Goal: Task Accomplishment & Management: Complete application form

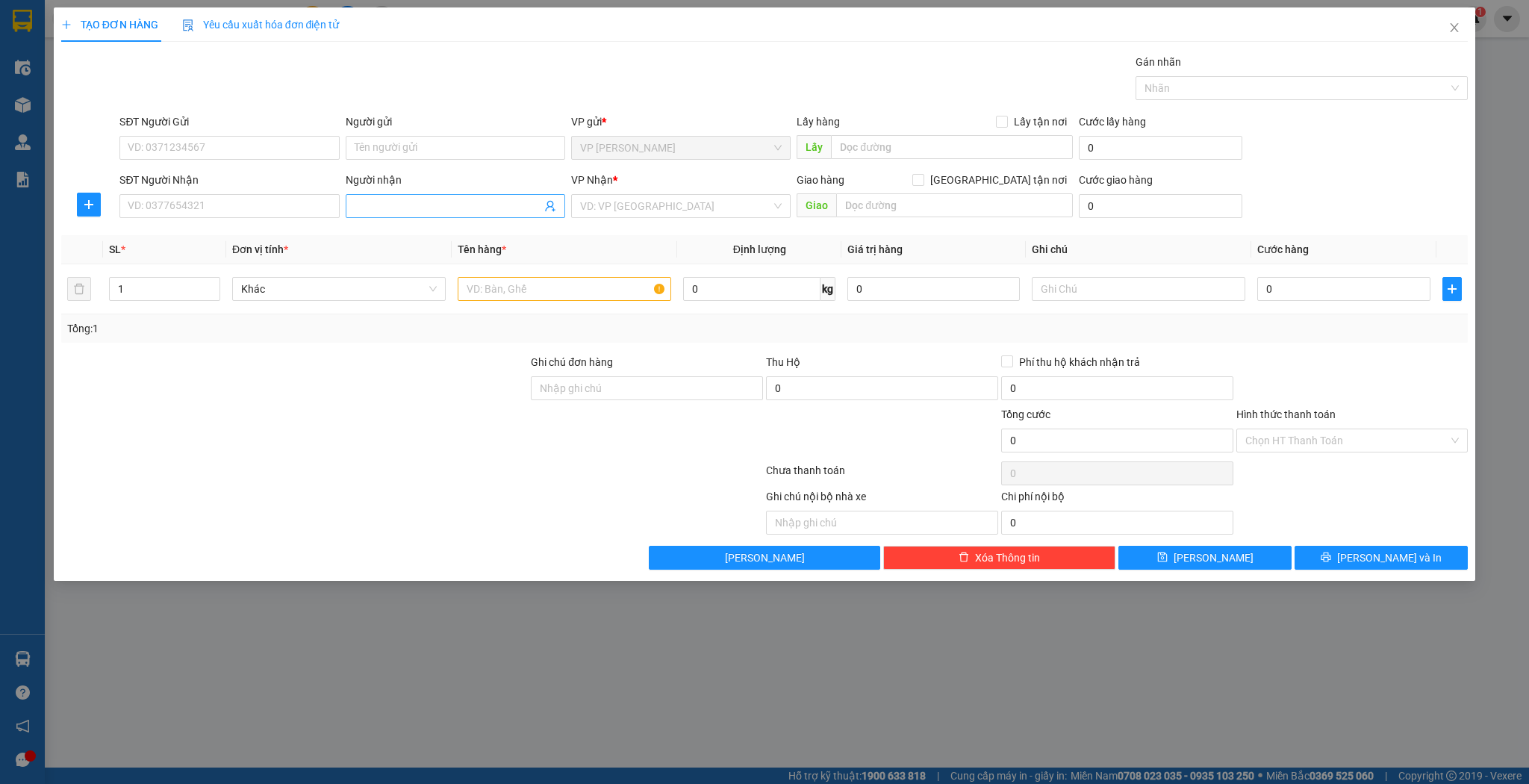
click at [432, 203] on input "Người nhận" at bounding box center [448, 206] width 187 height 16
type input "hoàng lư"
click at [423, 230] on div "hoàng lưu - 0912037052" at bounding box center [455, 234] width 201 height 16
type input "0912037052"
type input "hoàng lưu"
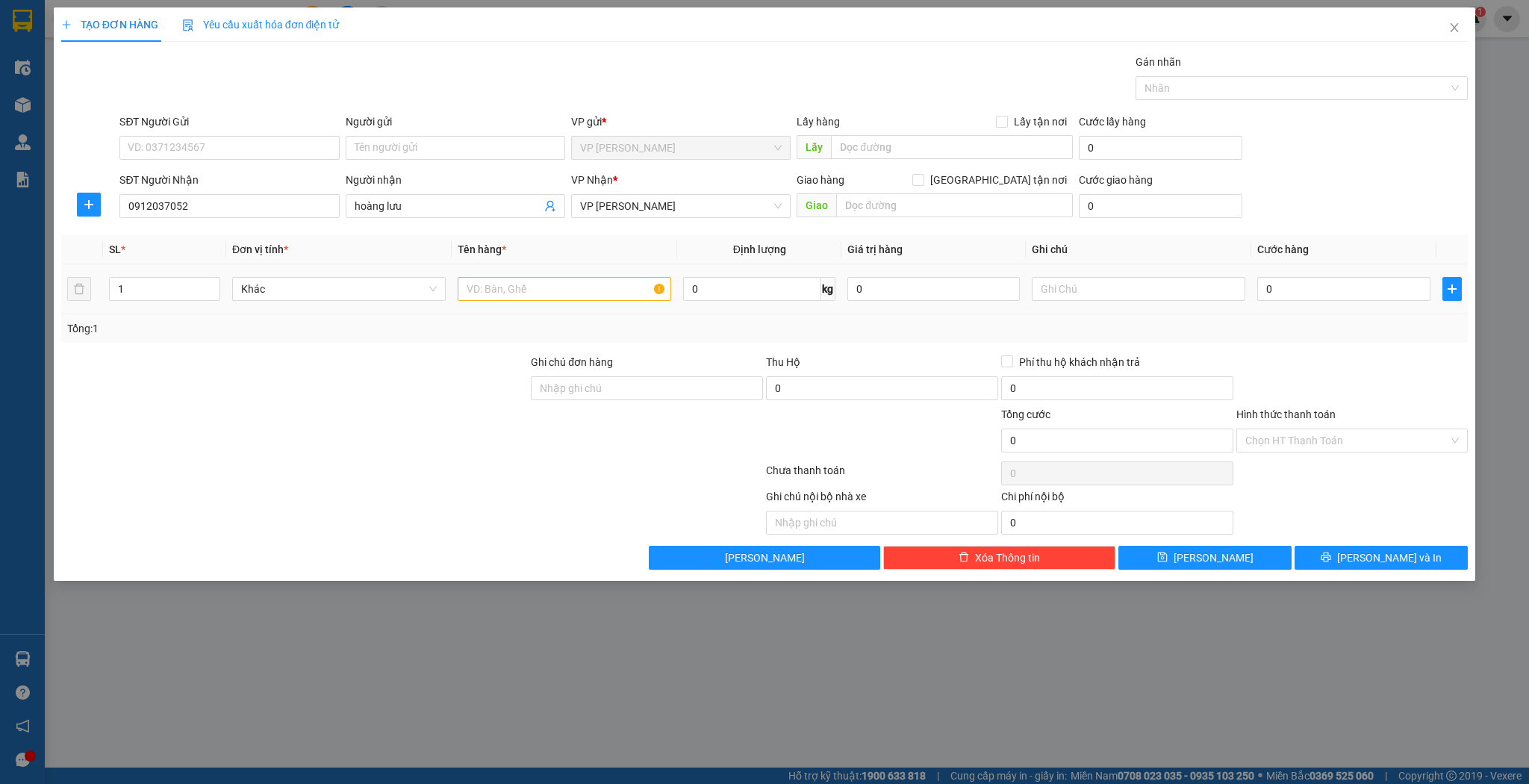
click at [523, 308] on td at bounding box center [564, 289] width 225 height 50
click at [534, 269] on td at bounding box center [564, 289] width 225 height 50
click at [524, 281] on input "text" at bounding box center [564, 288] width 214 height 24
type input "ba đơ sốc"
click at [1353, 278] on input "0" at bounding box center [1344, 288] width 173 height 24
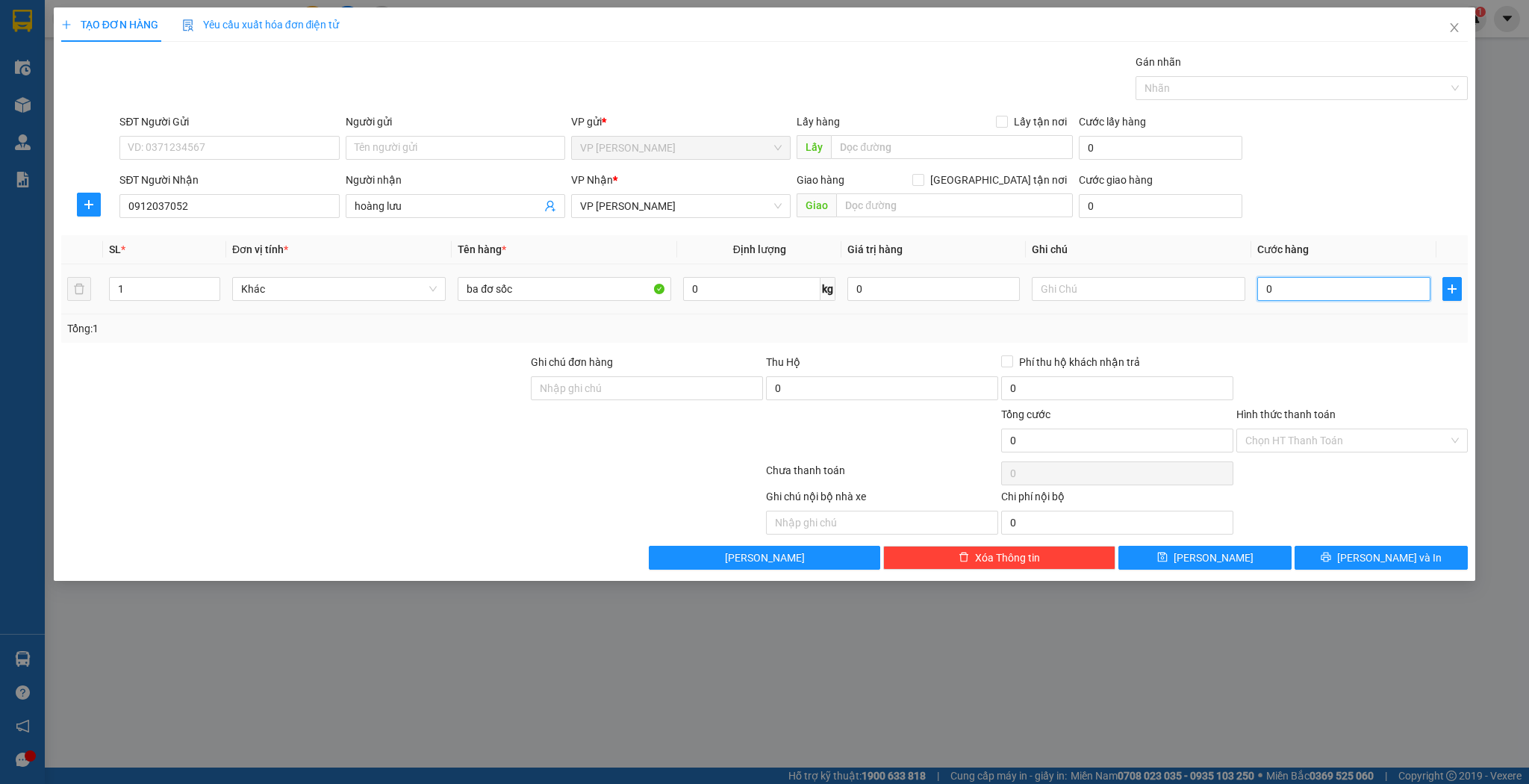
type input "1"
type input "15"
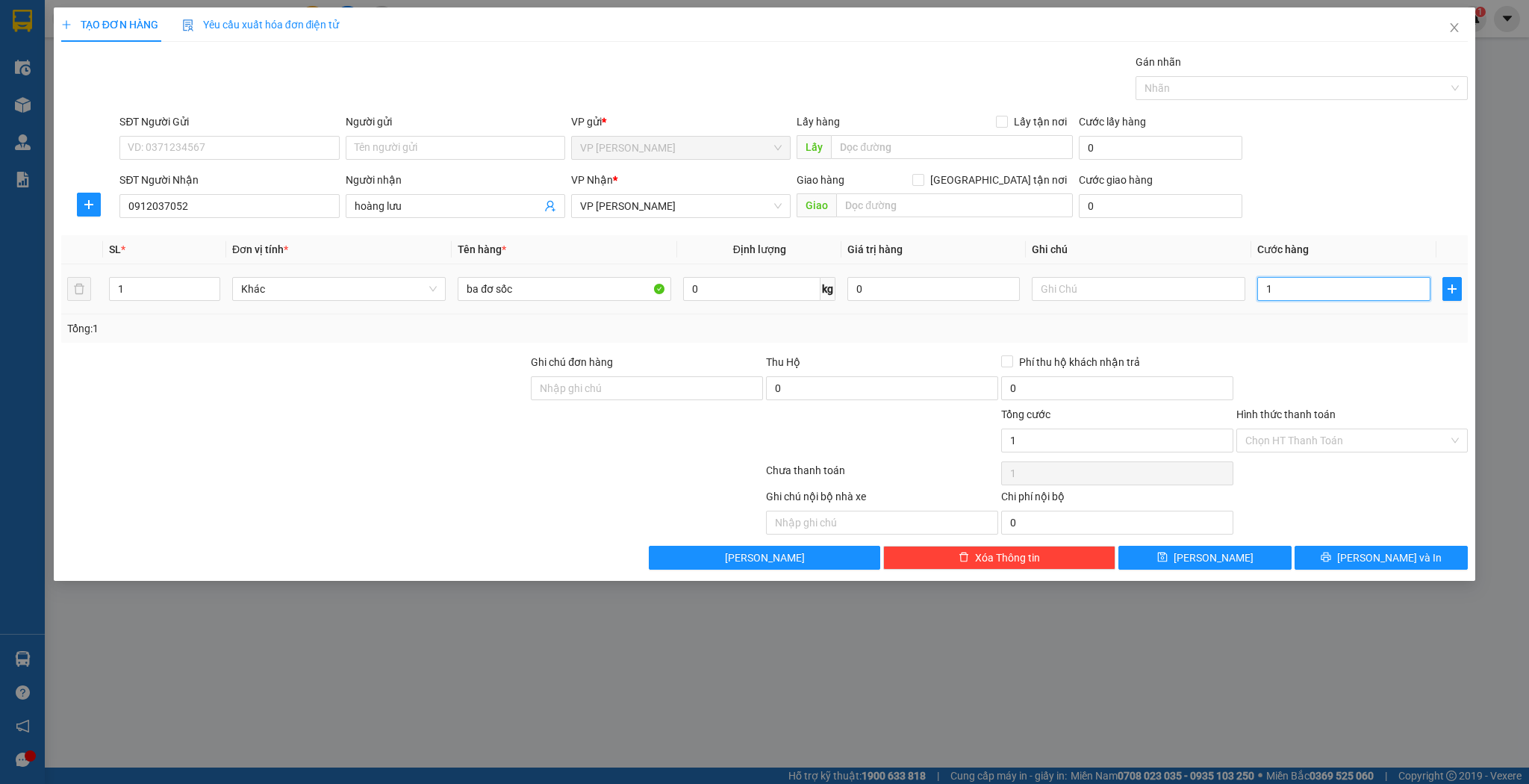
type input "15"
type input "150"
type input "150.000"
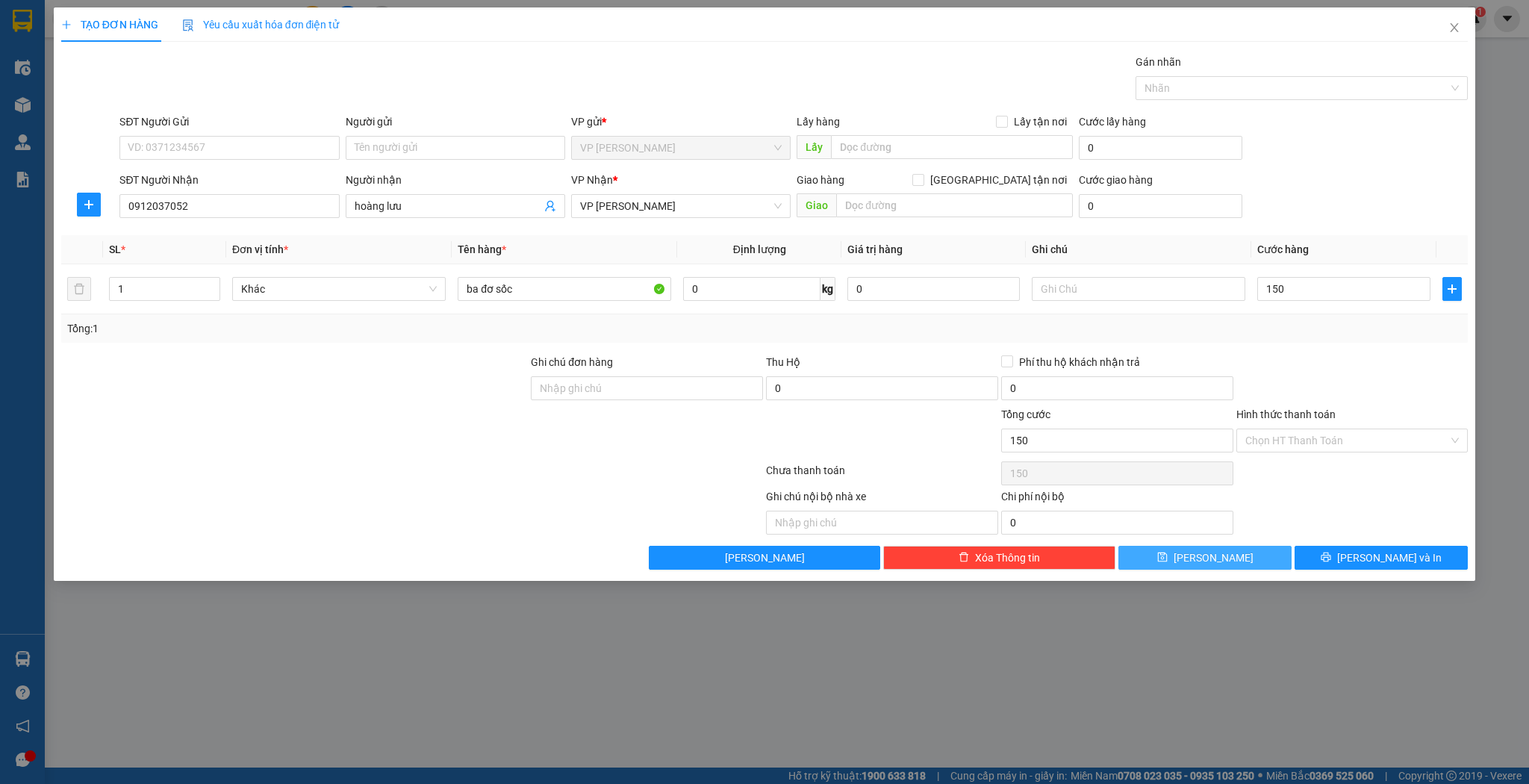
type input "150.000"
click at [1224, 555] on button "[PERSON_NAME]" at bounding box center [1205, 557] width 173 height 24
type input "0"
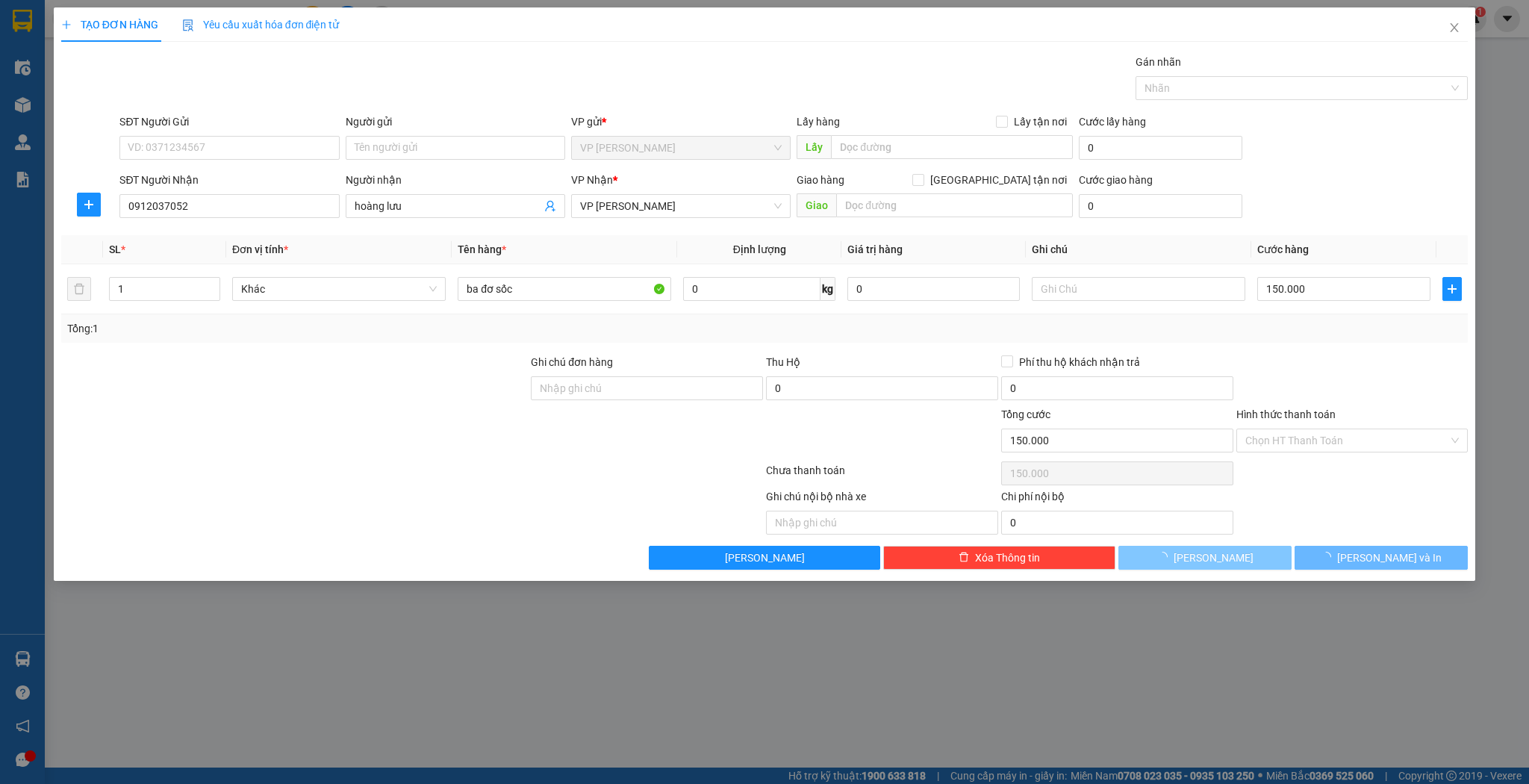
type input "0"
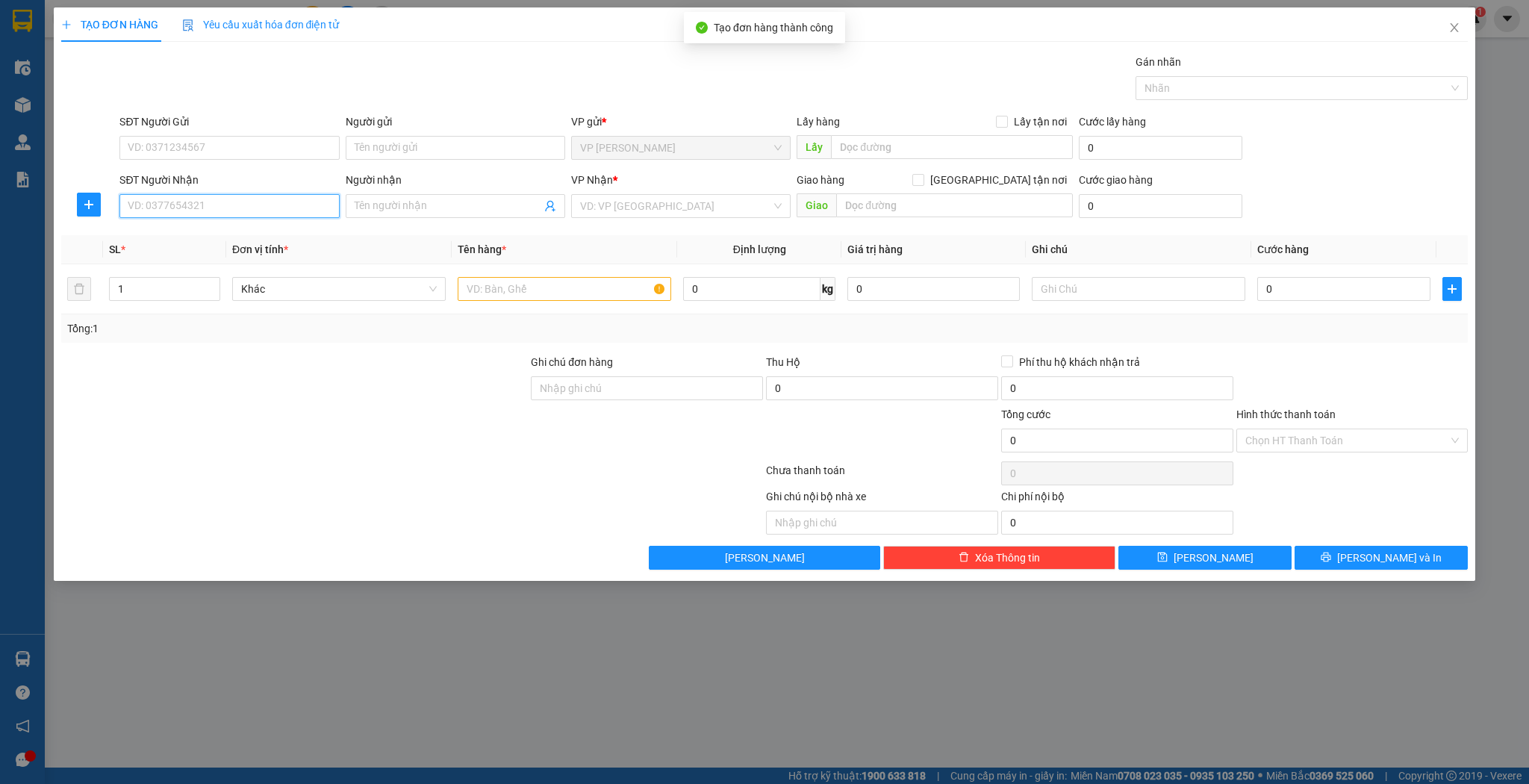
click at [197, 200] on input "SĐT Người Nhận" at bounding box center [229, 206] width 220 height 24
click at [230, 233] on div "0968585444 - c Tâm" at bounding box center [229, 234] width 201 height 16
type input "0968585444"
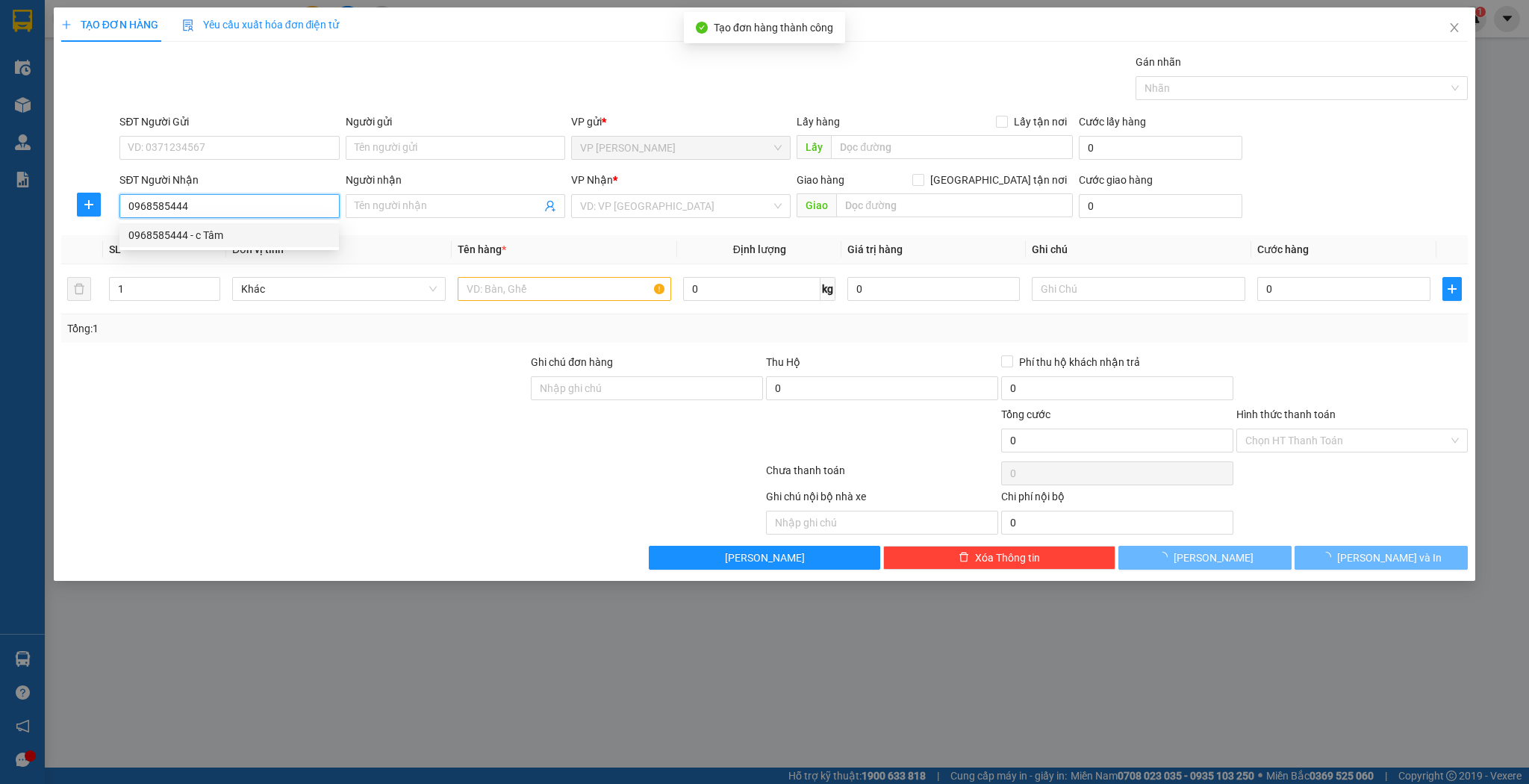
type input "c Tâm"
type input "0968585444"
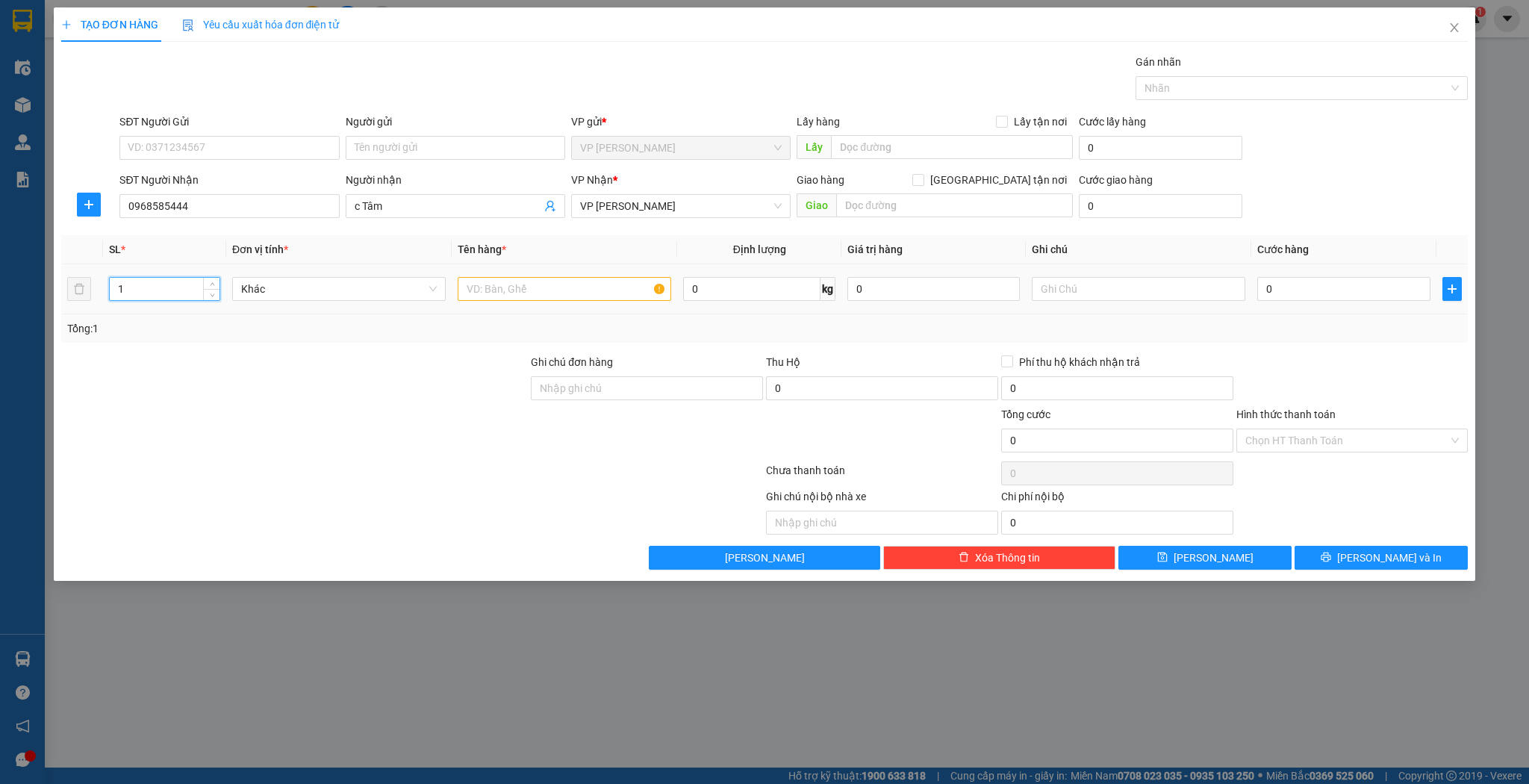
click at [147, 289] on input "1" at bounding box center [164, 288] width 109 height 22
type input "2"
click at [558, 297] on input "text" at bounding box center [564, 288] width 214 height 24
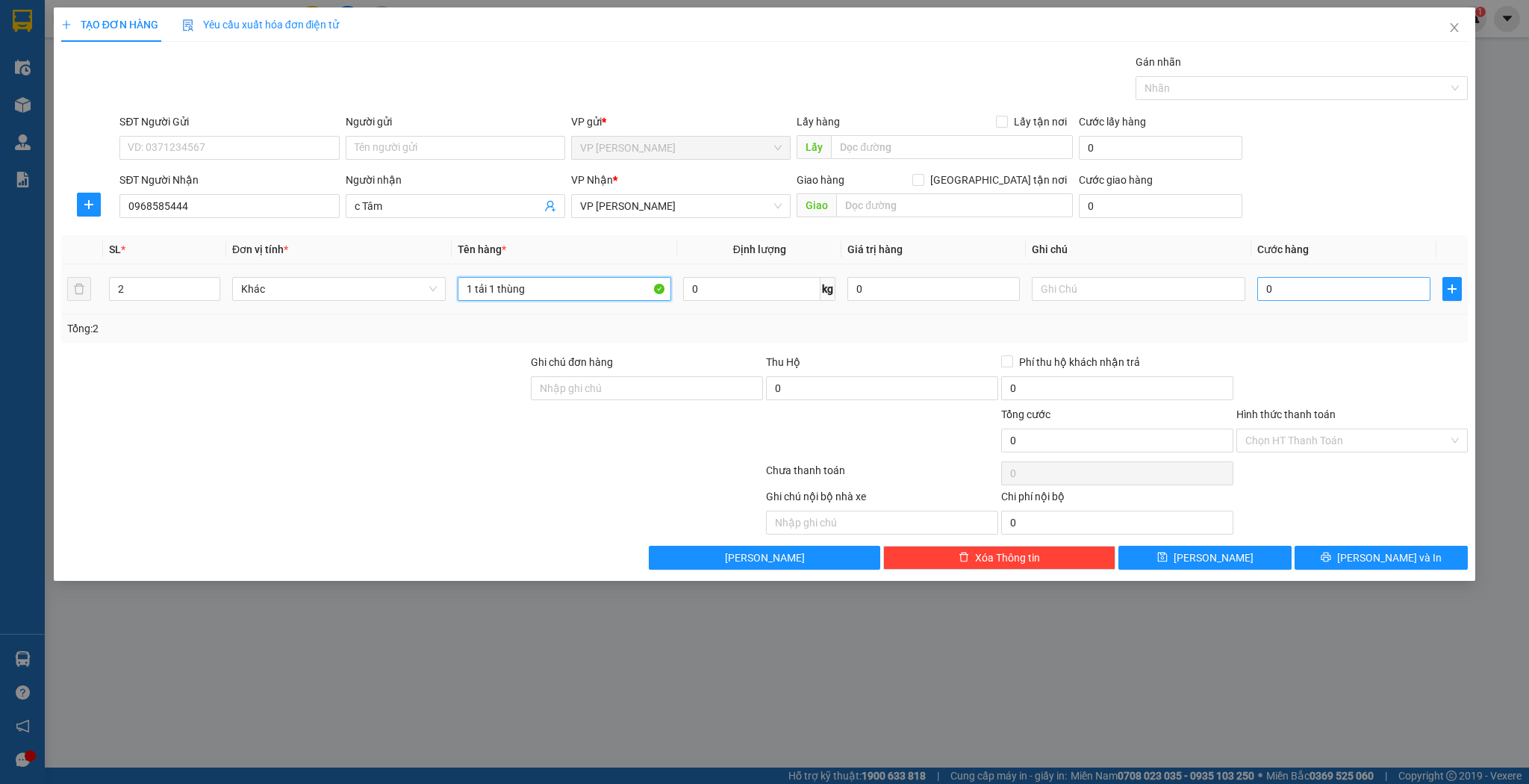
type input "1 tải 1 thùng"
click at [1332, 278] on input "0" at bounding box center [1344, 288] width 173 height 24
type input "1"
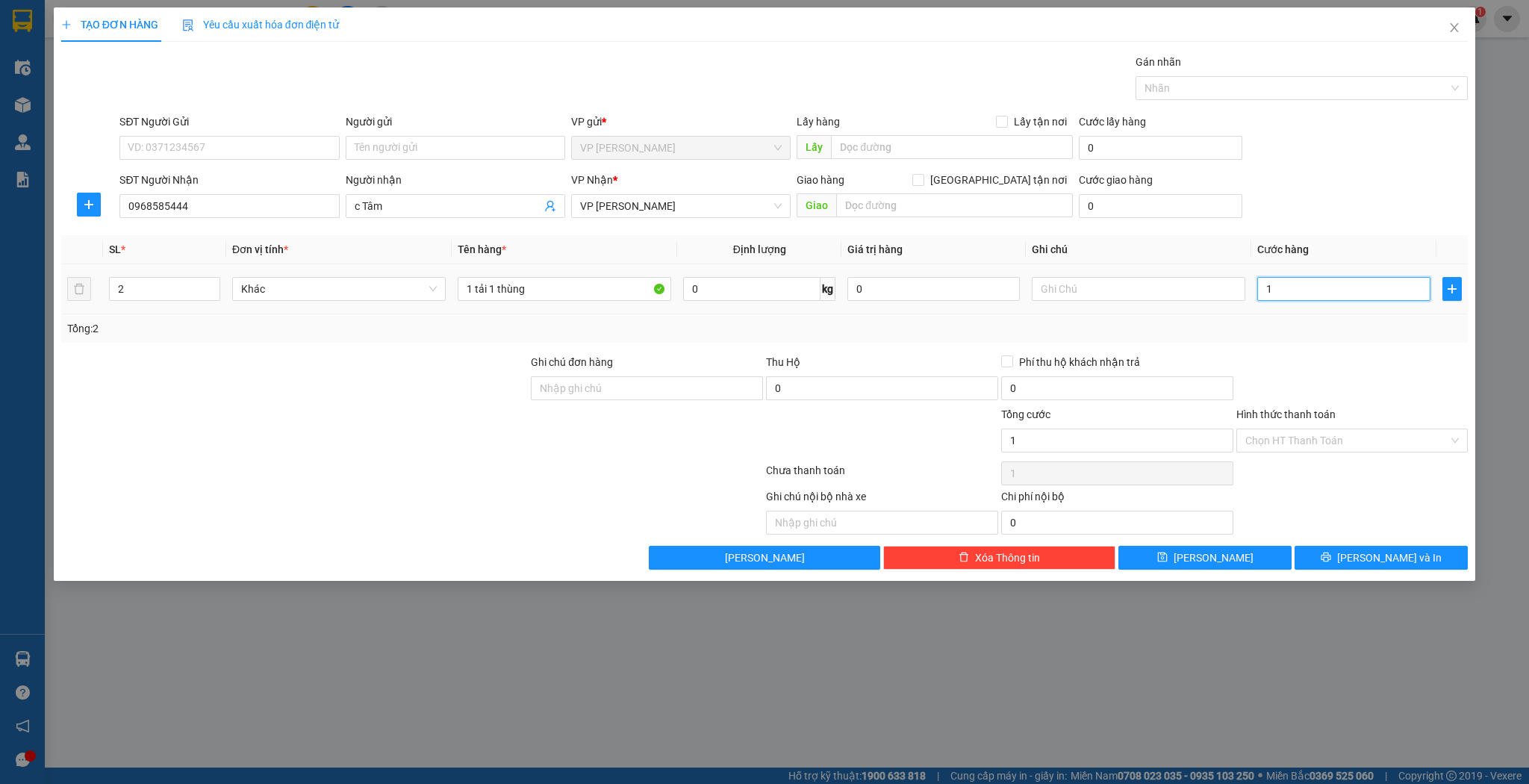
type input "13"
type input "130"
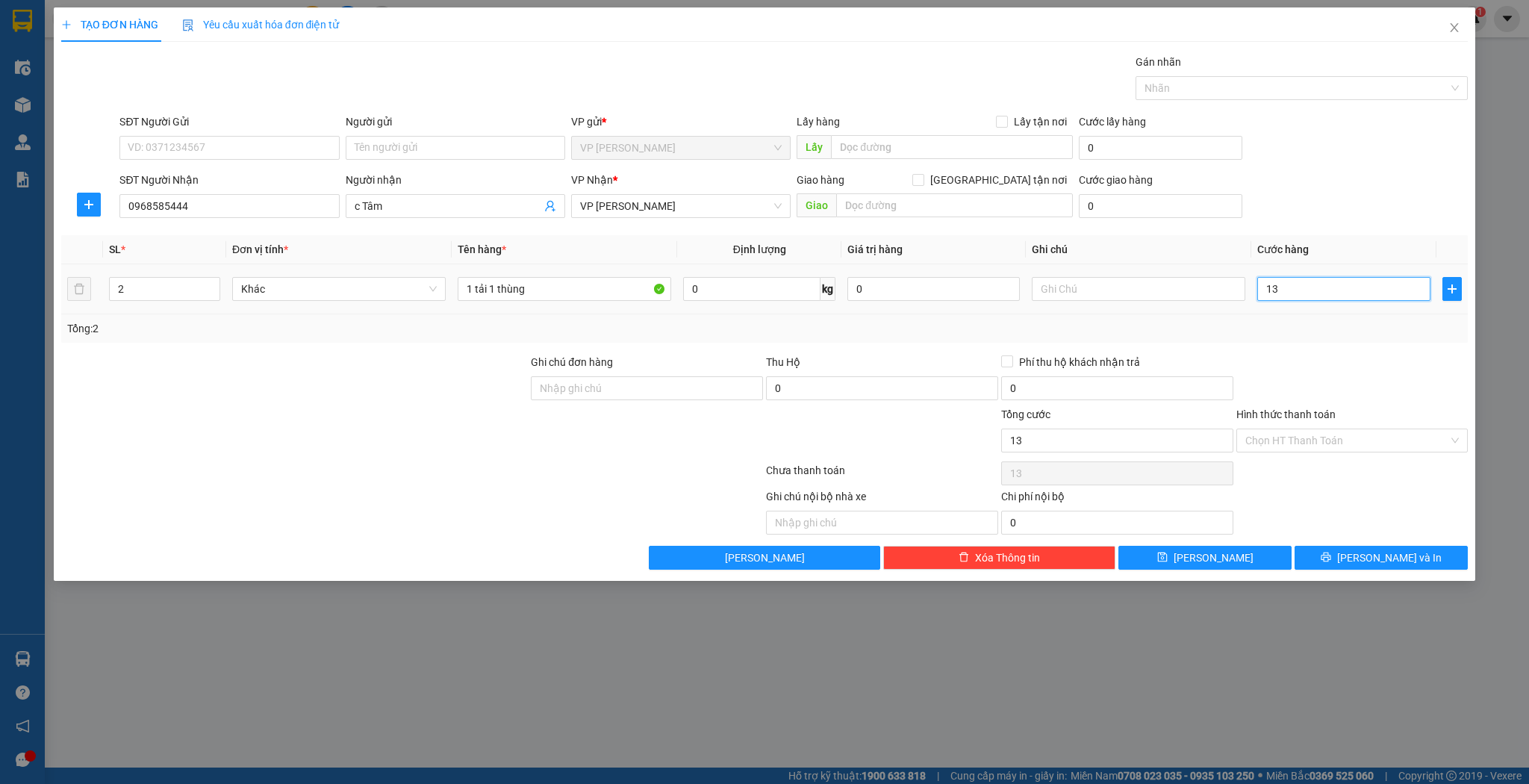
type input "130"
type input "130.000"
click at [1168, 557] on icon "save" at bounding box center [1163, 557] width 11 height 11
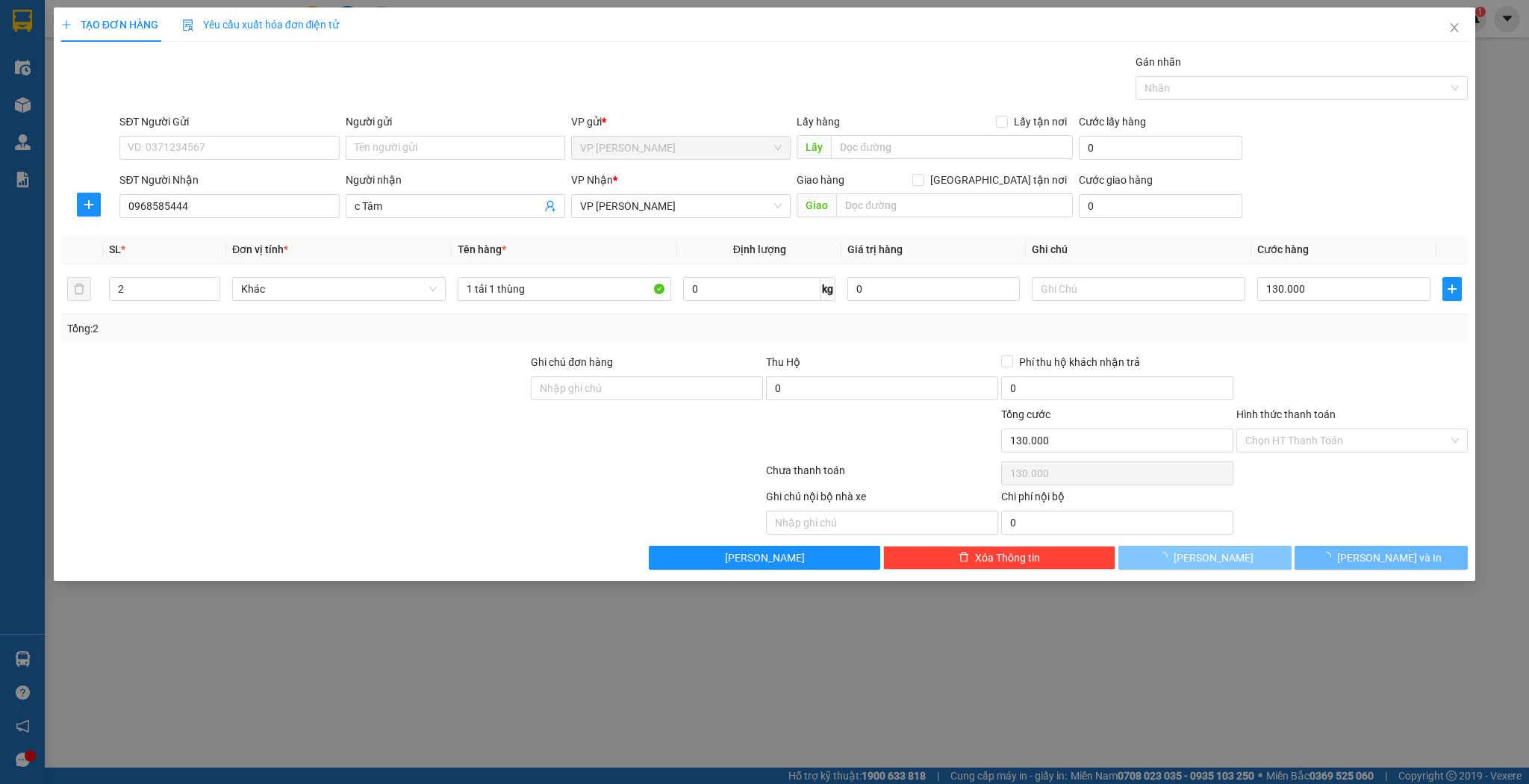
type input "1"
type input "0"
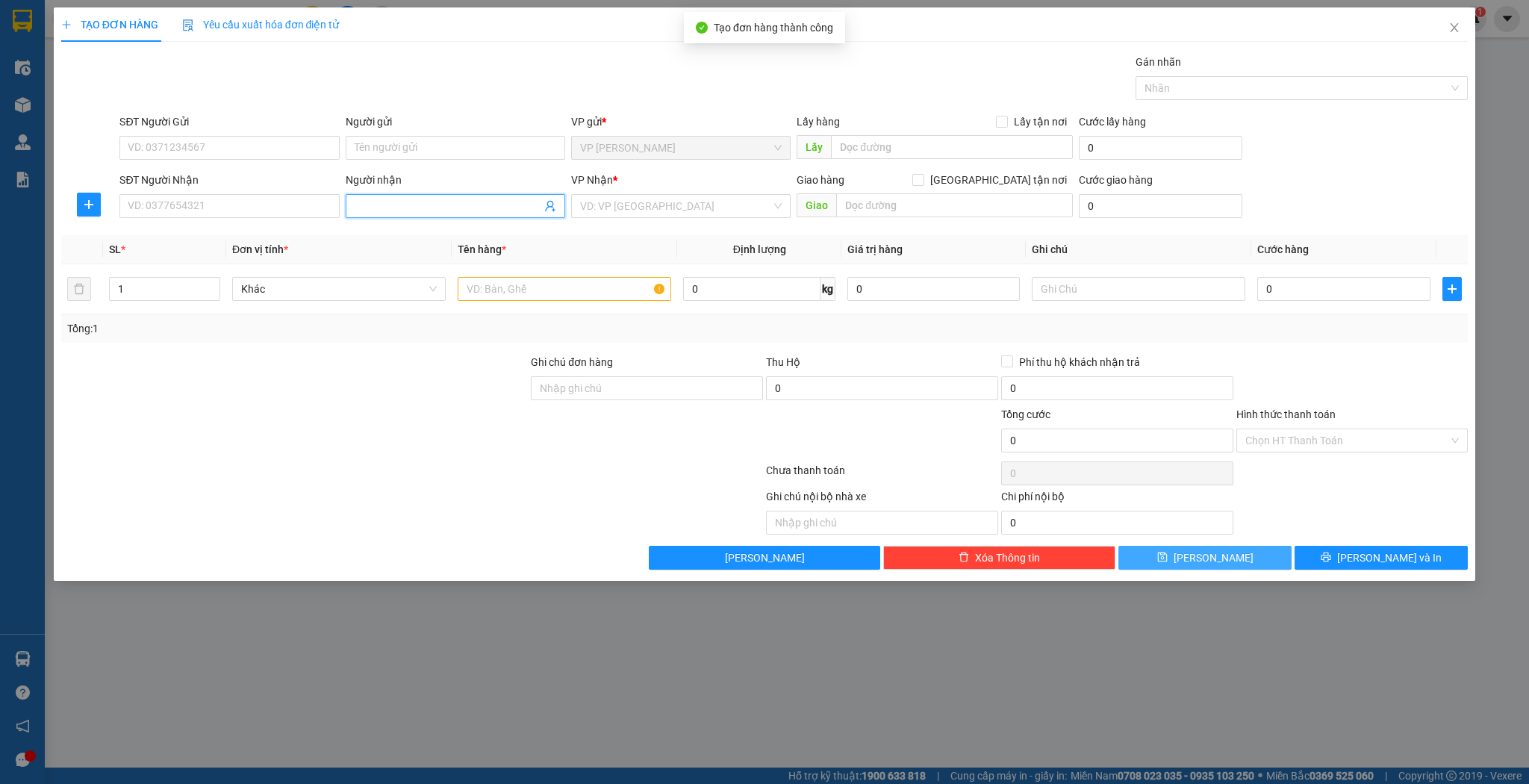
click at [442, 207] on input "Người nhận" at bounding box center [448, 206] width 187 height 16
type input "rèm [PERSON_NAME]"
click at [429, 240] on div "rèm xuân sang - 0888145567" at bounding box center [455, 234] width 201 height 16
type input "0888145567"
type input "rèm [PERSON_NAME]"
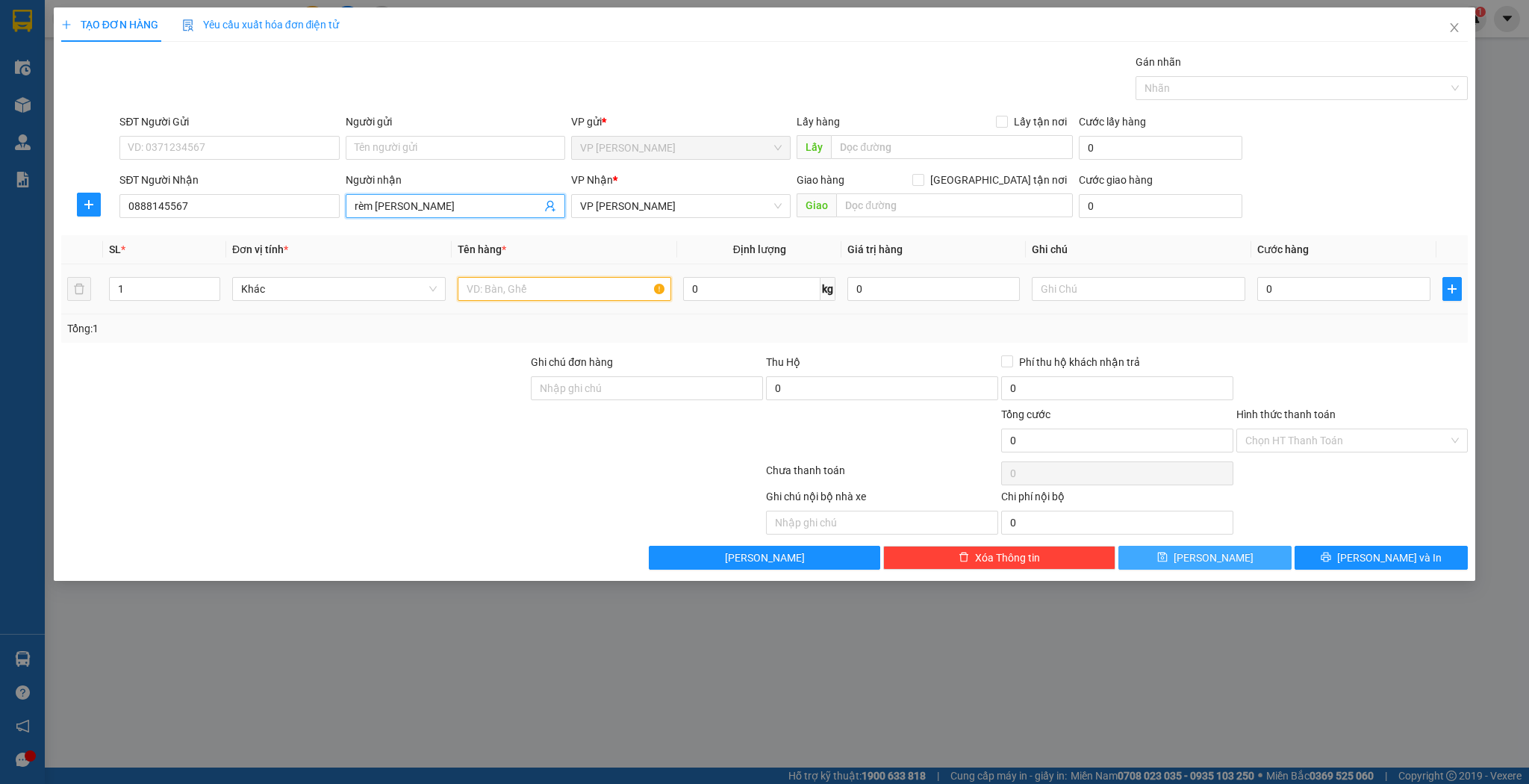
click at [540, 288] on input "text" at bounding box center [564, 288] width 214 height 24
click at [120, 274] on div "1" at bounding box center [164, 288] width 111 height 30
click at [120, 274] on div "1" at bounding box center [164, 288] width 111 height 30
click at [123, 280] on input "1" at bounding box center [164, 288] width 109 height 22
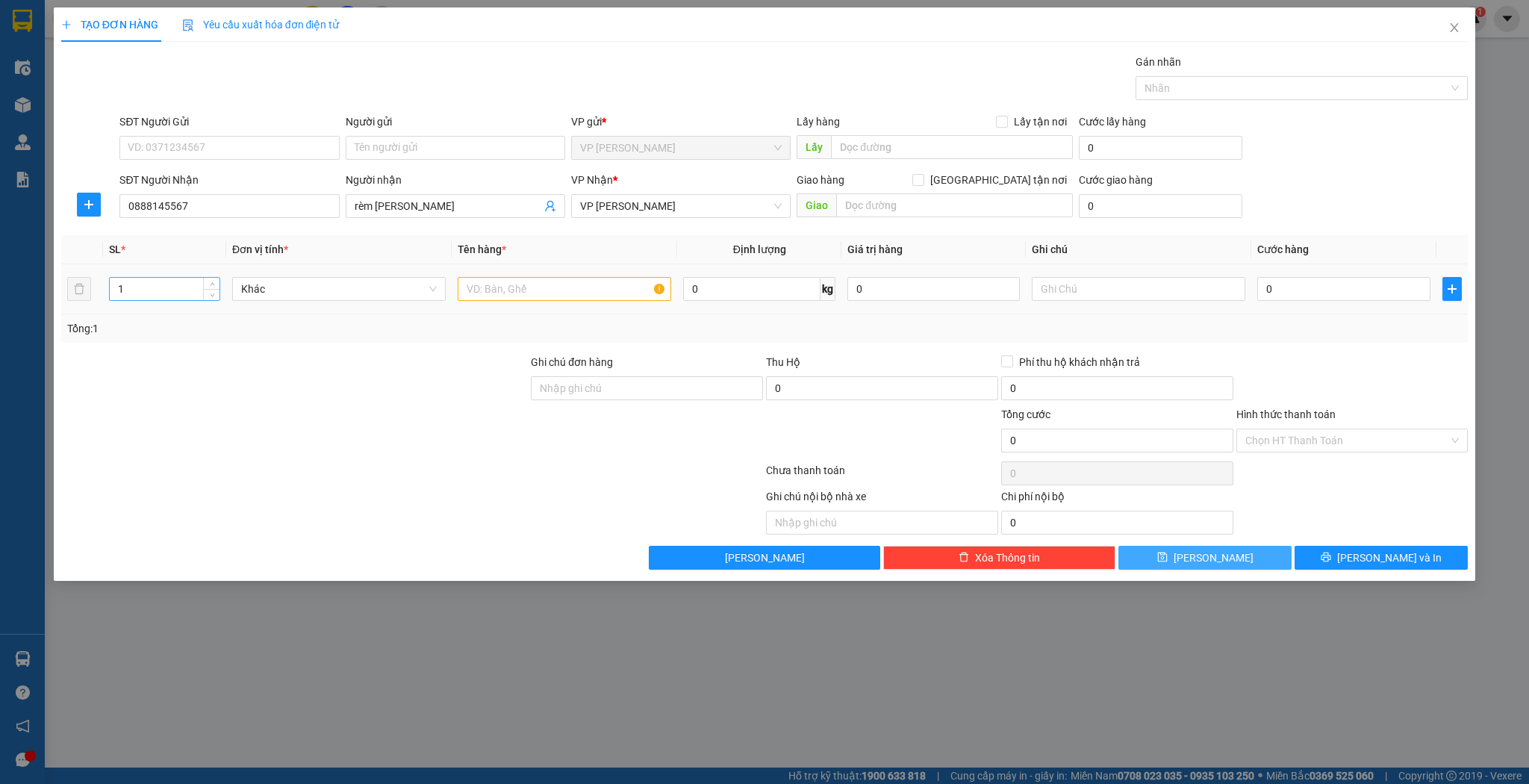
click at [123, 280] on input "1" at bounding box center [164, 288] width 109 height 22
click at [124, 280] on input "1" at bounding box center [164, 288] width 109 height 22
type input "2"
click at [583, 281] on input "text" at bounding box center [564, 288] width 214 height 24
type input "1 bó dài 1 hộp"
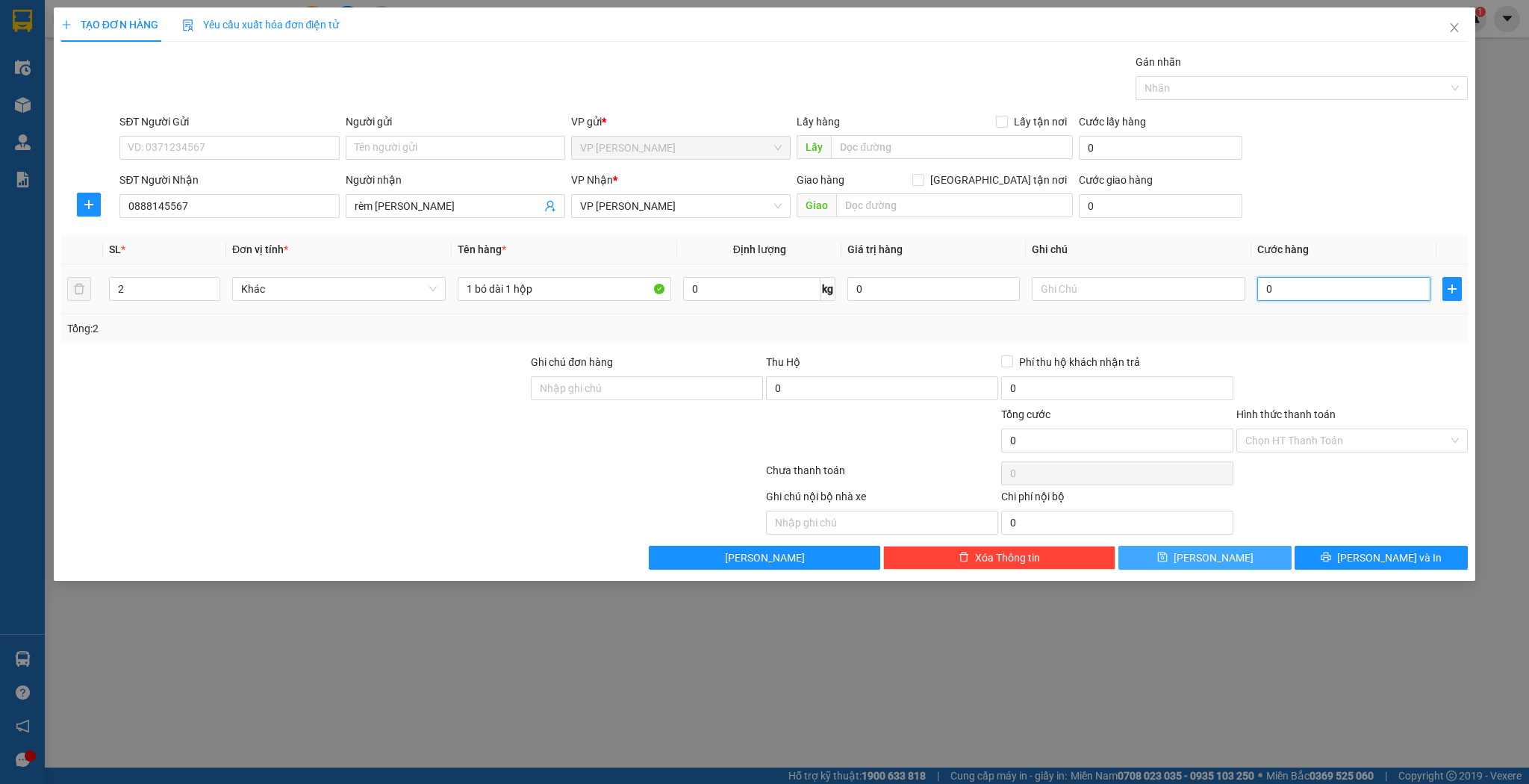
click at [1317, 294] on input "0" at bounding box center [1344, 288] width 173 height 24
type input "1"
type input "13"
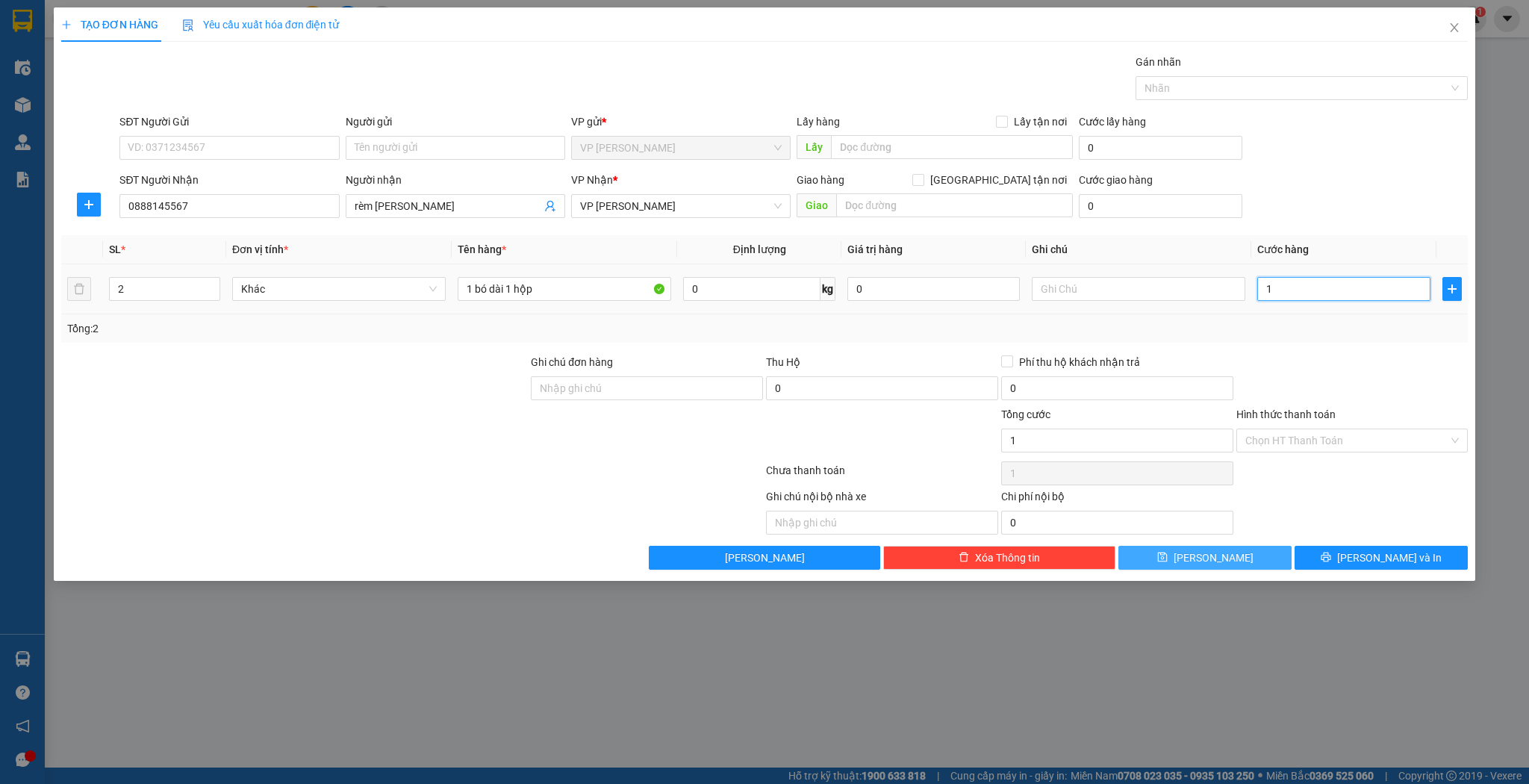
type input "13"
type input "130"
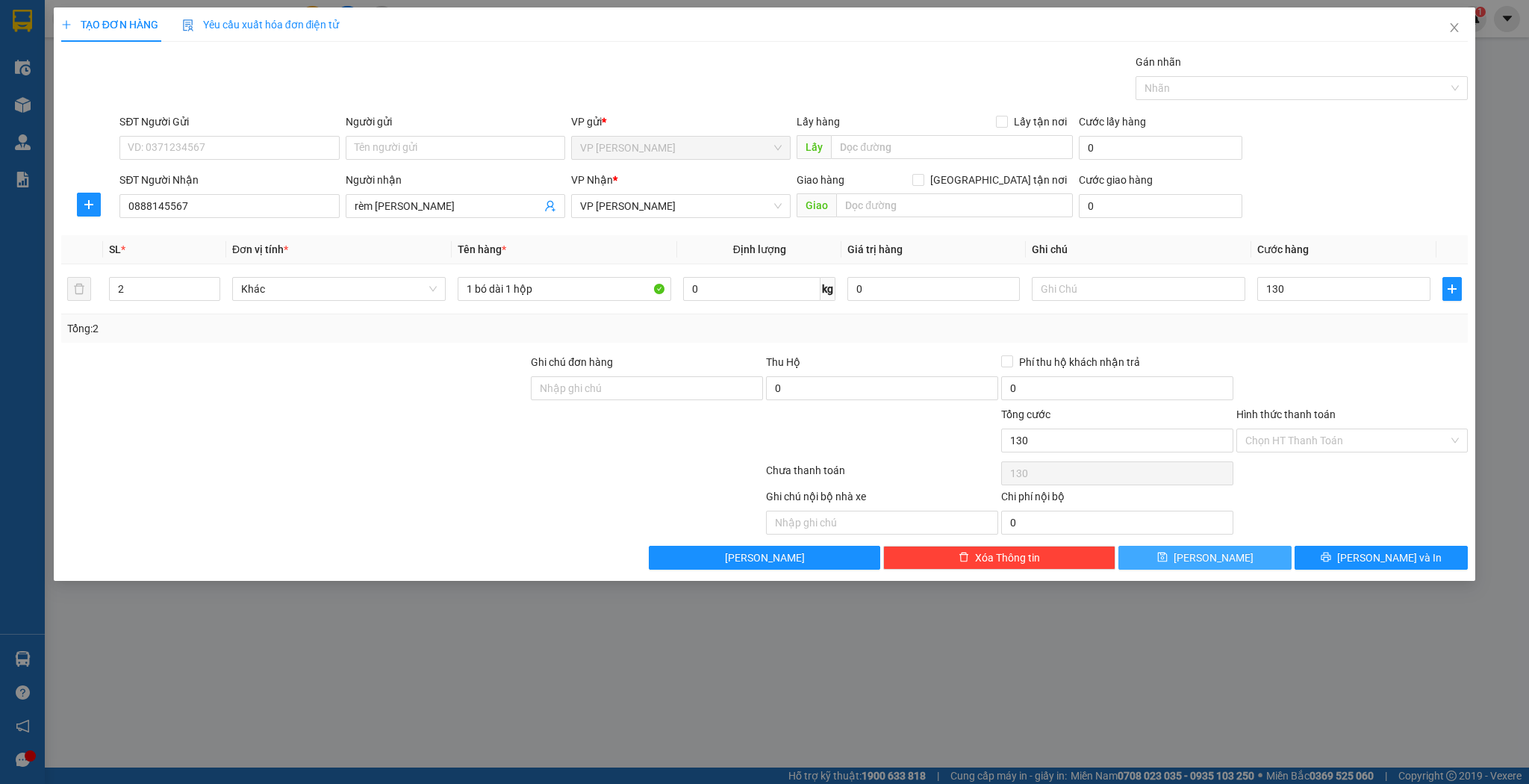
type input "130.000"
click at [1218, 561] on span "[PERSON_NAME]" at bounding box center [1214, 557] width 80 height 16
type input "1"
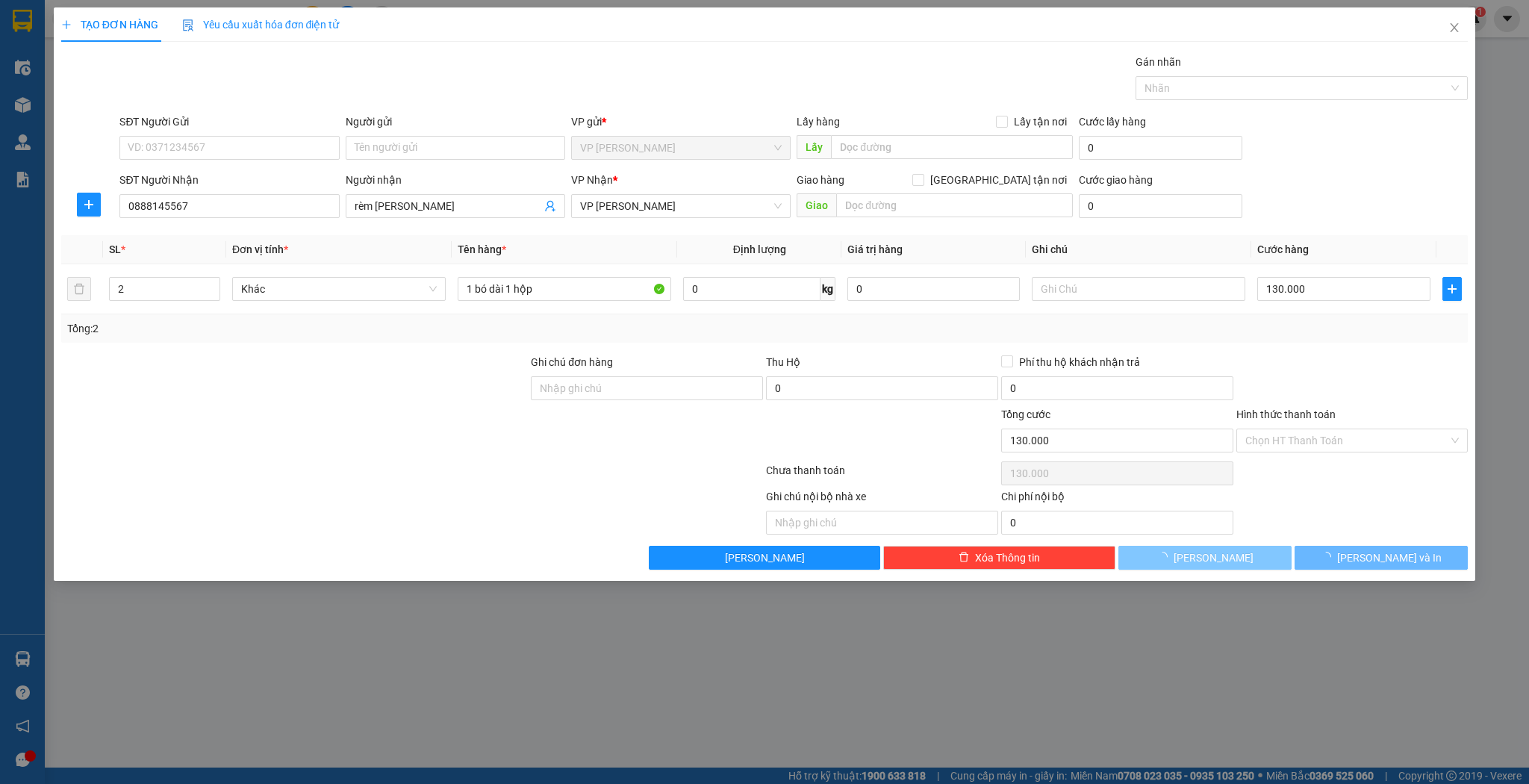
type input "0"
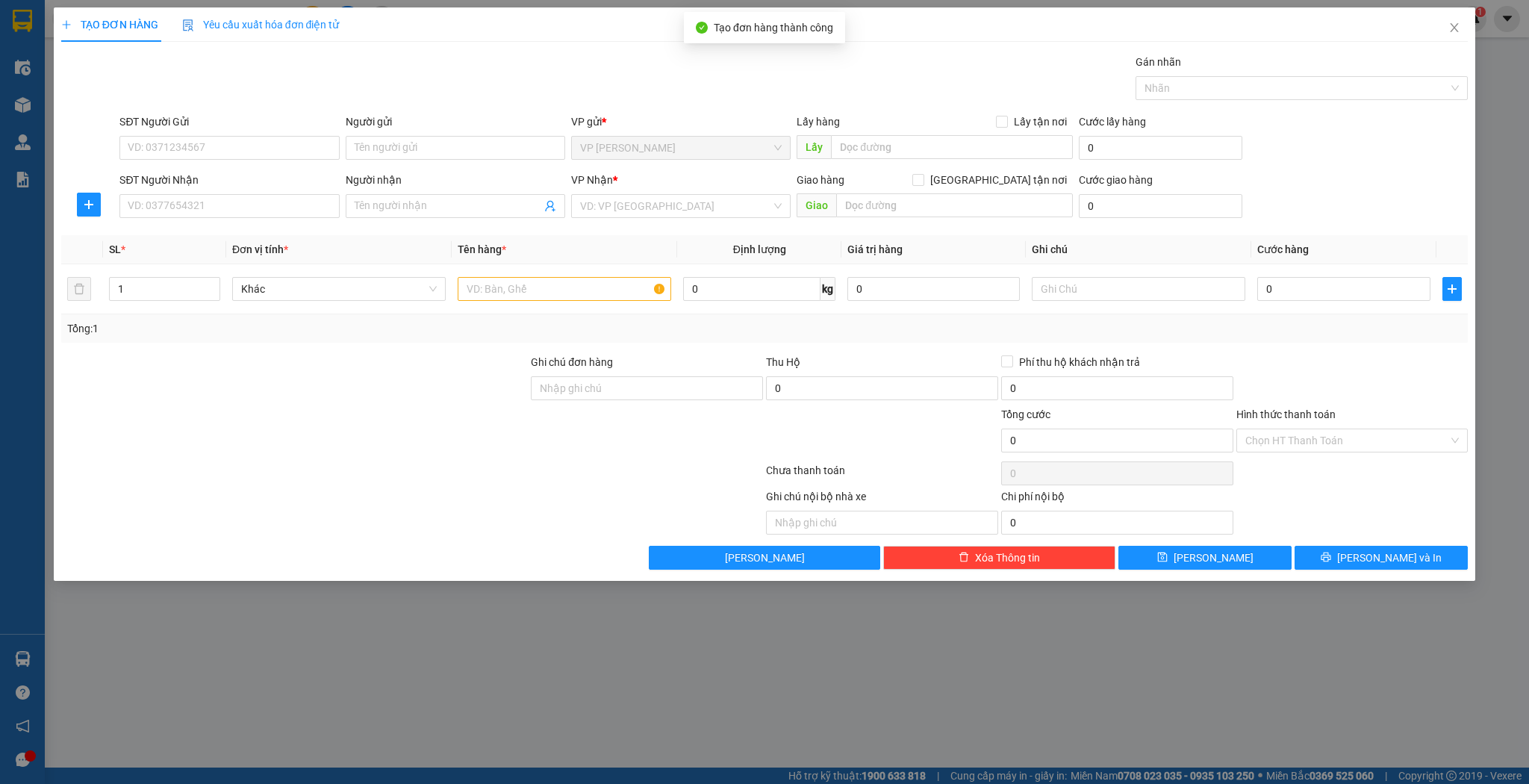
click at [415, 187] on div "Người nhận" at bounding box center [455, 180] width 220 height 16
click at [415, 198] on input "Người nhận" at bounding box center [448, 206] width 187 height 16
type input "[PERSON_NAME]"
click at [416, 241] on div "[PERSON_NAME] - 0978084755" at bounding box center [455, 234] width 201 height 16
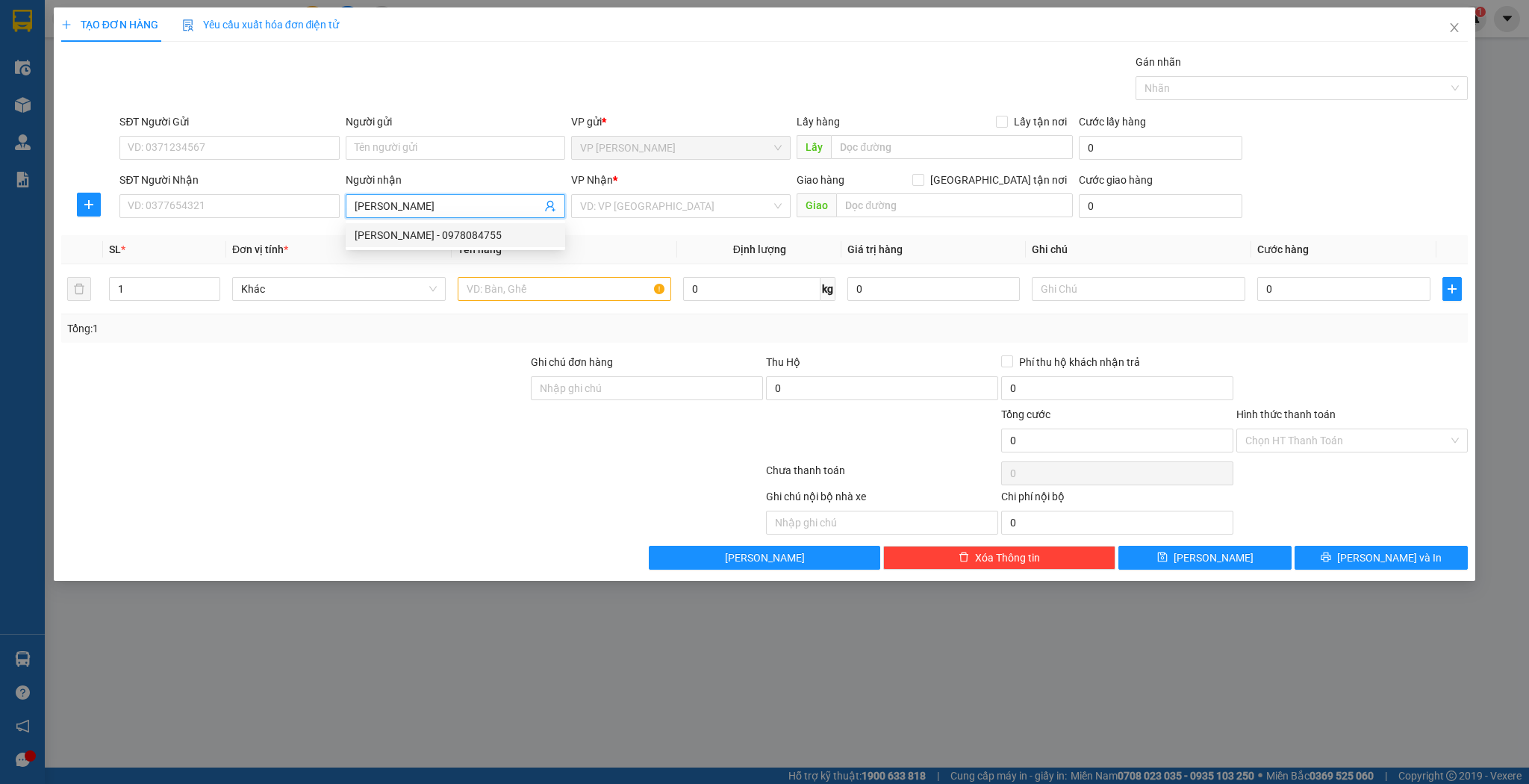
type input "0978084755"
type input "hương khê"
type input "[PERSON_NAME]"
click at [126, 291] on input "1" at bounding box center [164, 288] width 109 height 22
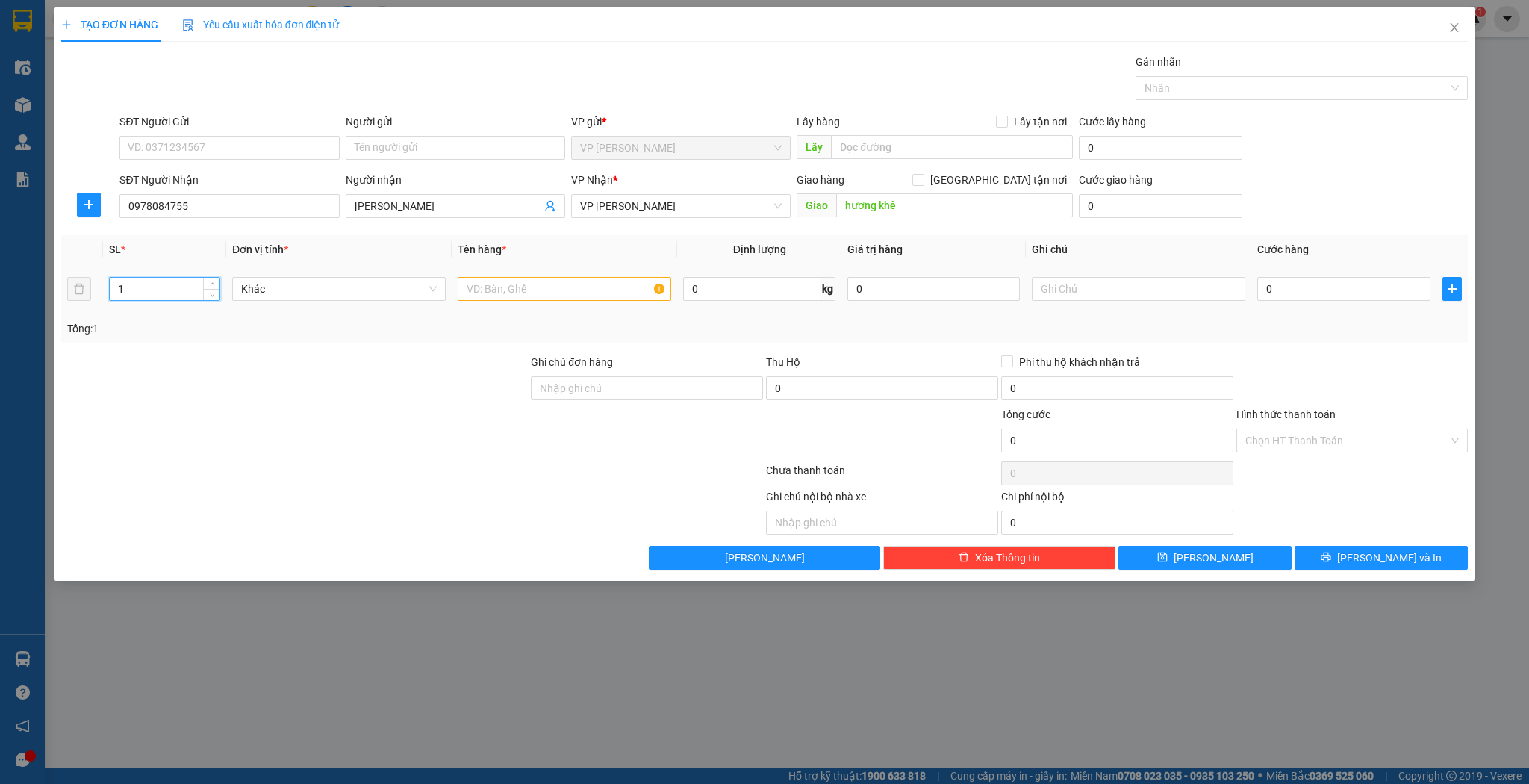
click at [126, 291] on input "1" at bounding box center [164, 288] width 109 height 22
type input "12"
click at [610, 294] on input "text" at bounding box center [564, 288] width 214 height 24
type input "kiện"
click at [1286, 285] on input "0" at bounding box center [1344, 288] width 173 height 24
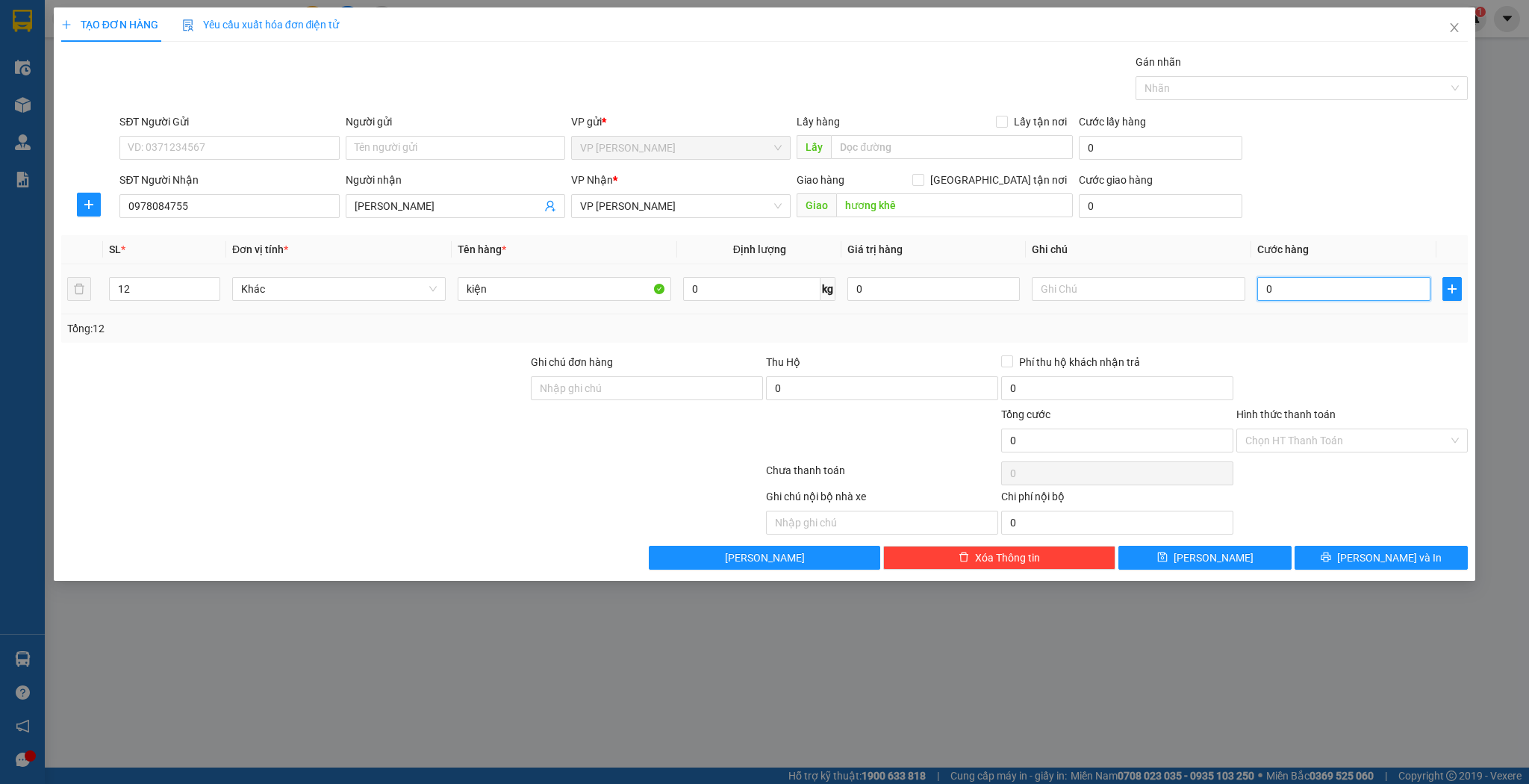
type input "8"
type input "80"
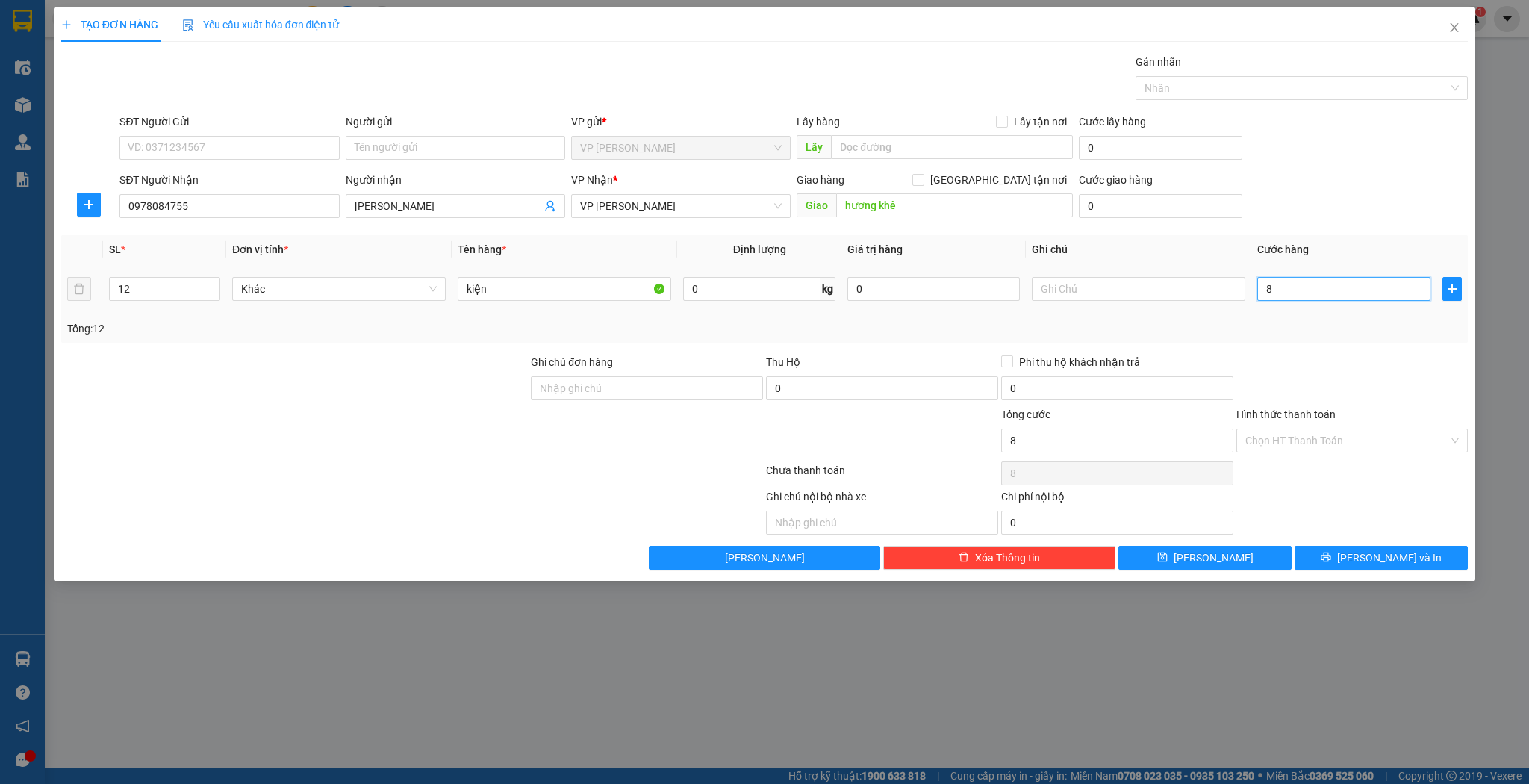
type input "80"
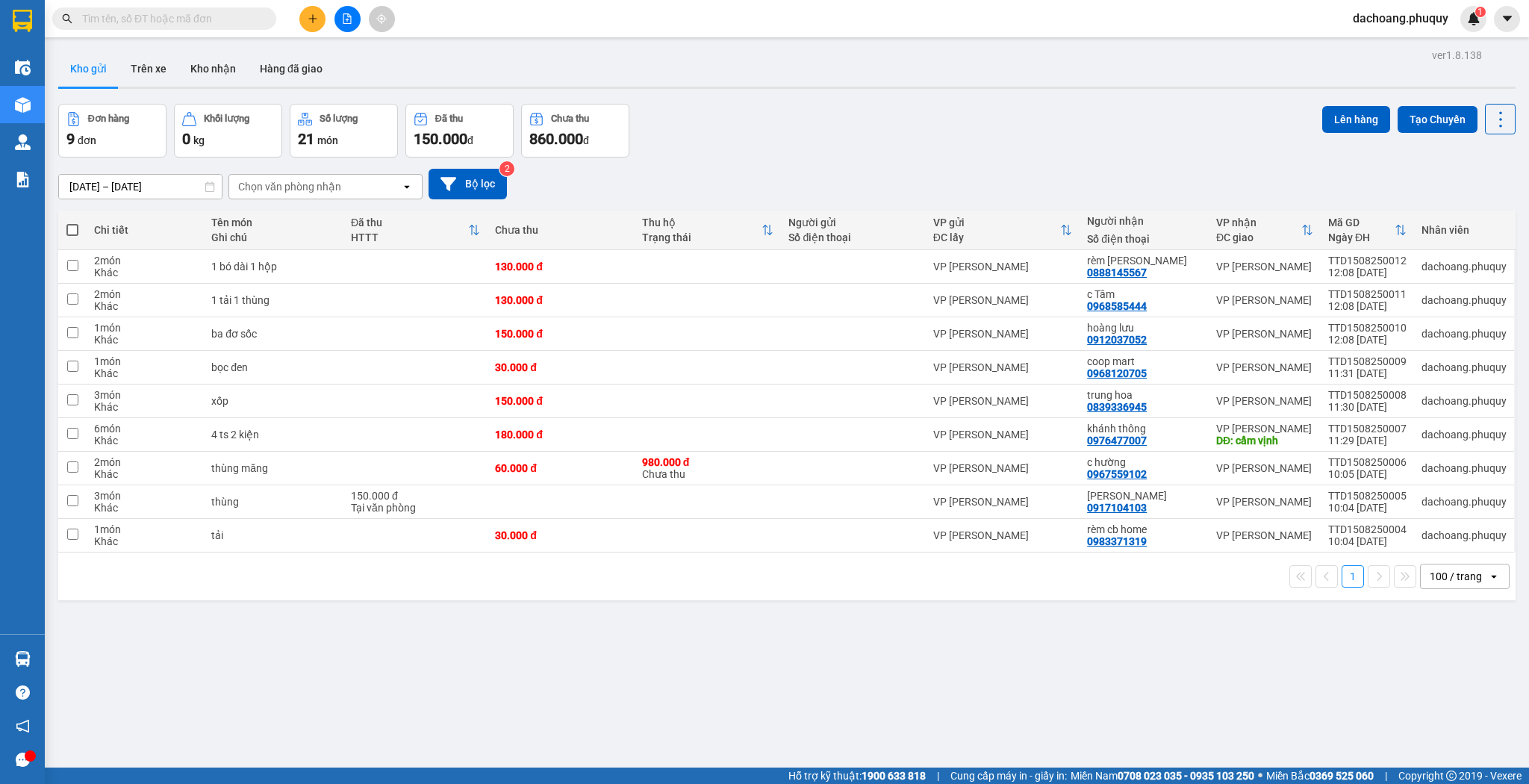
click at [311, 28] on button at bounding box center [312, 19] width 26 height 26
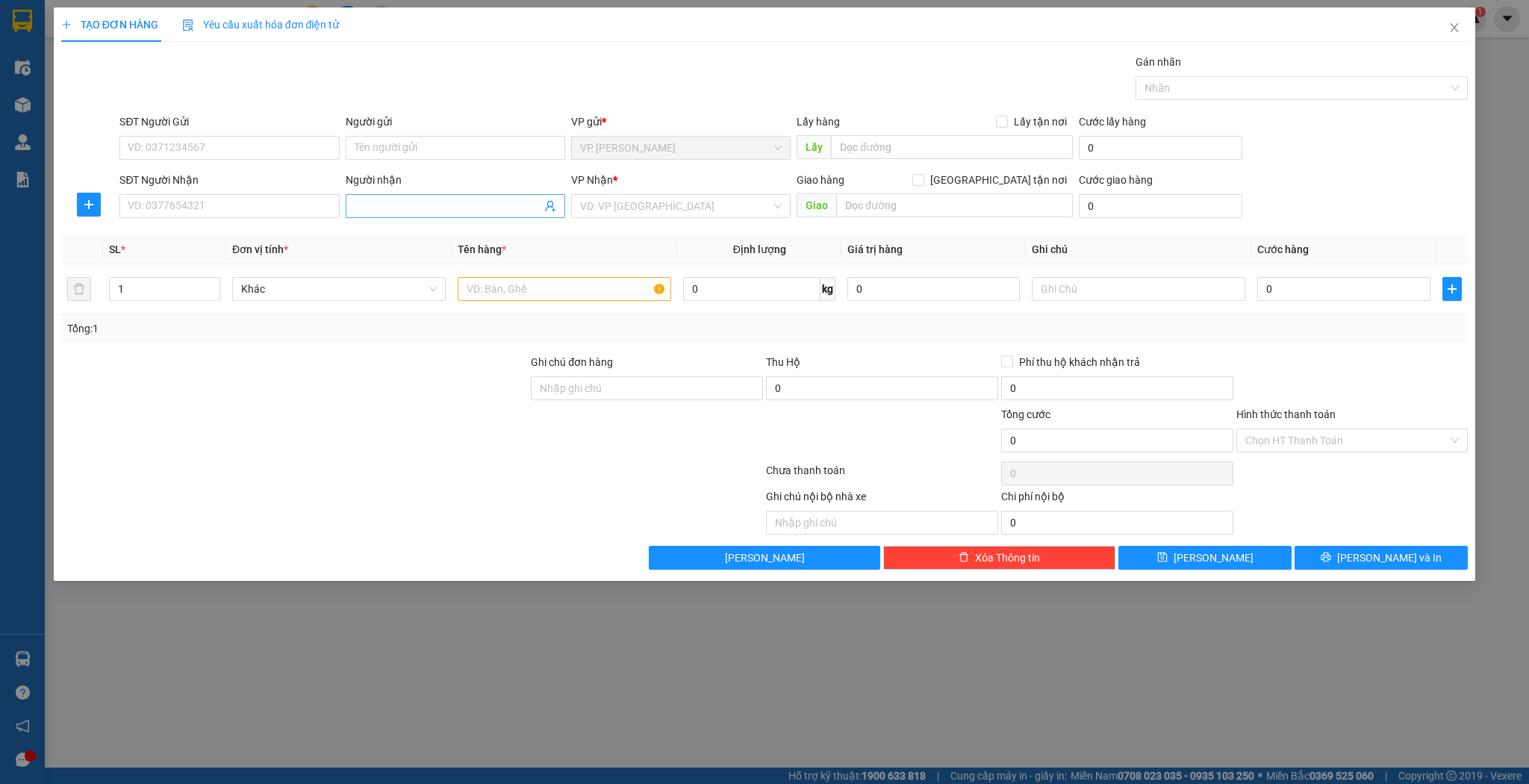
click at [397, 199] on input "Người nhận" at bounding box center [448, 206] width 187 height 16
click at [392, 230] on div "[PERSON_NAME] - 0978084755" at bounding box center [455, 234] width 201 height 16
type input "0978084755"
type input "[PERSON_NAME]"
type input "hương khê"
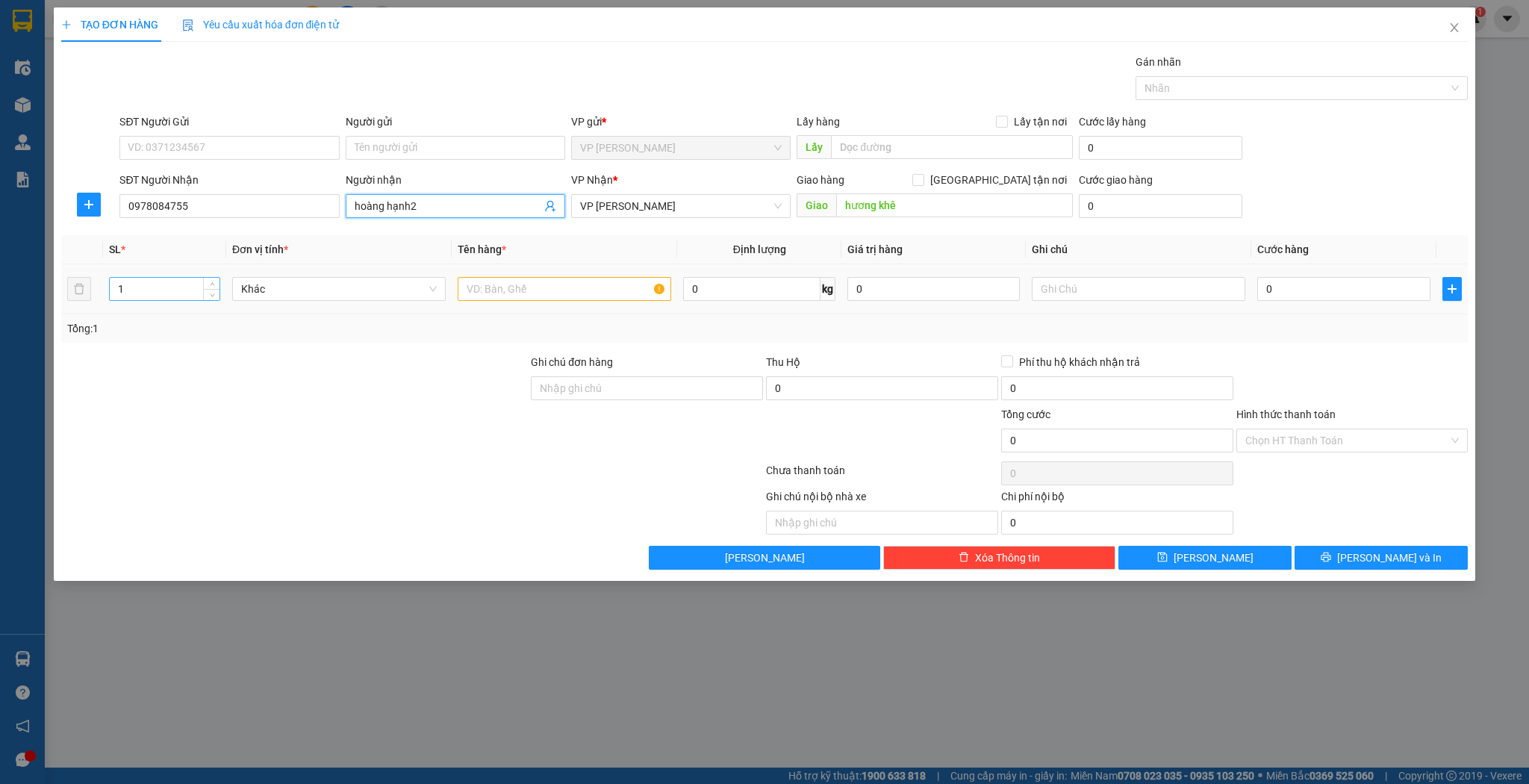
type input "hoàng hạnh2"
click at [173, 288] on input "1" at bounding box center [164, 288] width 109 height 22
type input "12"
click at [486, 214] on span "hoàng hạnh2" at bounding box center [455, 206] width 220 height 24
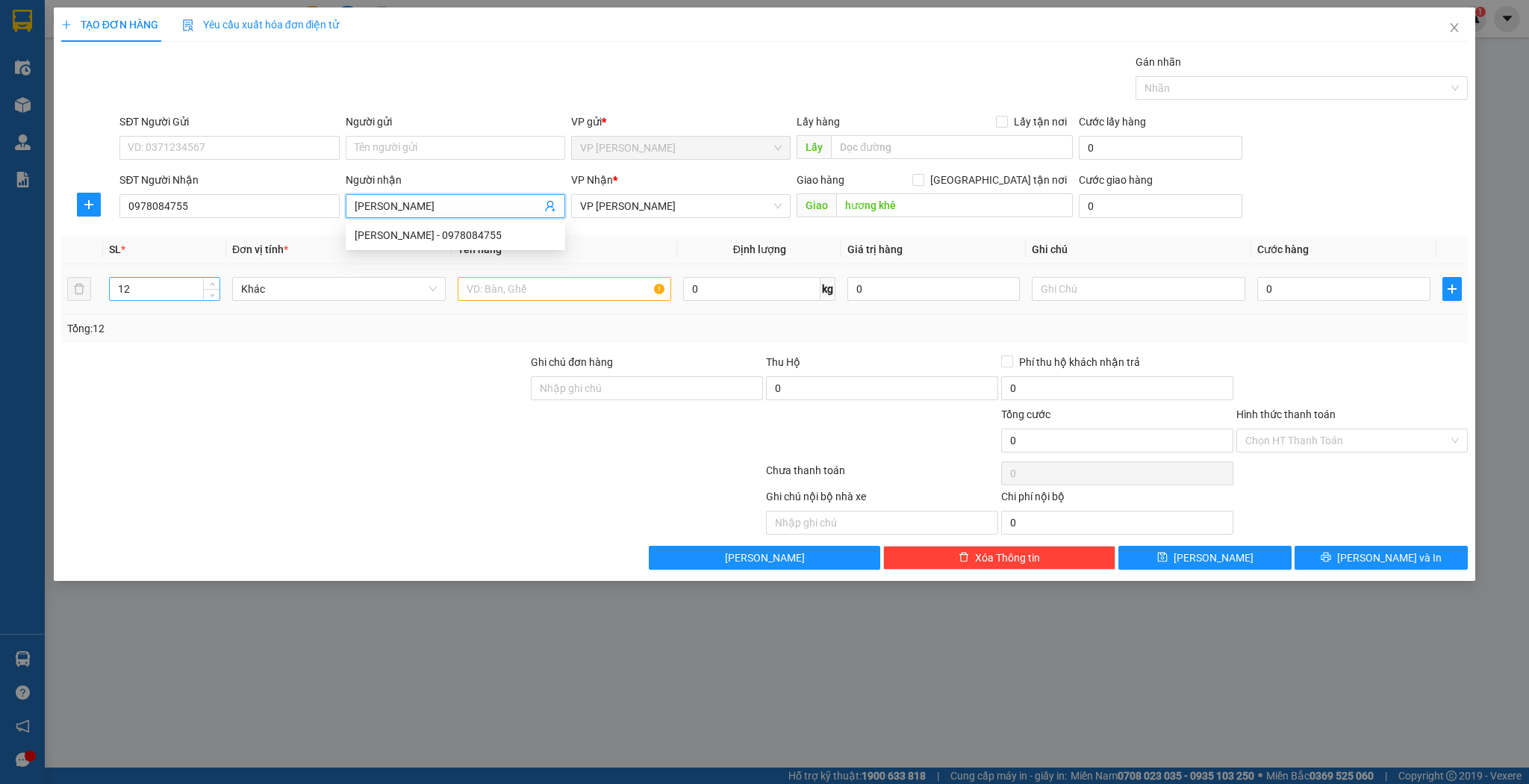
type input "[PERSON_NAME]"
click at [123, 295] on input "12" at bounding box center [164, 288] width 109 height 22
type input "2"
click at [588, 283] on input "text" at bounding box center [564, 288] width 214 height 24
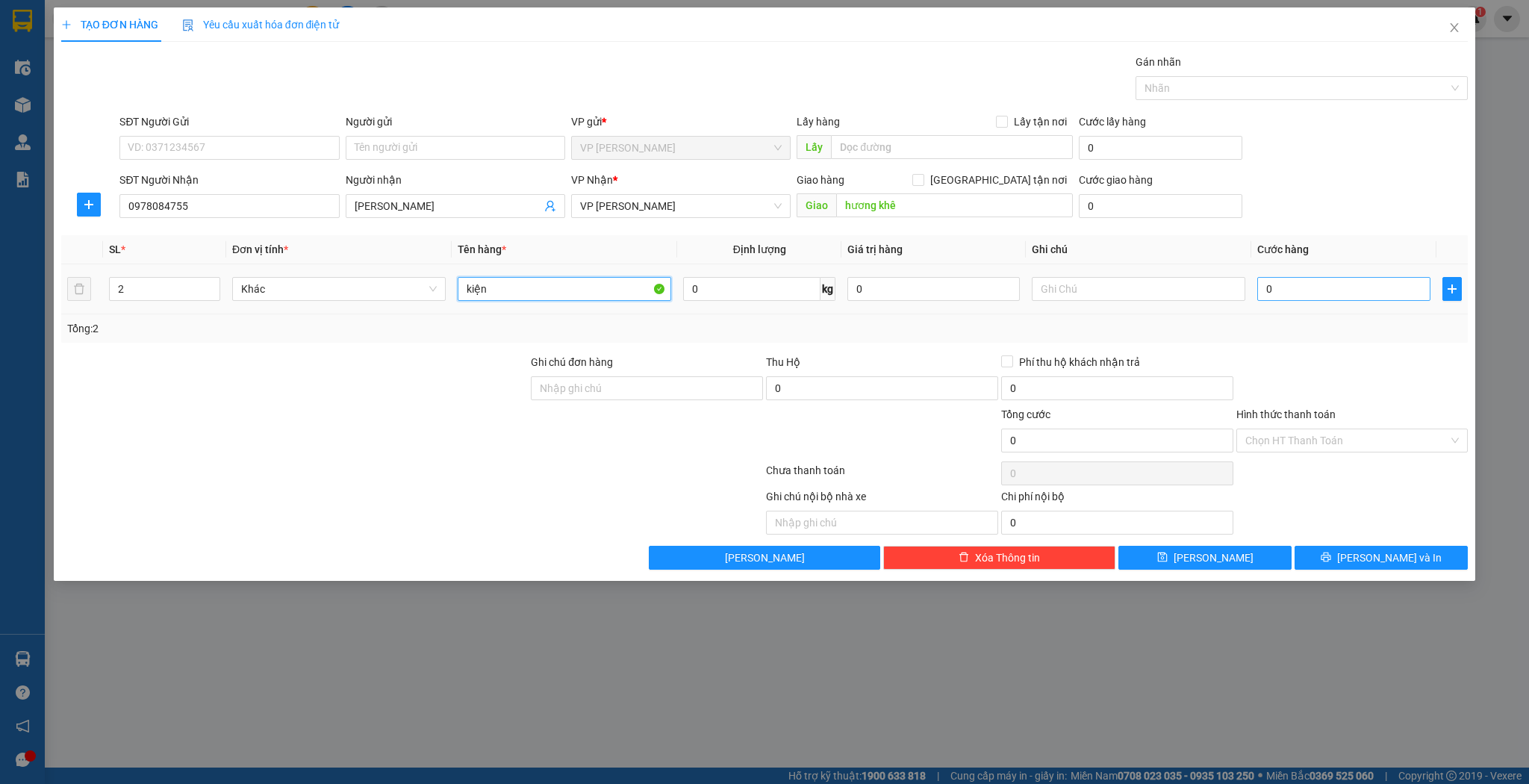
type input "kiện"
click at [1308, 289] on input "0" at bounding box center [1344, 288] width 173 height 24
type input "8"
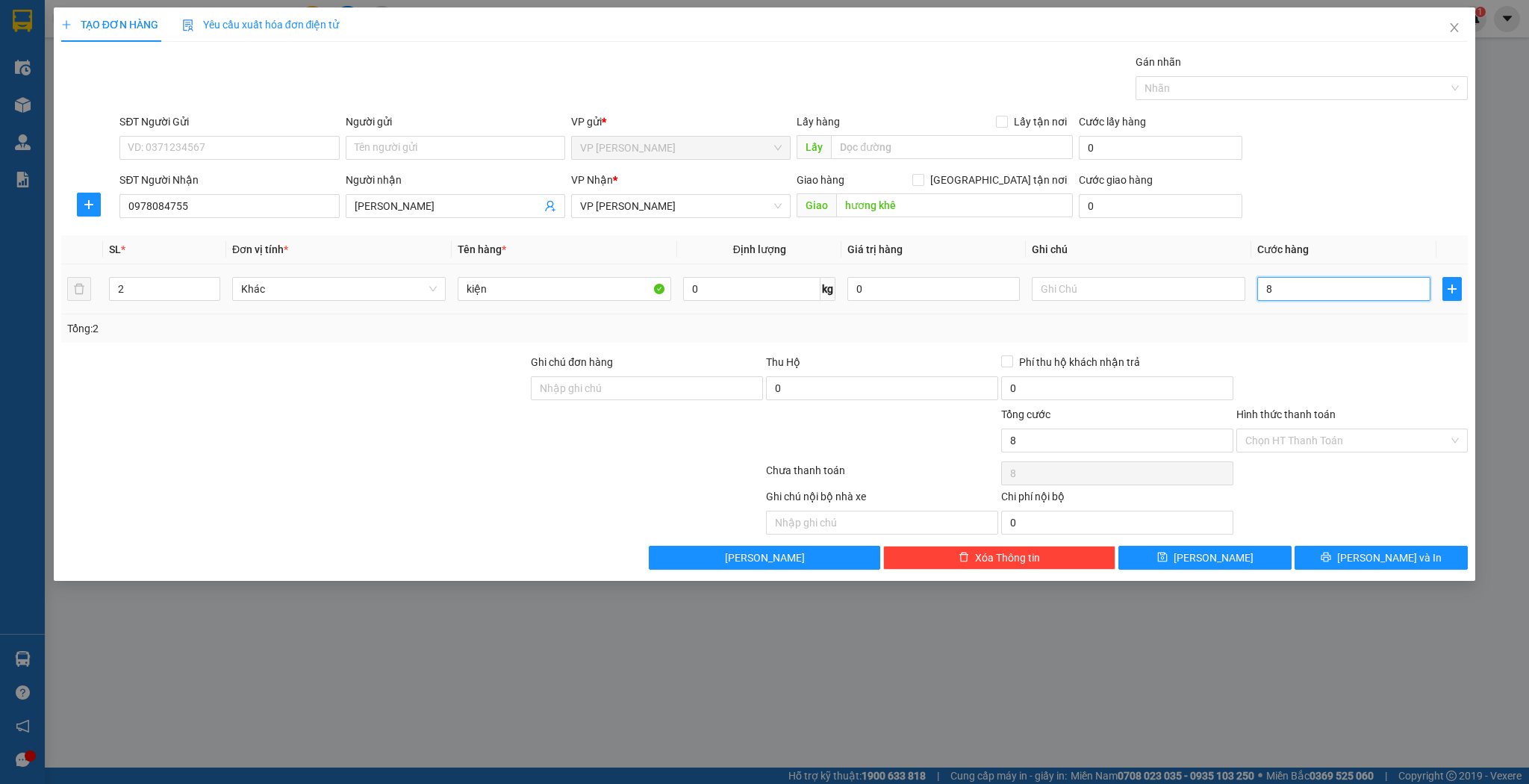
type input "80"
type input "80.000"
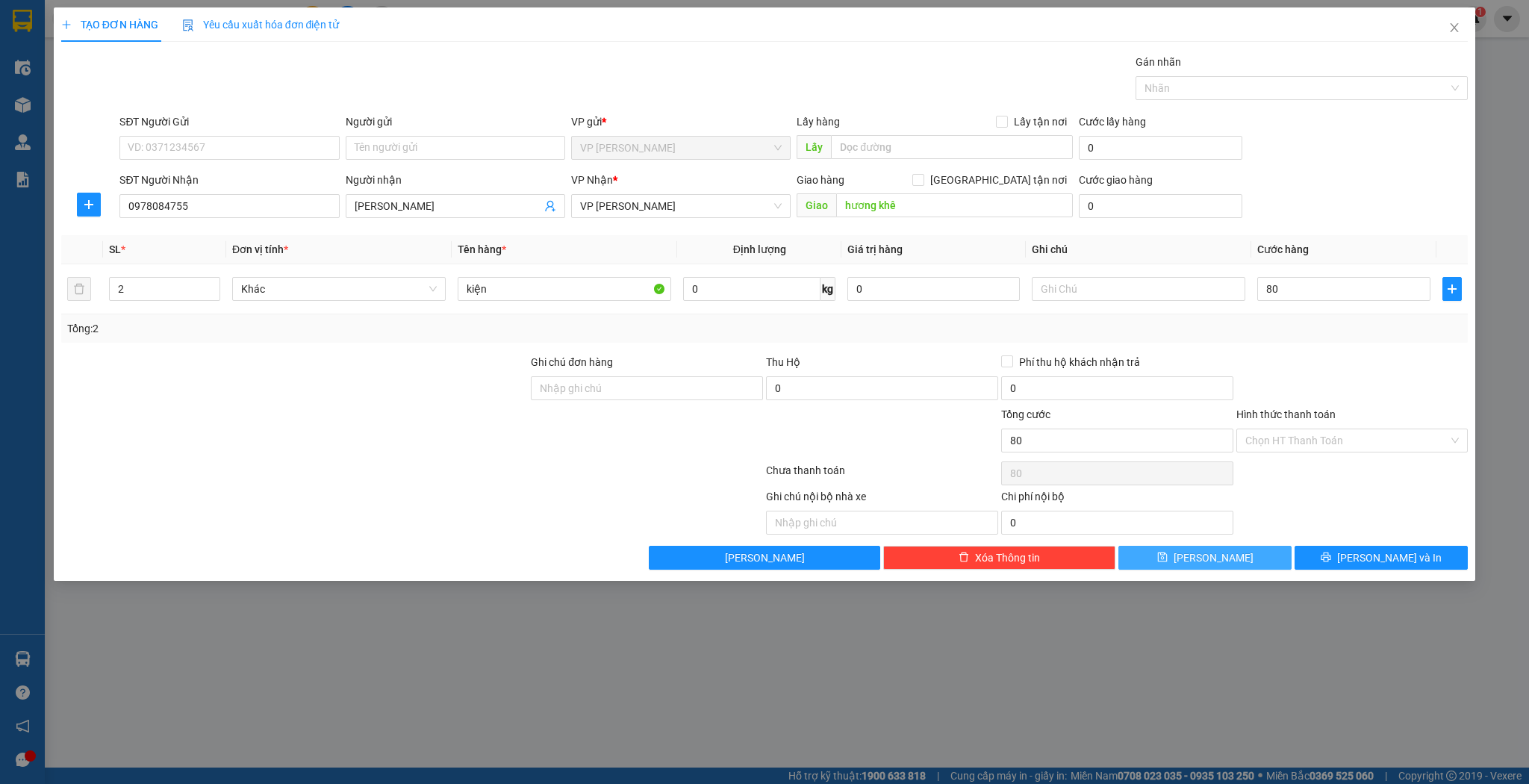
type input "80.000"
click at [1237, 561] on button "[PERSON_NAME]" at bounding box center [1205, 557] width 173 height 24
type input "1"
type input "0"
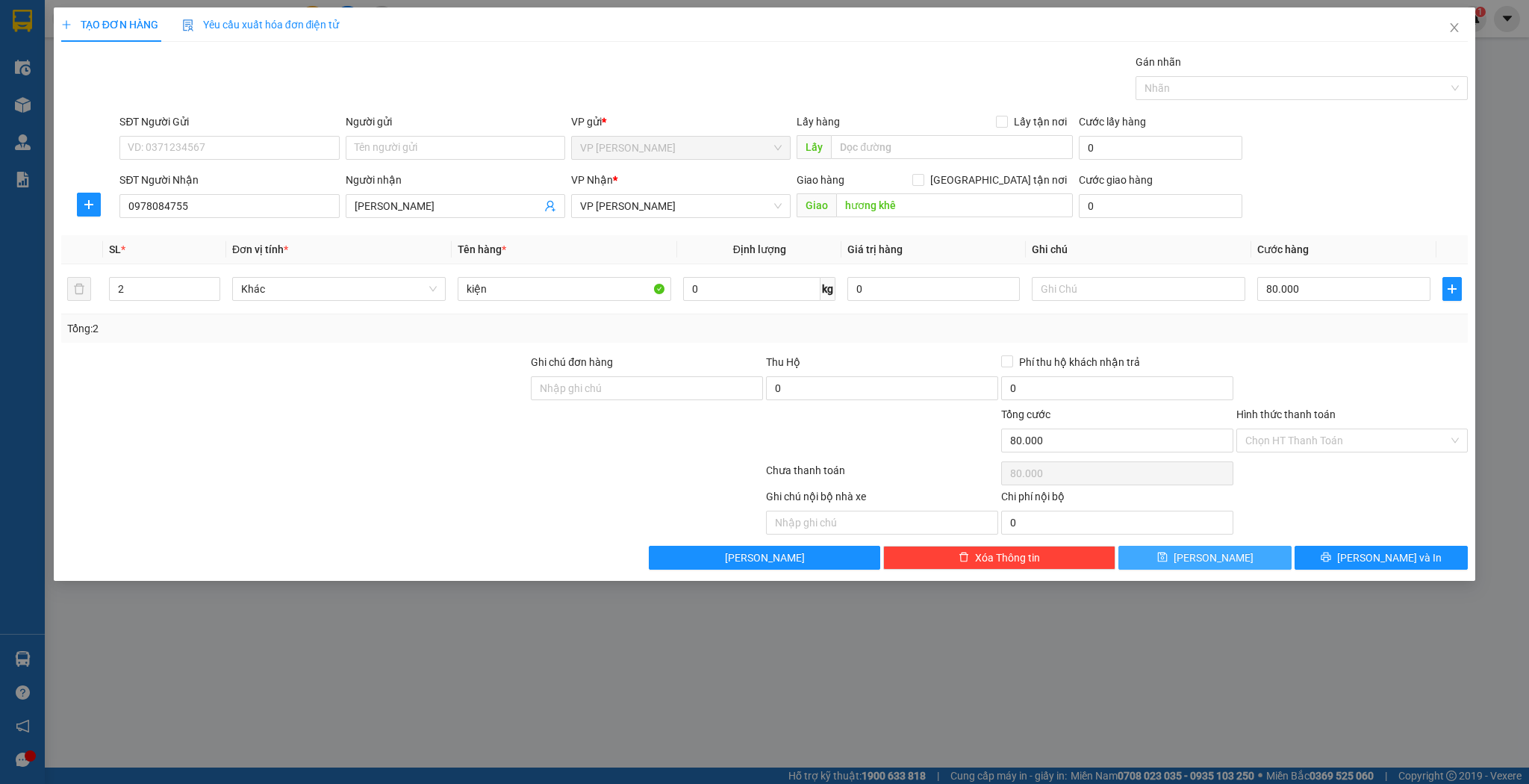
type input "0"
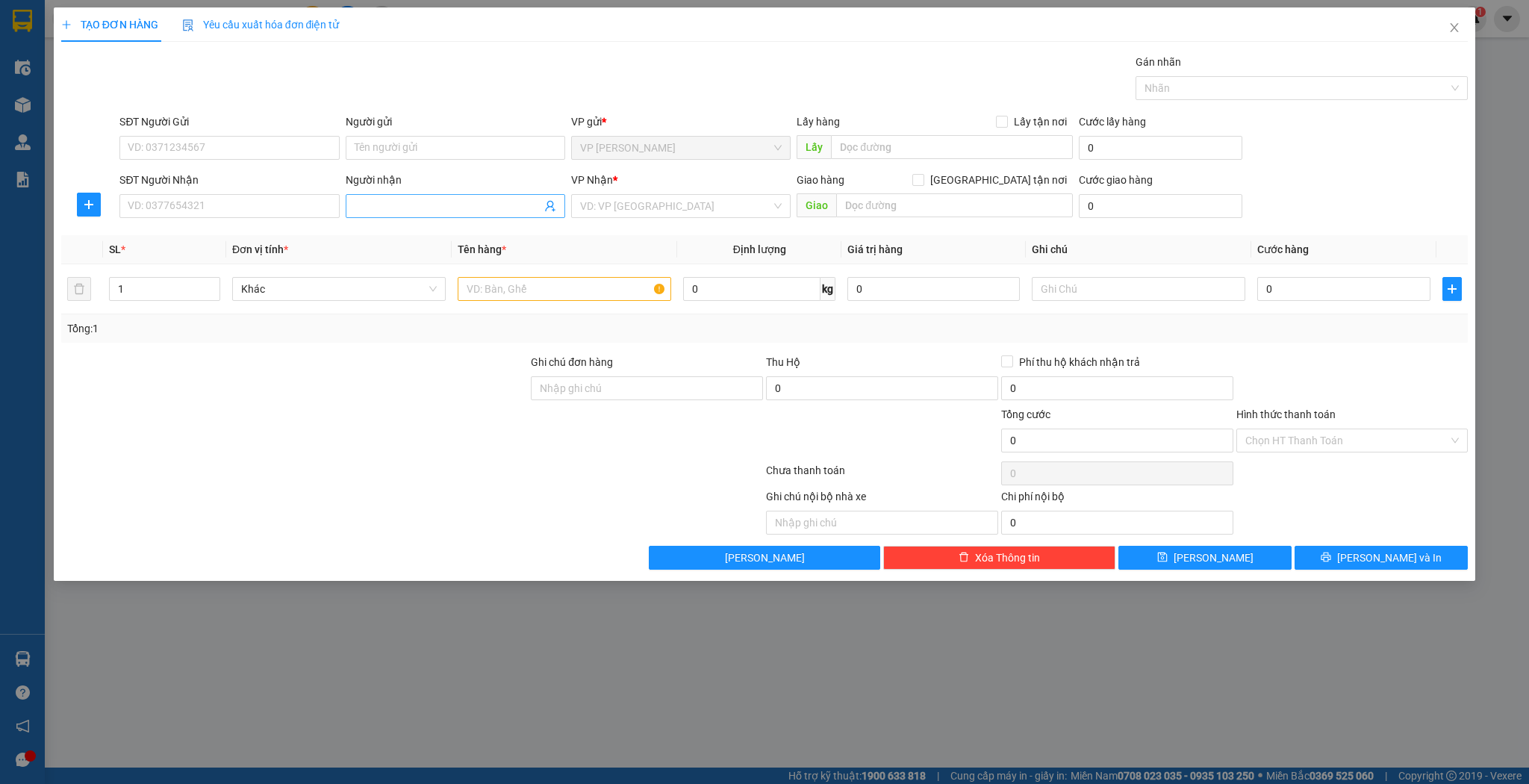
click at [500, 201] on input "Người nhận" at bounding box center [448, 206] width 187 height 16
type input "a"
type input "lộc bình"
click at [449, 236] on div "a lộc bình thủy - 0963091265" at bounding box center [455, 234] width 201 height 16
type input "0963091265"
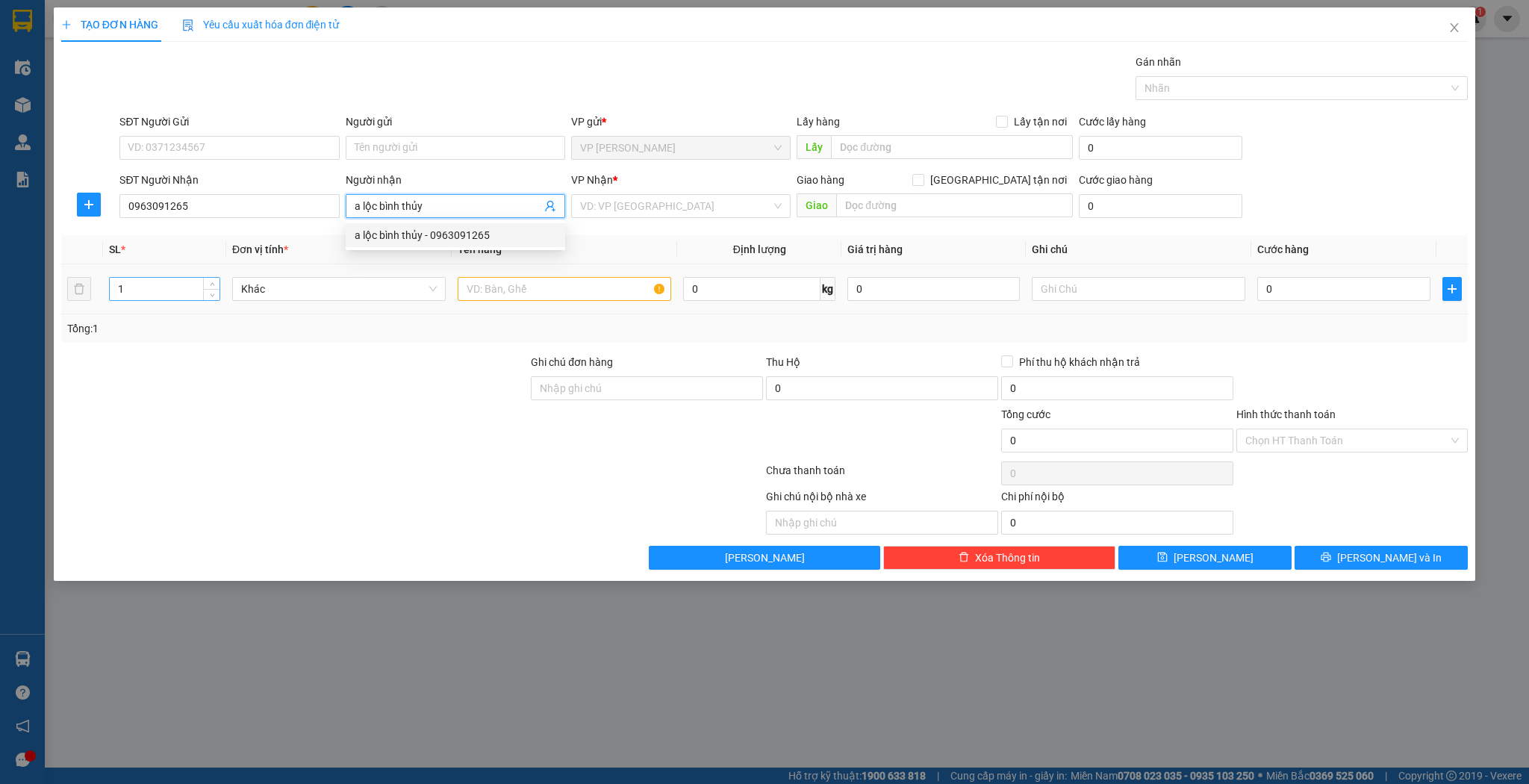
type input "a lộc bình thủy"
click at [175, 284] on input "1" at bounding box center [164, 288] width 109 height 22
type input "2"
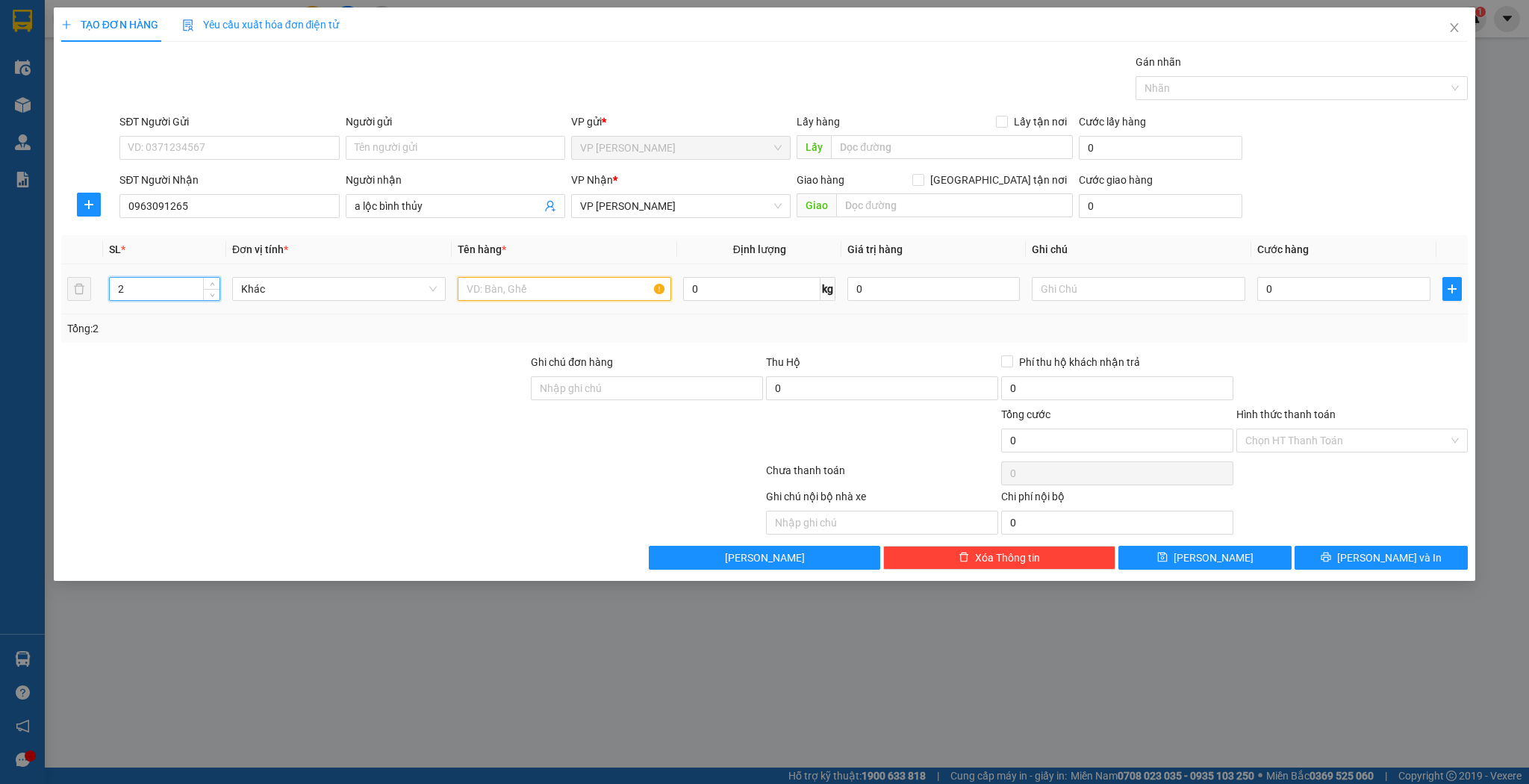
click at [530, 284] on input "text" at bounding box center [564, 288] width 214 height 24
type input "thùng"
click at [1389, 307] on td "0" at bounding box center [1343, 289] width 184 height 50
click at [1380, 295] on input "0" at bounding box center [1344, 288] width 173 height 24
type input "1"
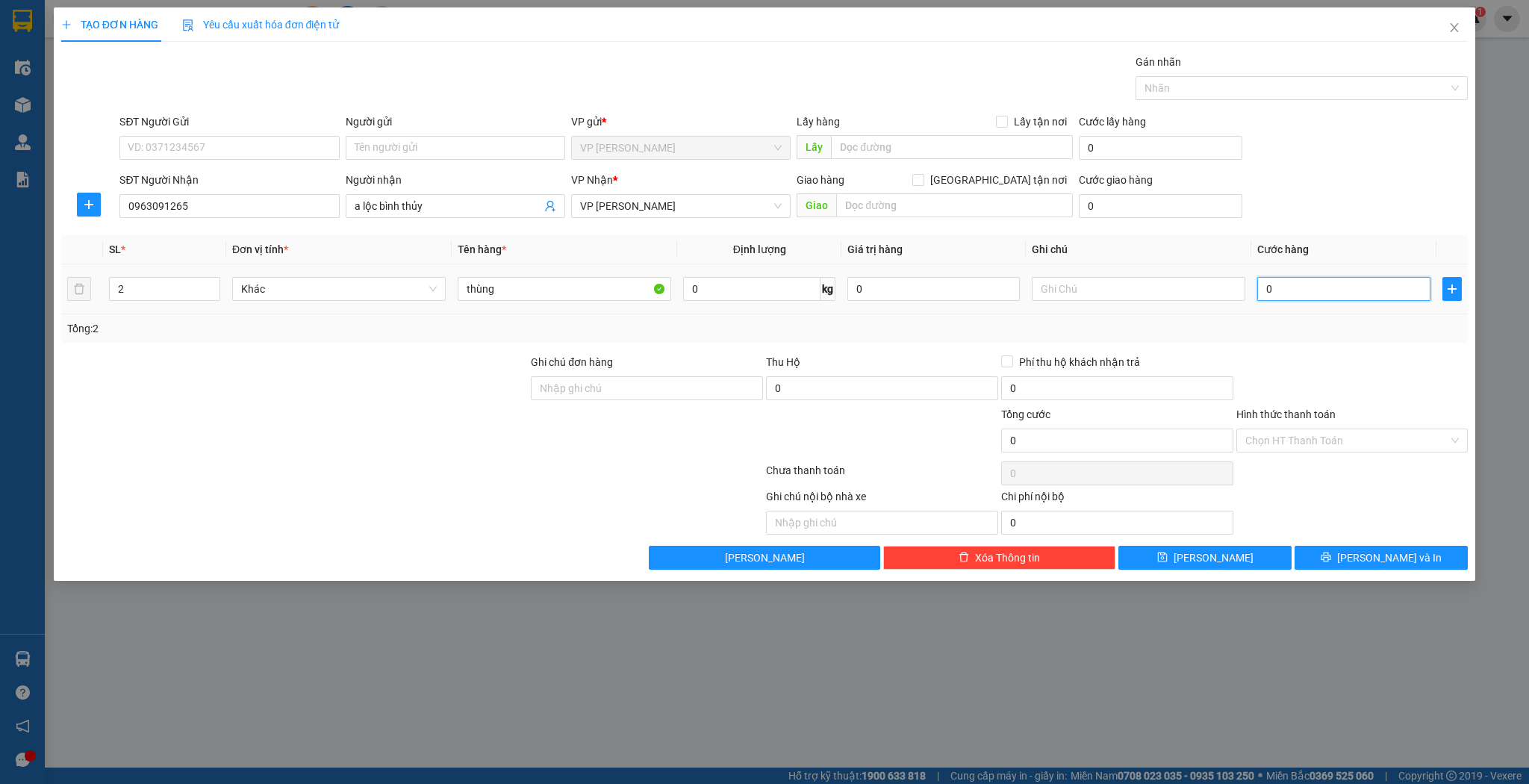
type input "1"
type input "12"
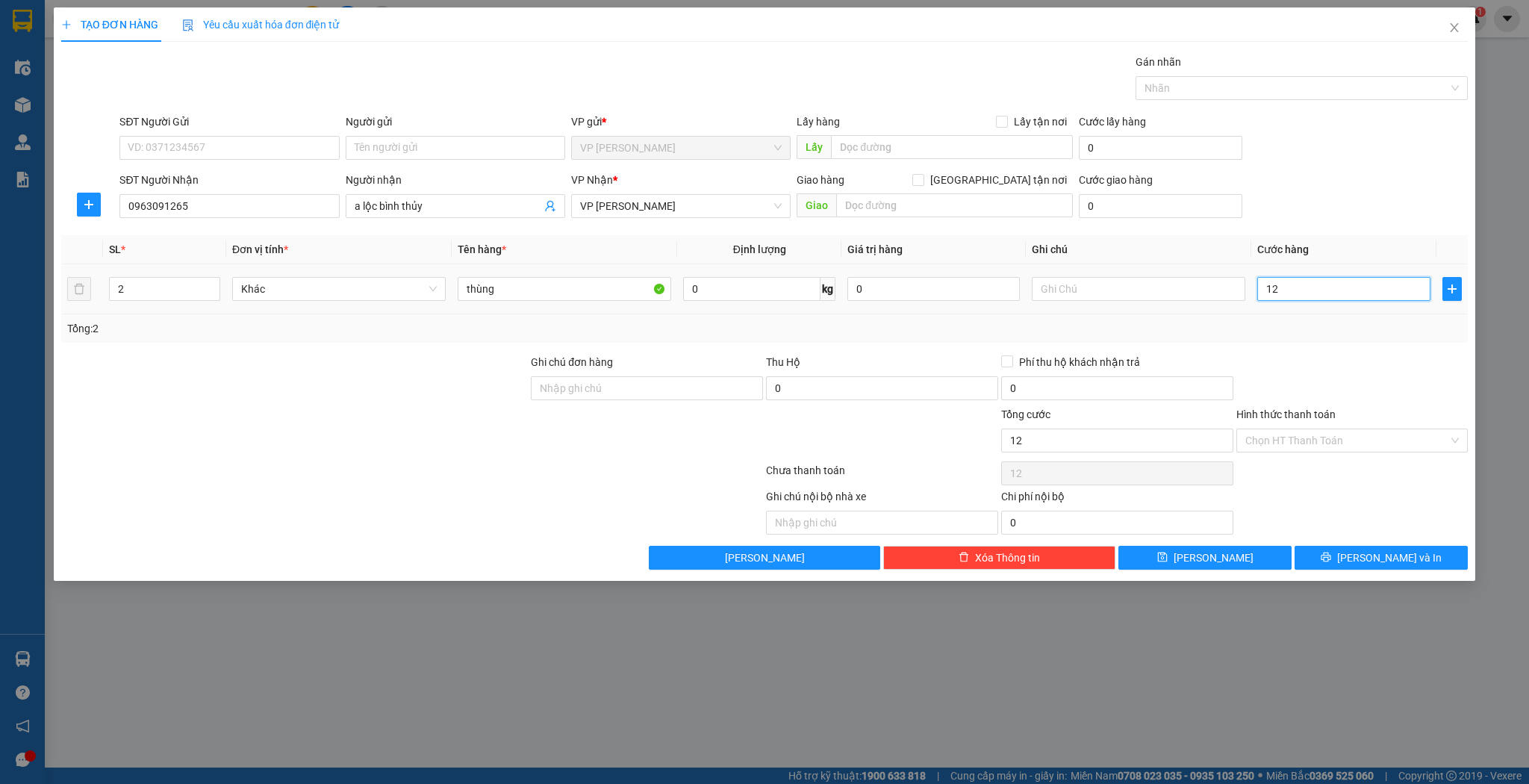
type input "120"
type input "120.000"
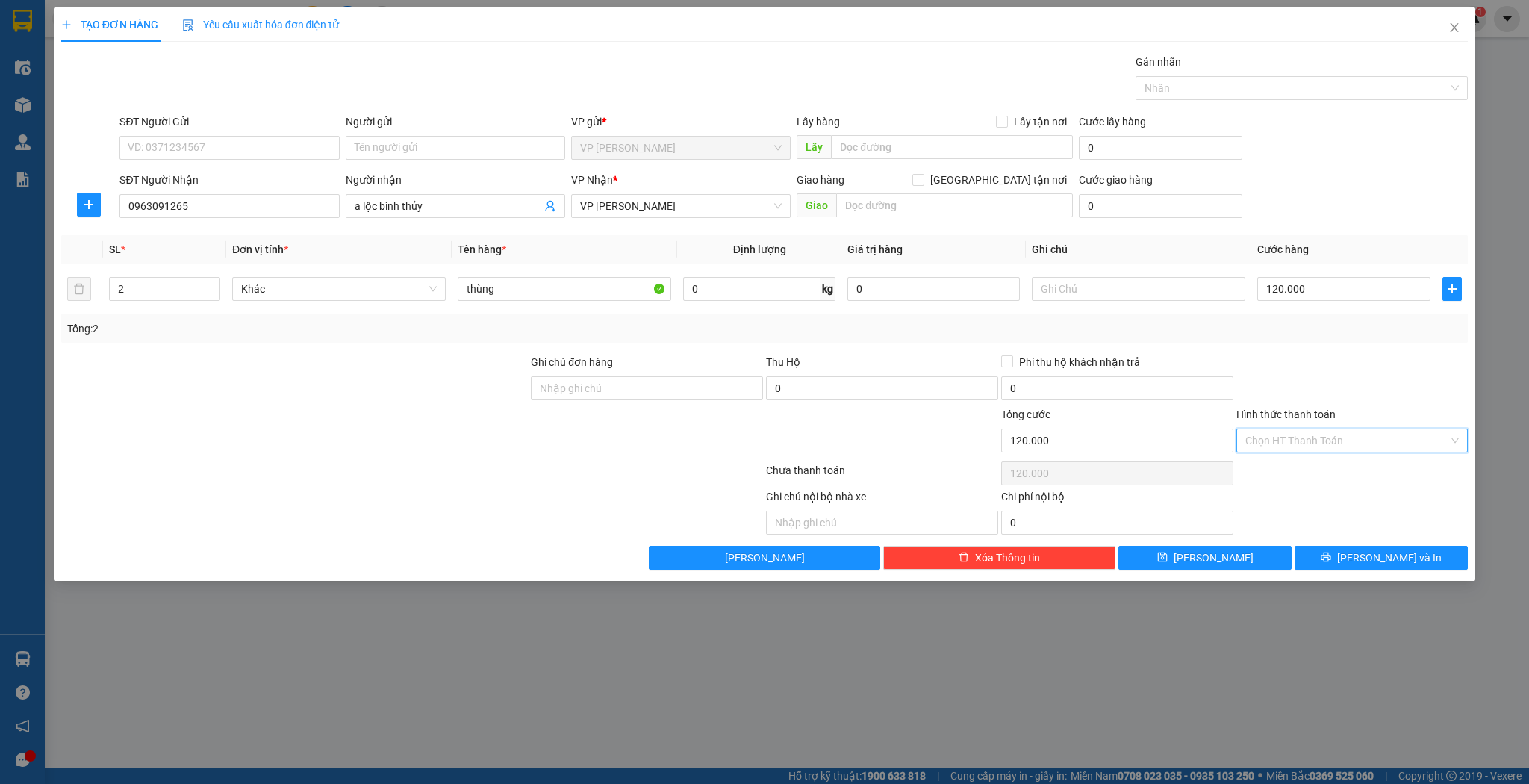
click at [1339, 434] on input "Hình thức thanh toán" at bounding box center [1347, 440] width 204 height 22
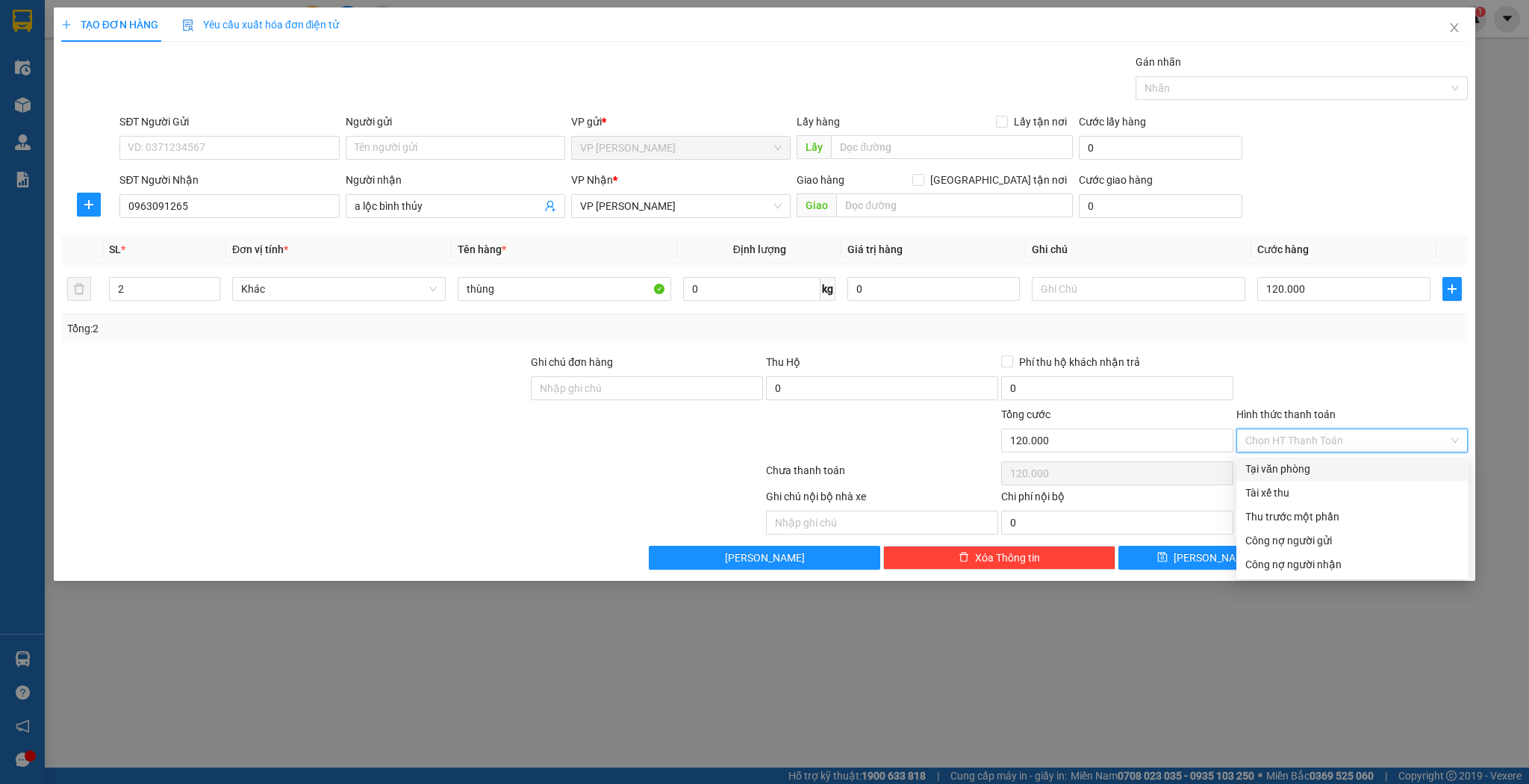
click at [1288, 463] on div "Tại văn phòng" at bounding box center [1352, 468] width 214 height 16
type input "0"
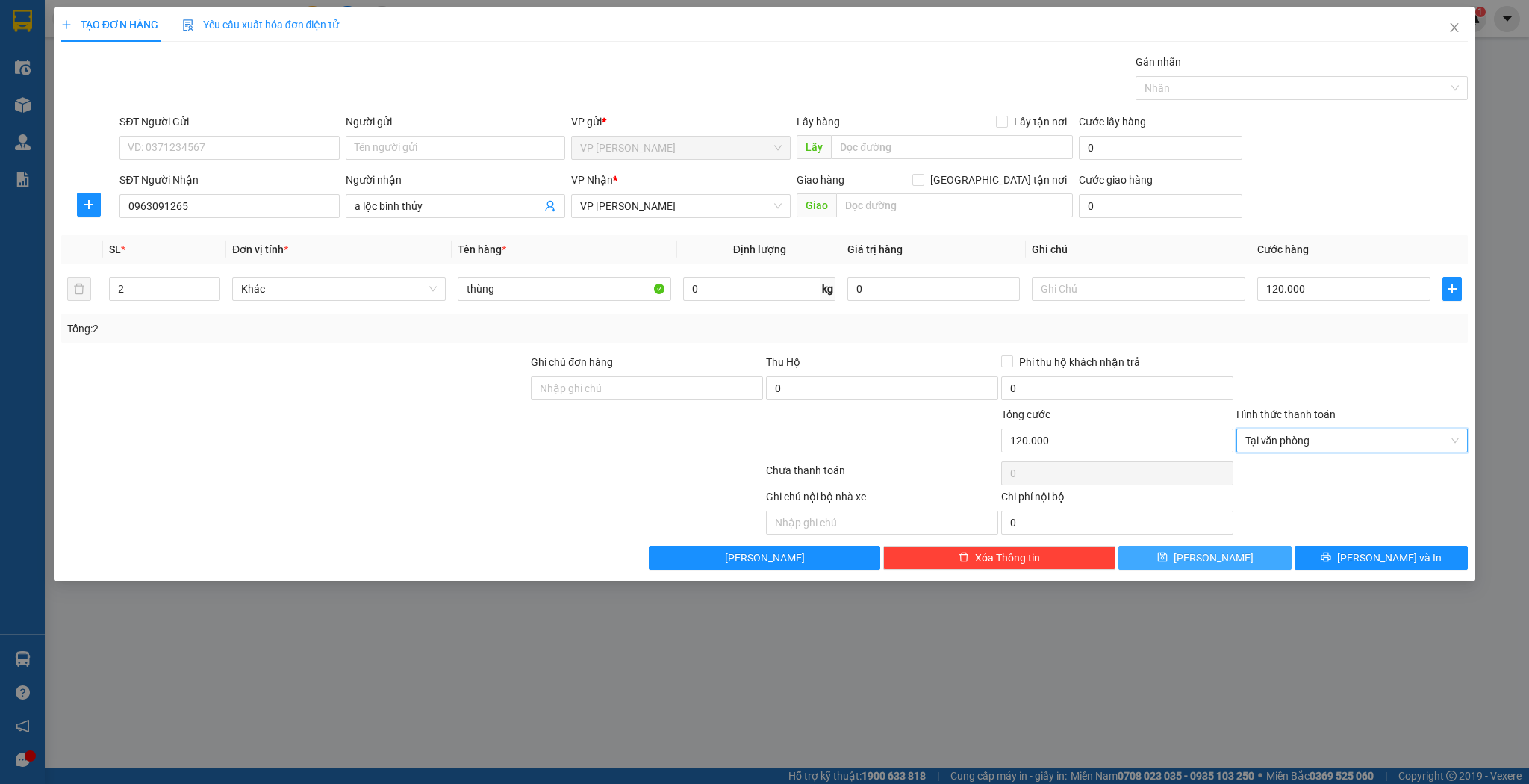
click at [1234, 555] on button "[PERSON_NAME]" at bounding box center [1205, 557] width 173 height 24
type input "1"
type input "0"
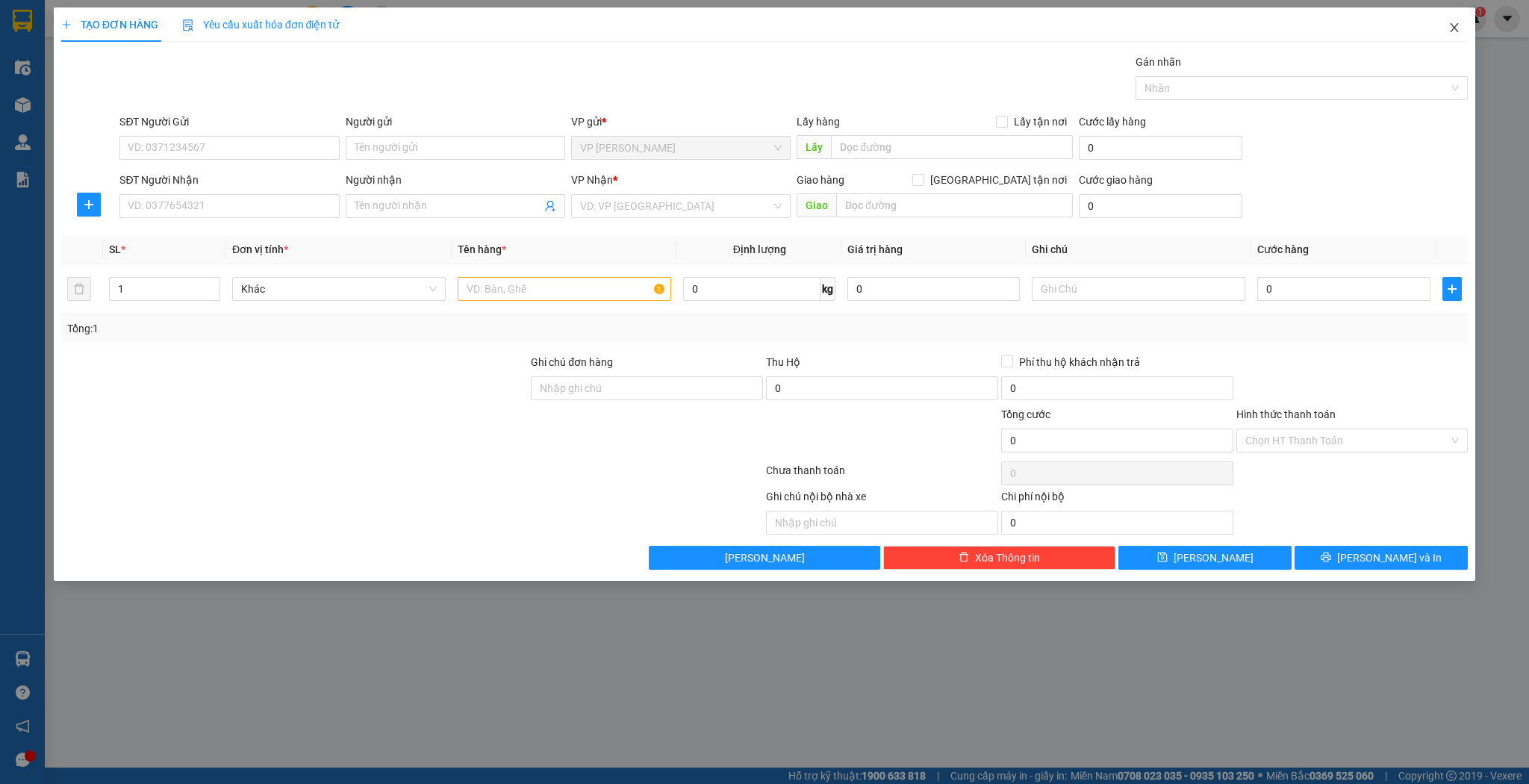
click at [1449, 27] on span "Close" at bounding box center [1454, 29] width 42 height 42
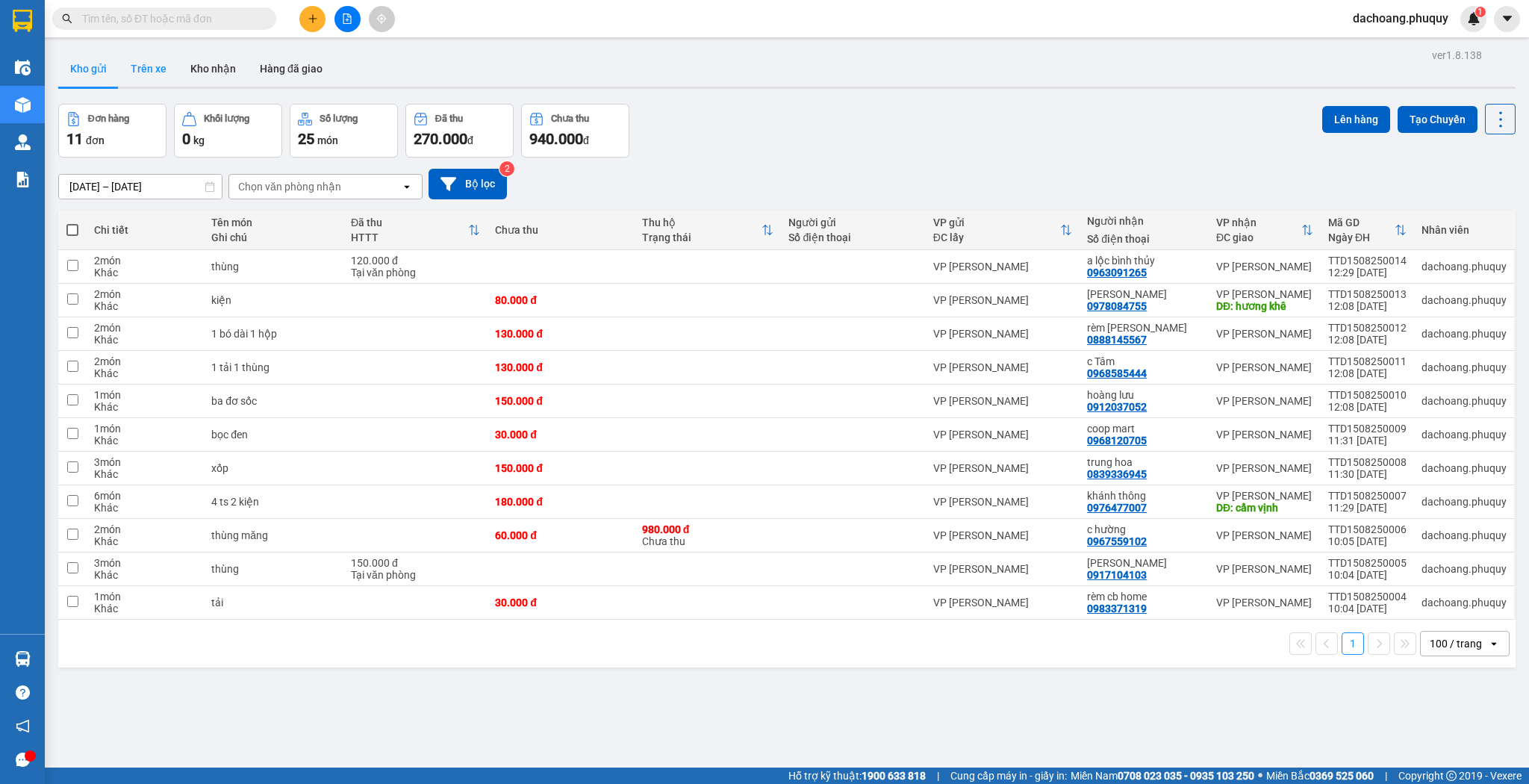
click at [160, 72] on button "Trên xe" at bounding box center [148, 69] width 59 height 35
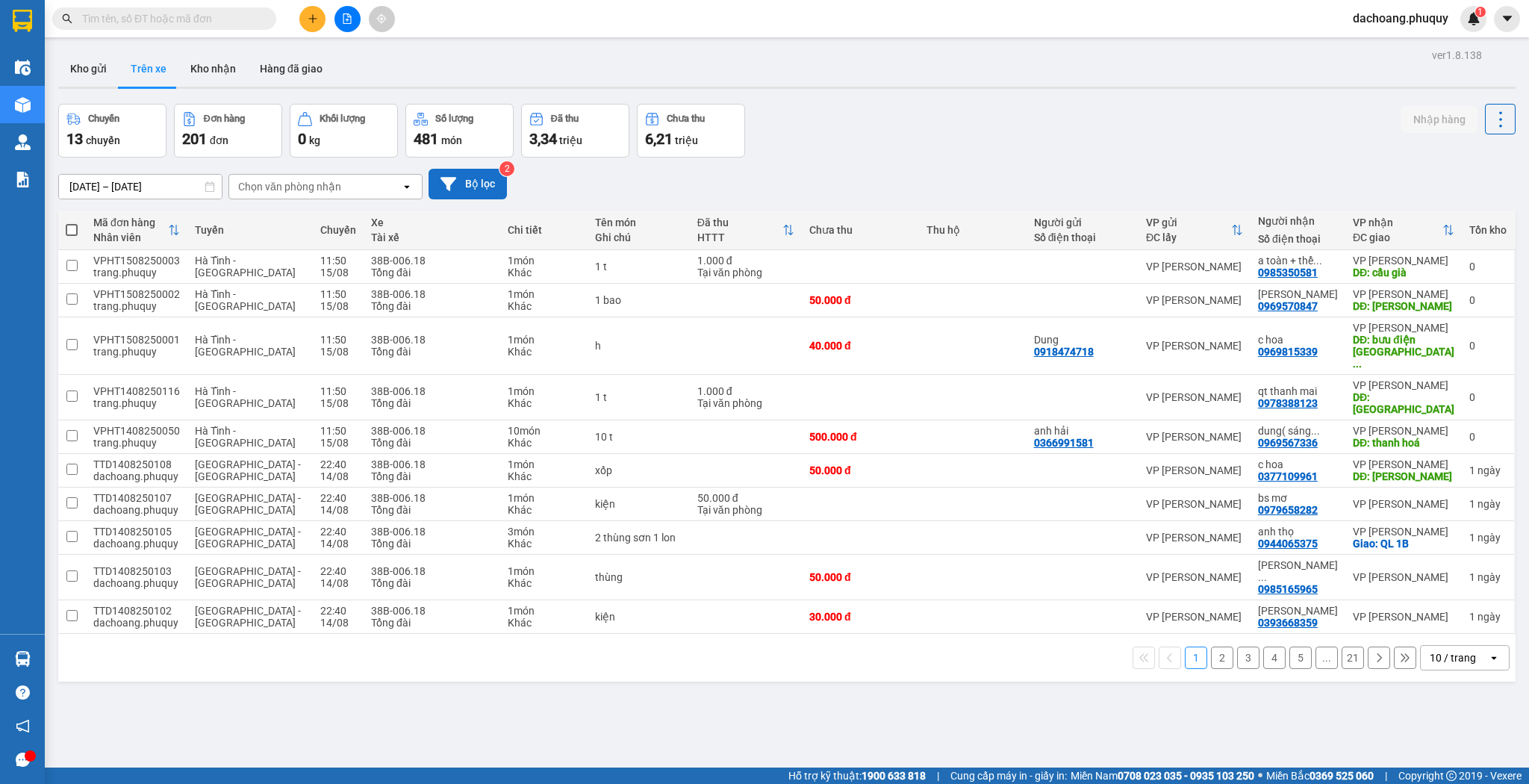
click at [451, 196] on button "Bộ lọc" at bounding box center [468, 184] width 79 height 31
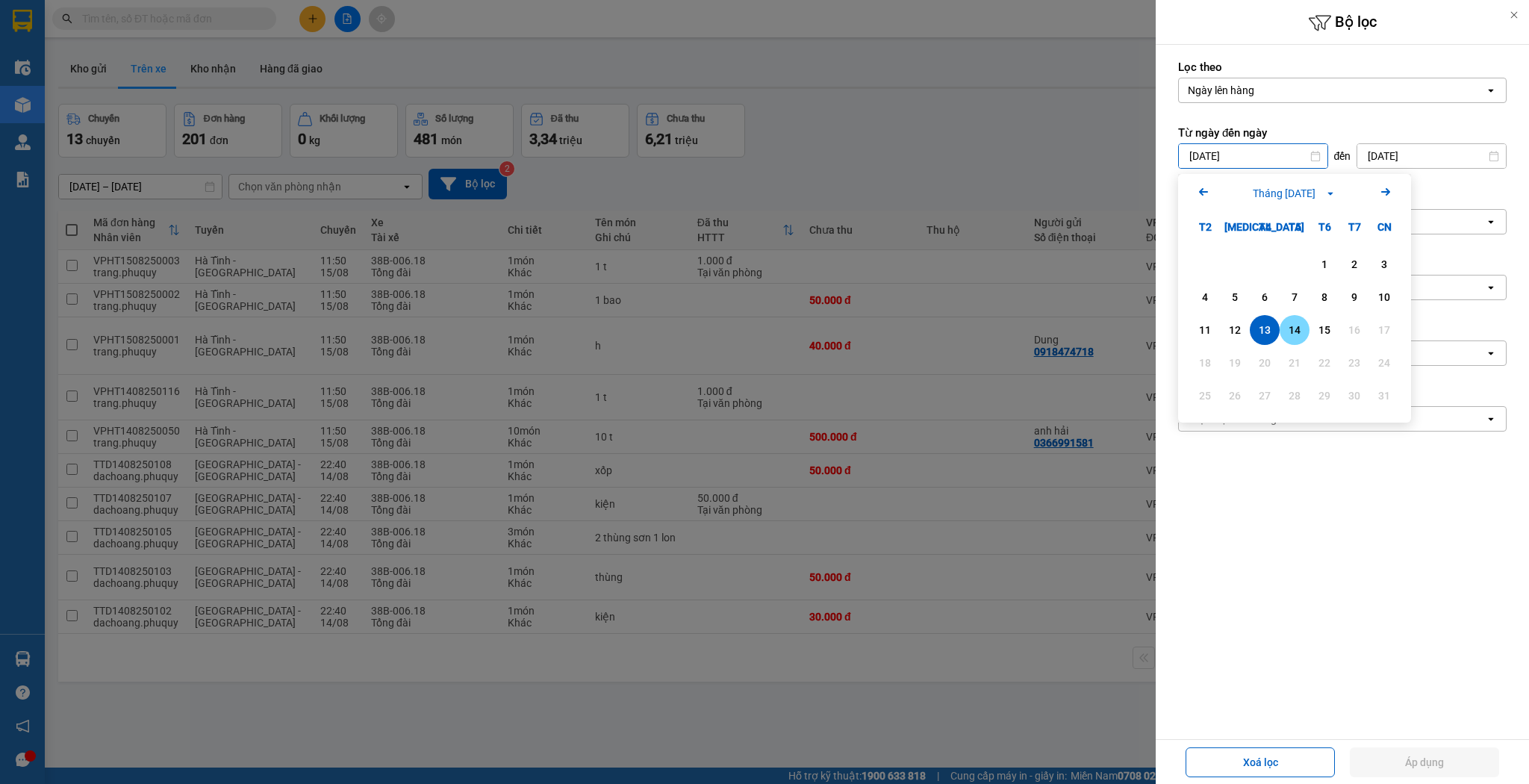
click at [1302, 335] on div "14" at bounding box center [1295, 329] width 21 height 18
type input "[DATE]"
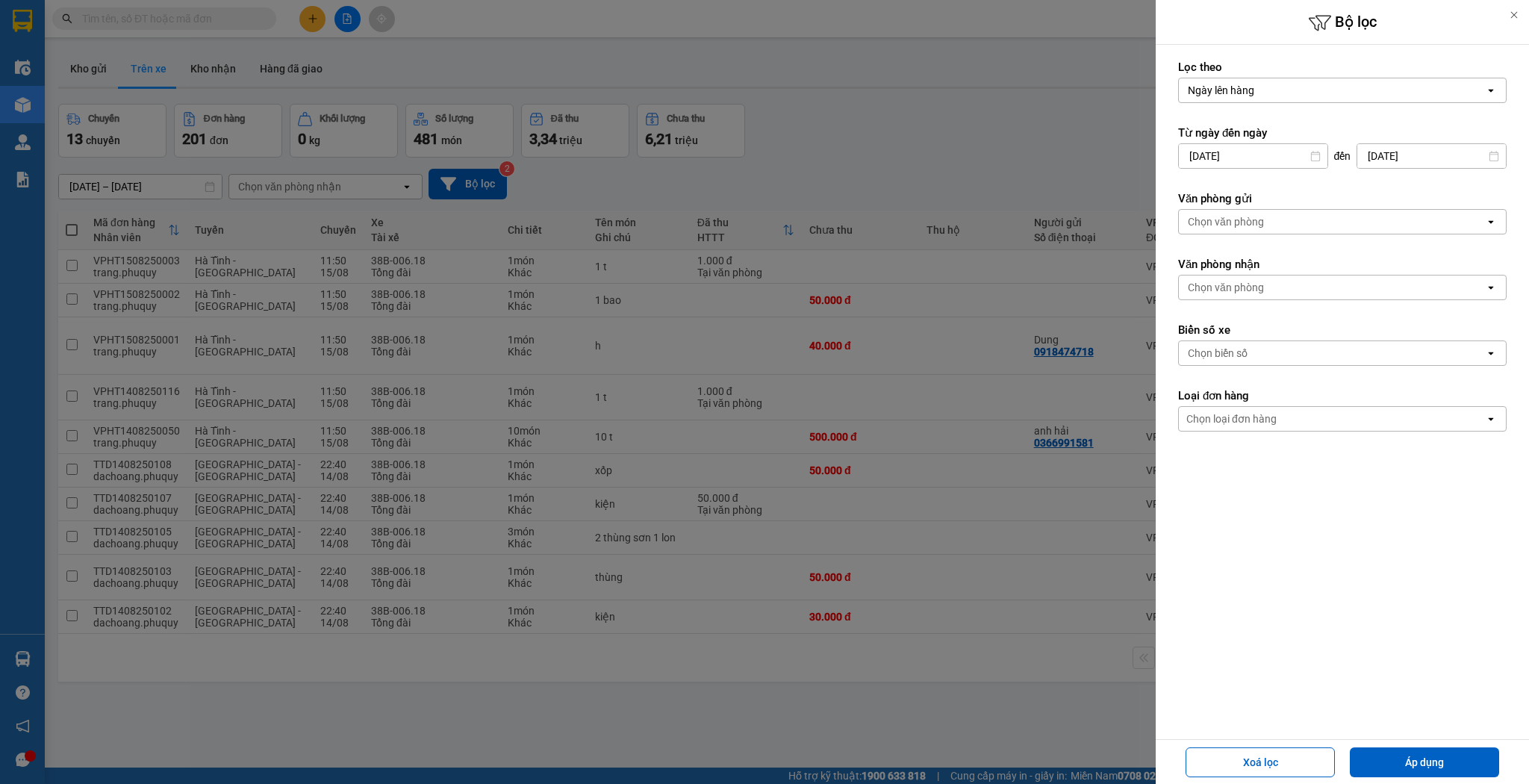
click at [1386, 164] on input "[DATE]" at bounding box center [1432, 156] width 149 height 24
click at [1399, 326] on div "14" at bounding box center [1390, 329] width 21 height 18
type input "[DATE]"
click at [1269, 234] on form "Lọc theo Ngày lên hàng open Từ ngày đến [DATE] Press the down arrow key to inte…" at bounding box center [1342, 312] width 328 height 506
click at [1271, 229] on div "Chọn văn phòng" at bounding box center [1332, 221] width 306 height 24
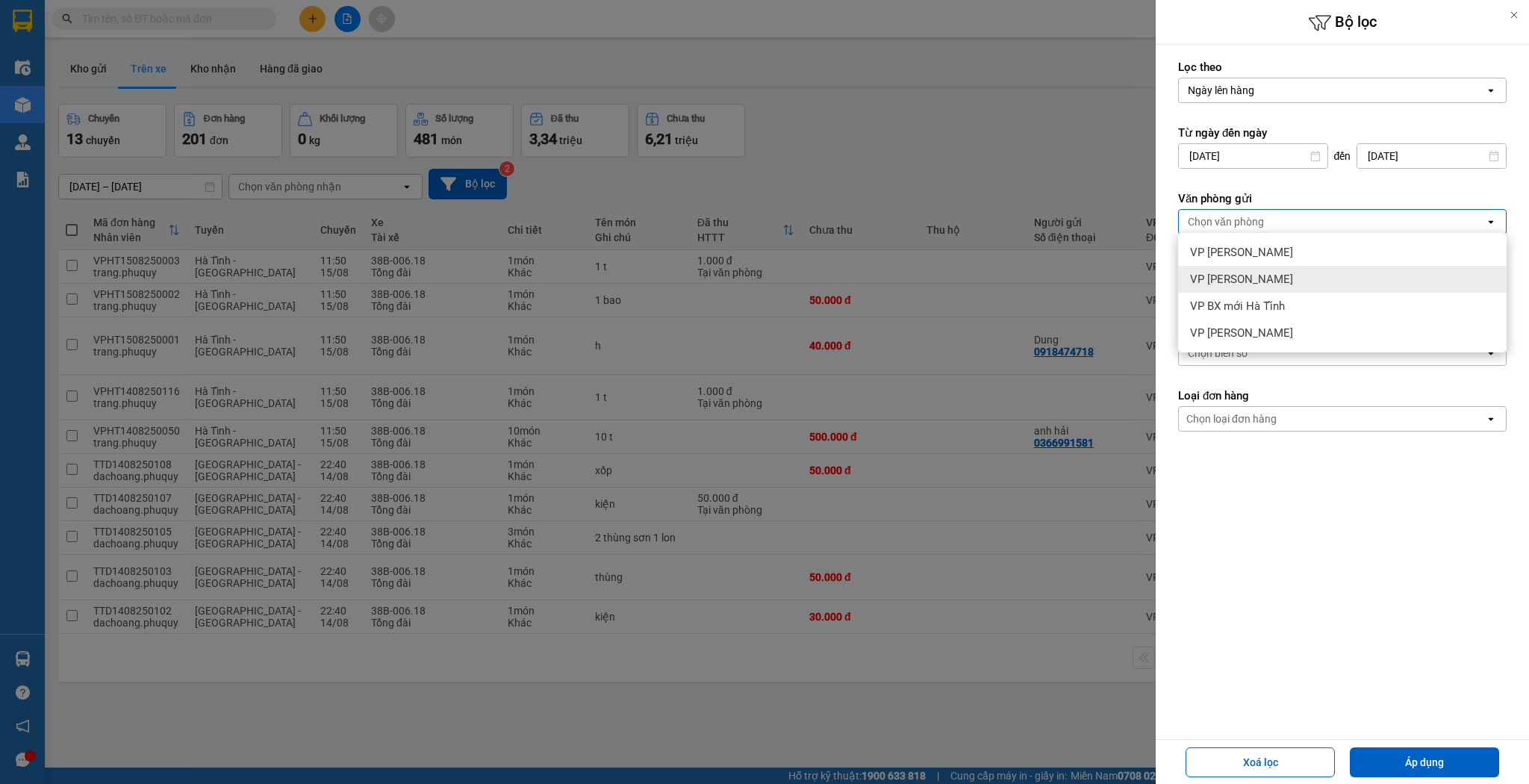
click at [1275, 288] on div "VP [PERSON_NAME]" at bounding box center [1342, 279] width 328 height 27
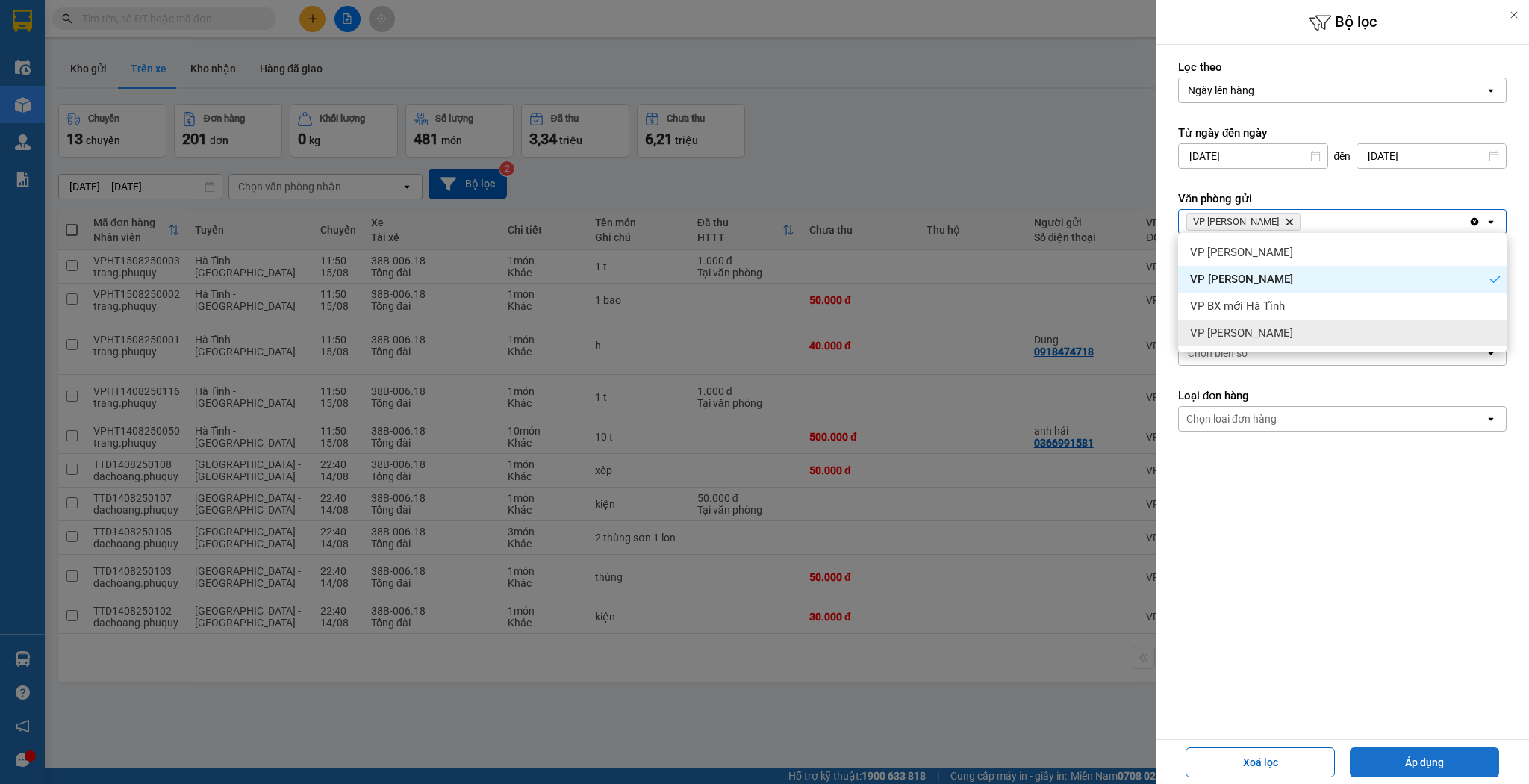
click at [1413, 776] on button "Áp dụng" at bounding box center [1425, 762] width 150 height 30
type input "[DATE] – [DATE]"
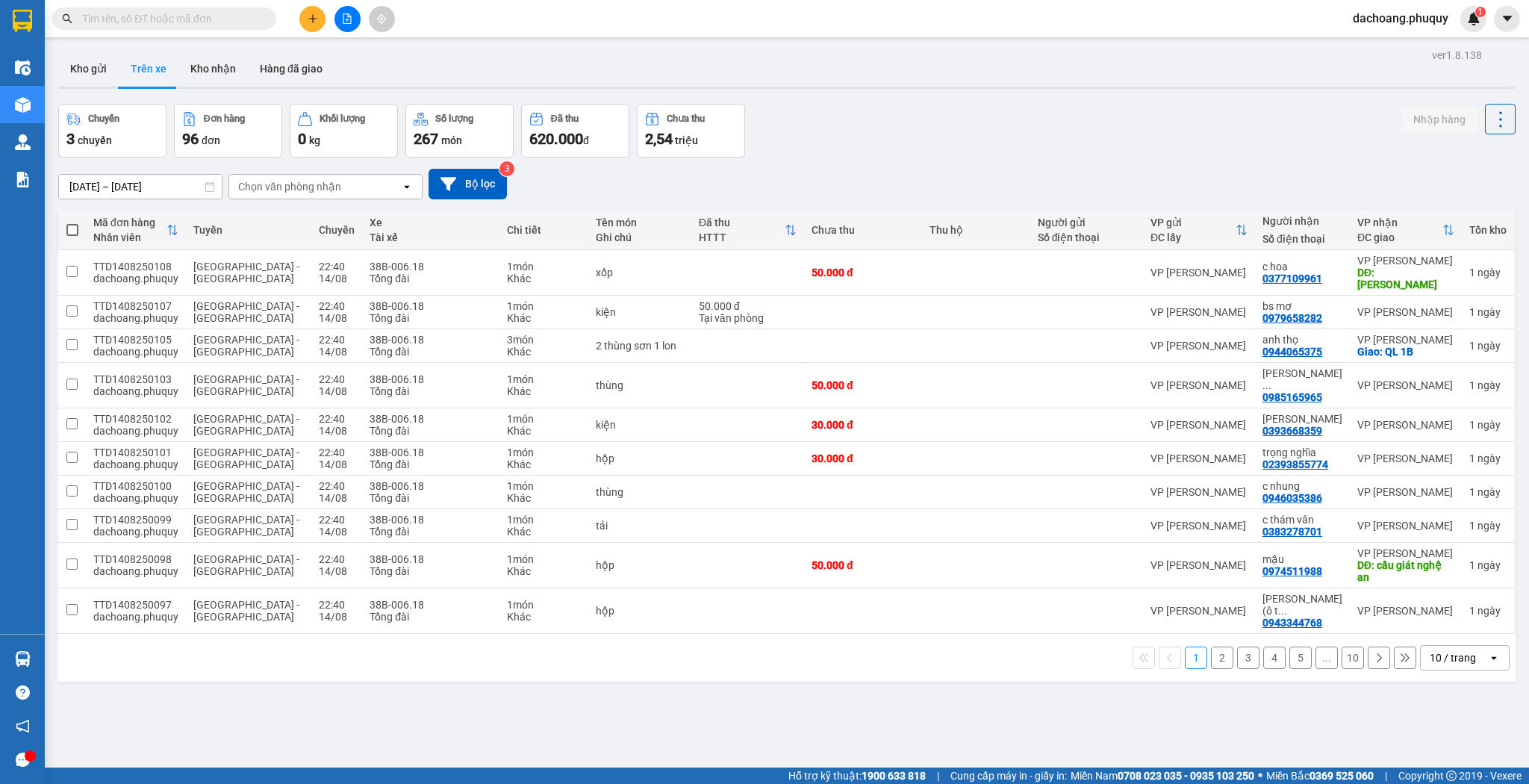
click at [1443, 650] on div "10 / trang" at bounding box center [1453, 657] width 46 height 15
click at [1449, 586] on span "100 / trang" at bounding box center [1450, 587] width 54 height 15
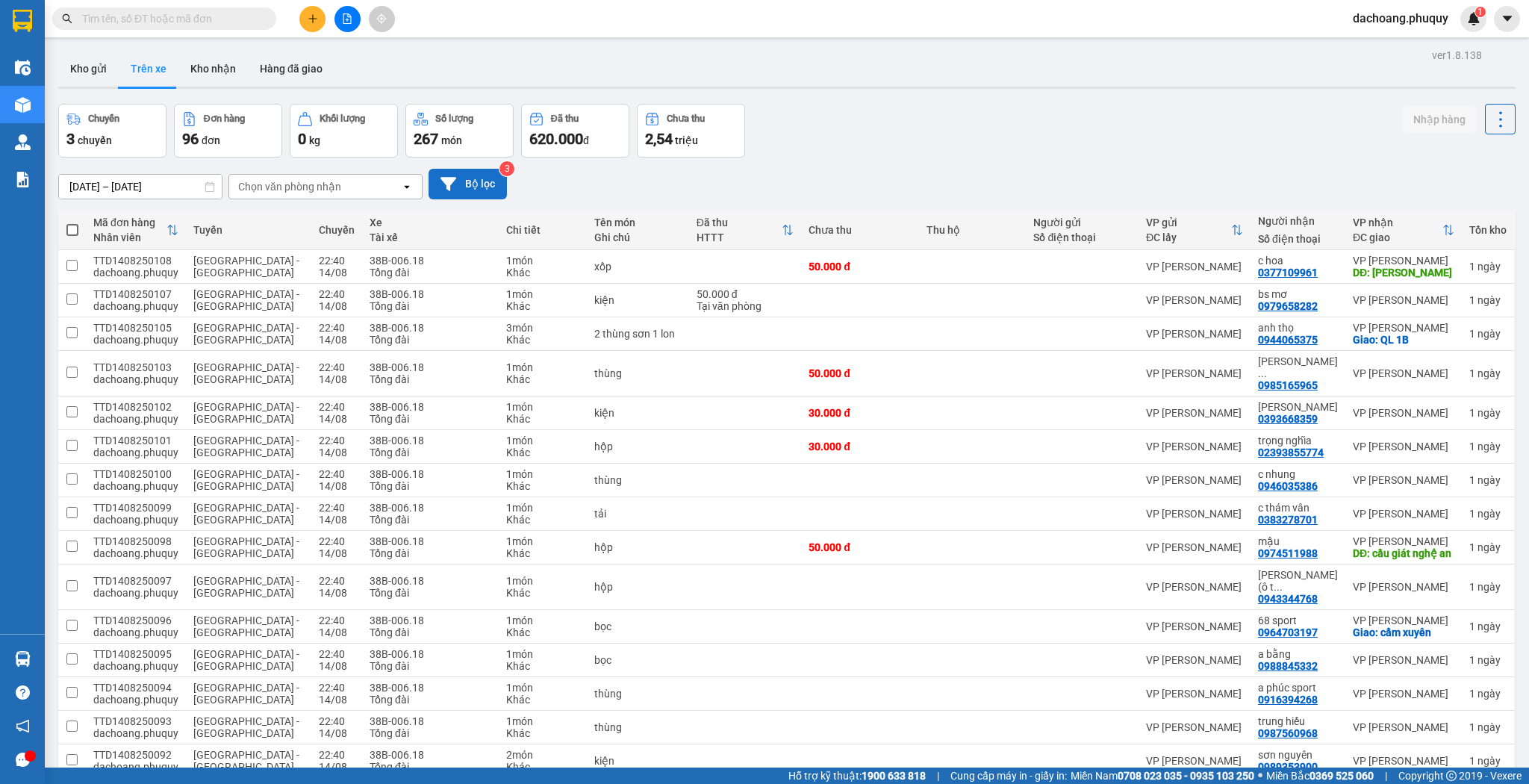
click at [488, 193] on button "Bộ lọc" at bounding box center [468, 184] width 79 height 31
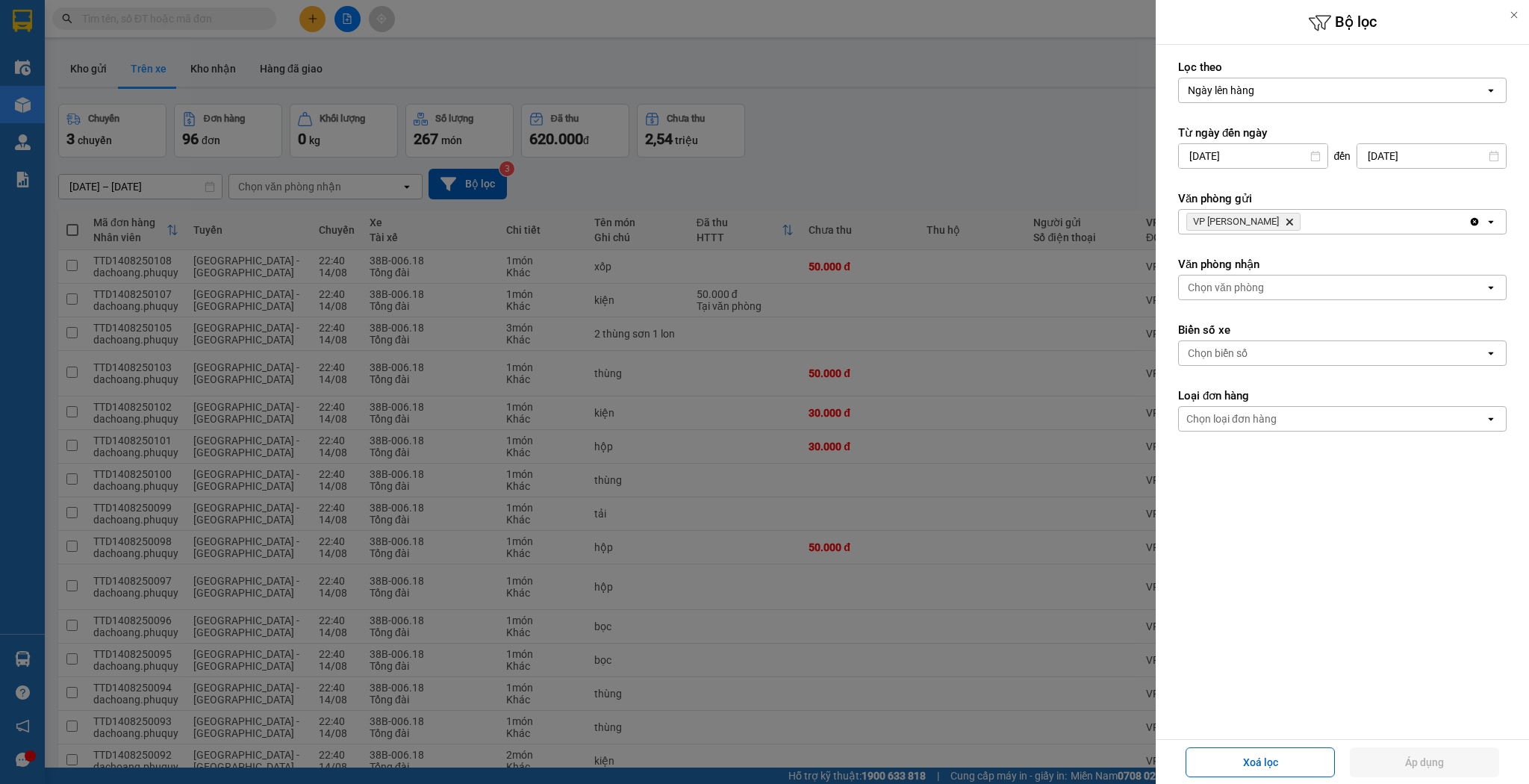
click at [803, 305] on div at bounding box center [764, 392] width 1529 height 784
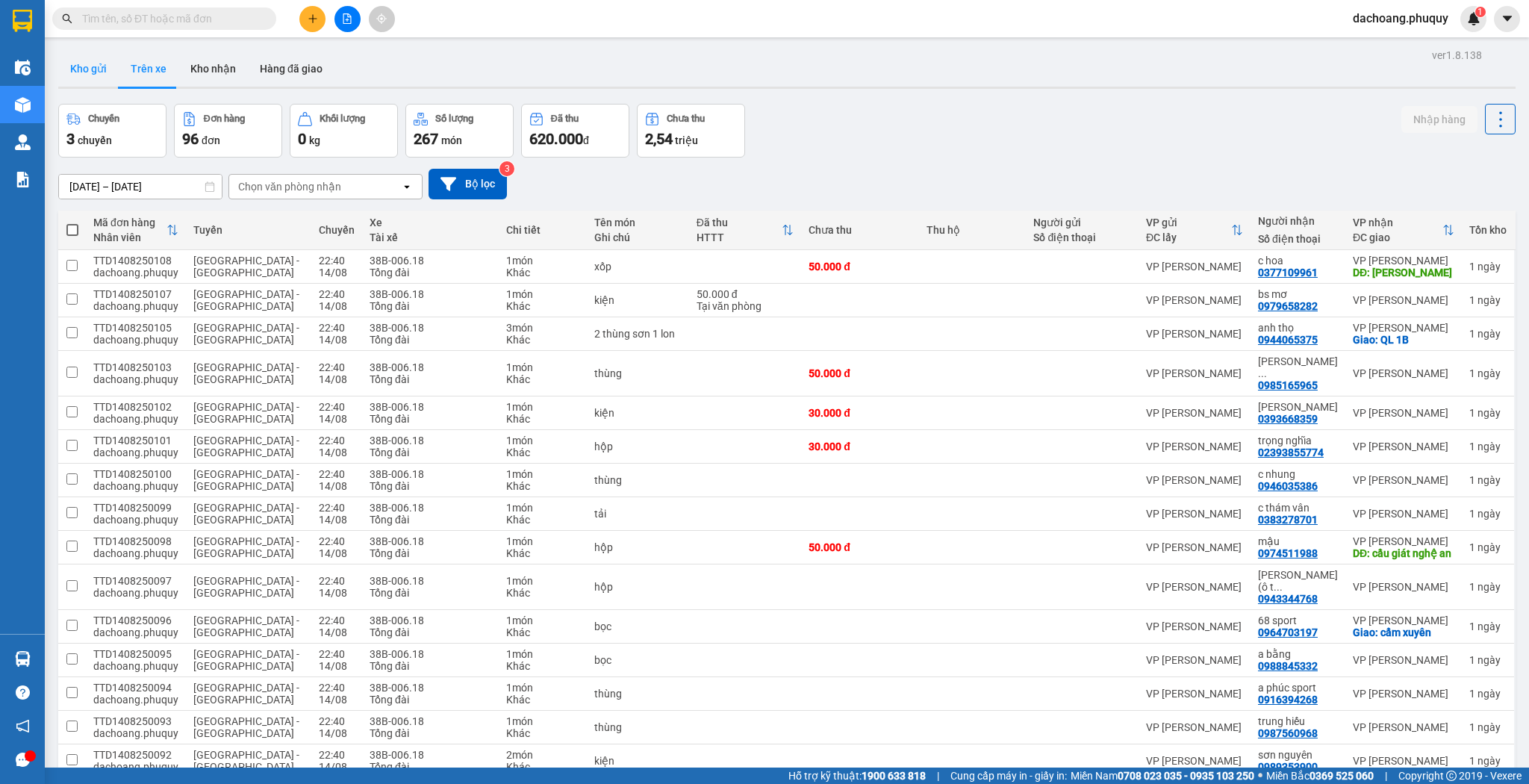
click at [101, 68] on button "Kho gửi" at bounding box center [89, 69] width 60 height 35
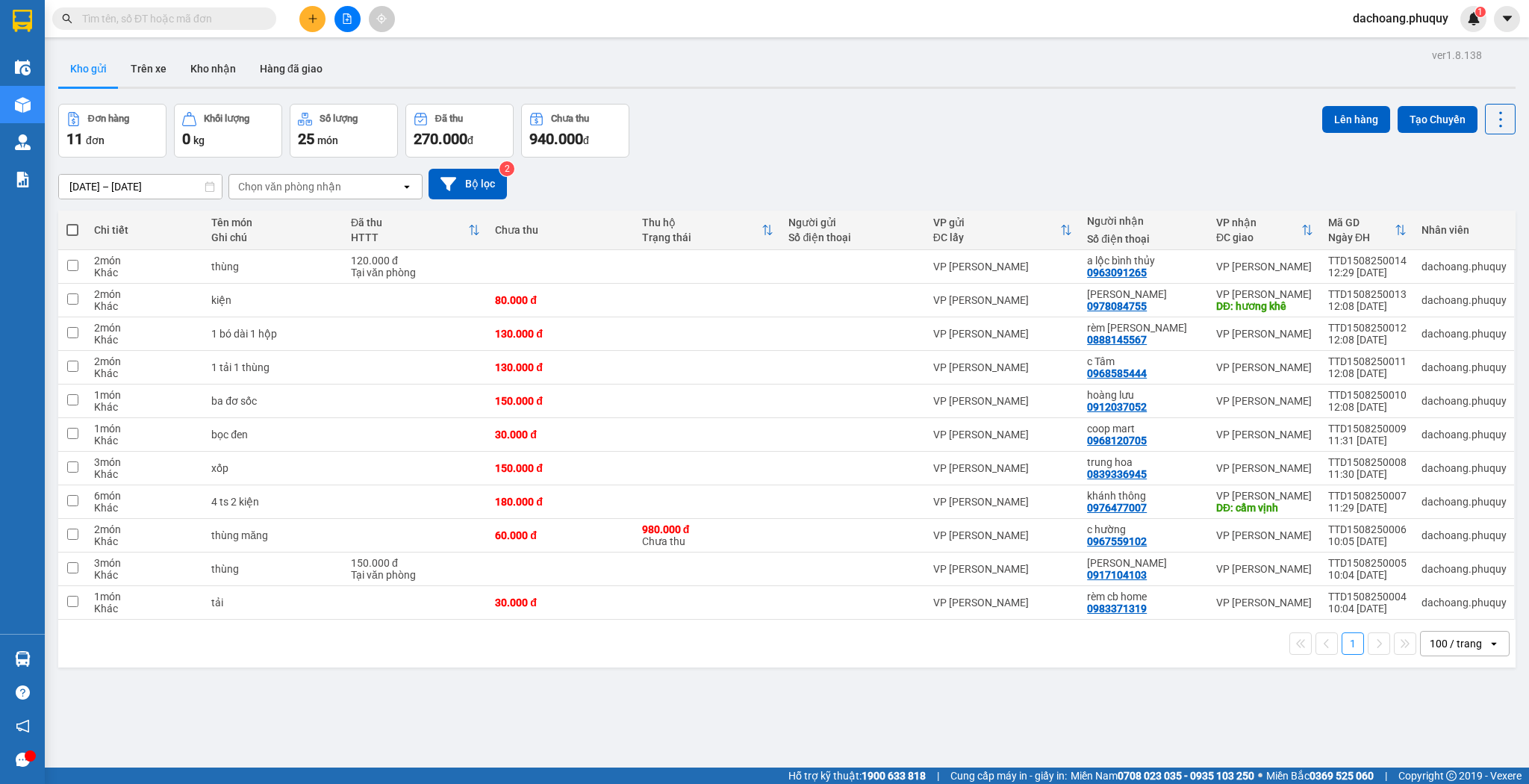
click at [980, 681] on div "ver 1.8.138 Kho gửi Trên xe Kho nhận Hàng đã giao Đơn hàng 11 đơn Khối lượng 0 …" at bounding box center [787, 436] width 1470 height 784
click at [162, 74] on button "Trên xe" at bounding box center [148, 69] width 59 height 35
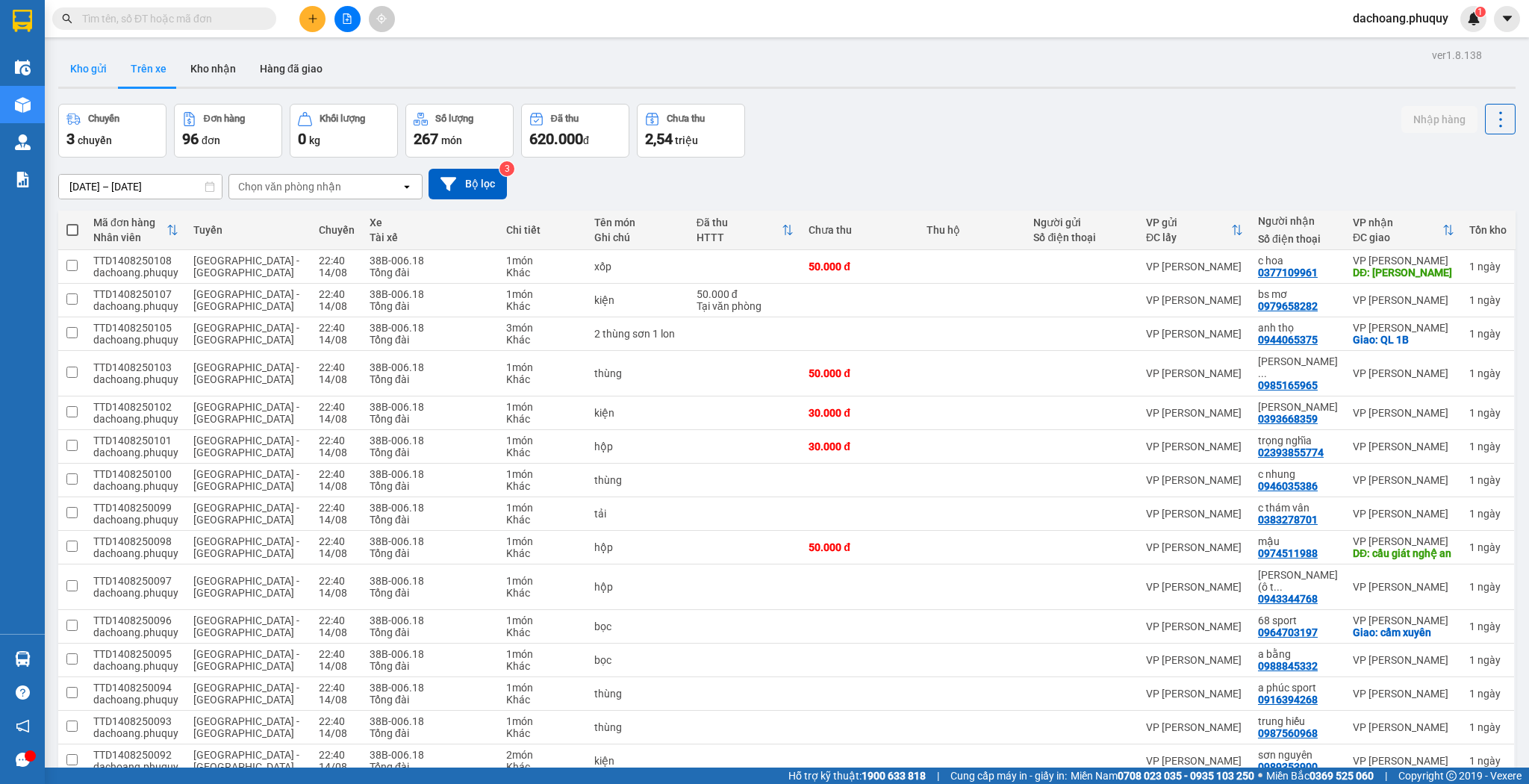
click at [89, 75] on button "Kho gửi" at bounding box center [89, 69] width 60 height 35
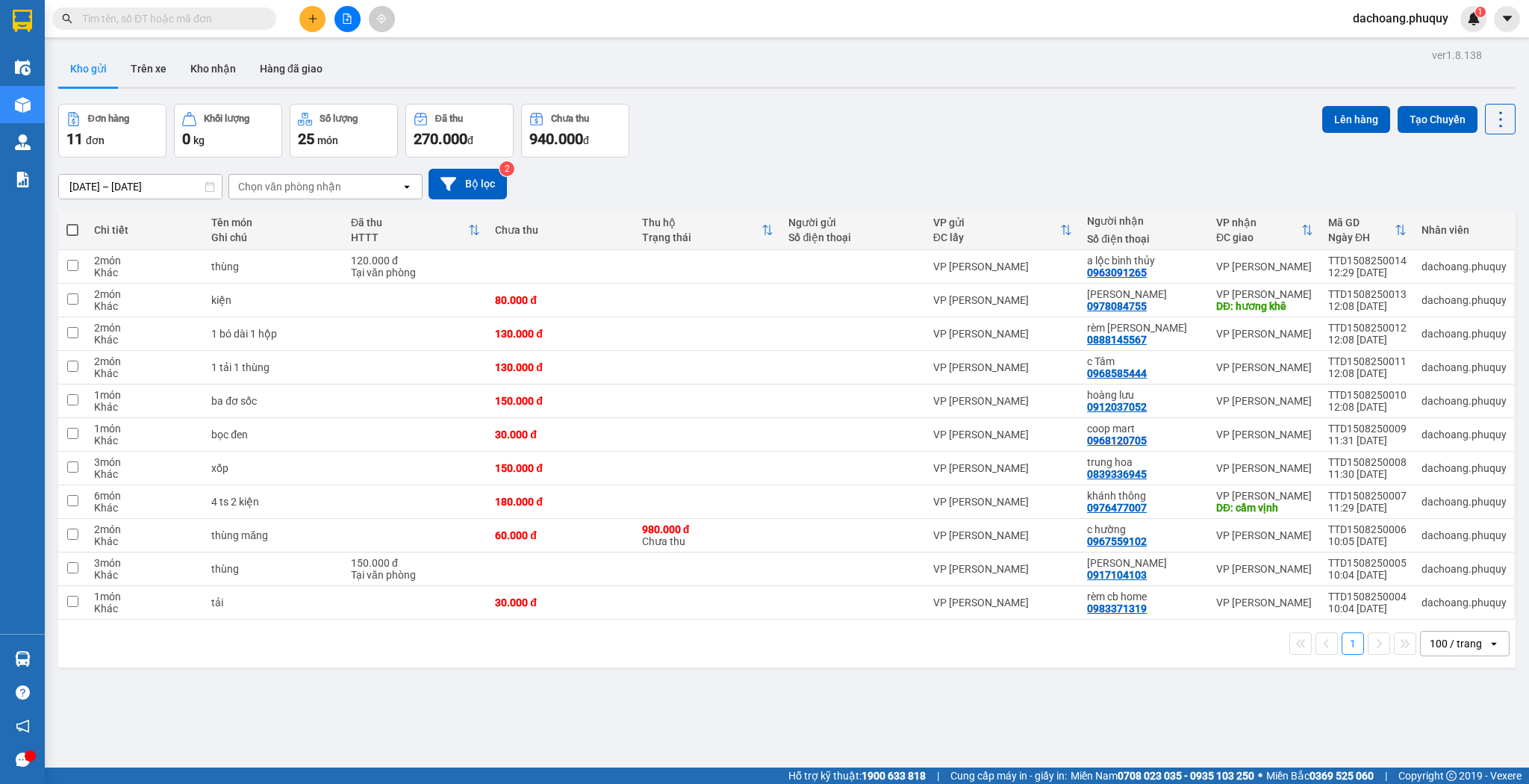
click at [320, 15] on button at bounding box center [312, 19] width 26 height 26
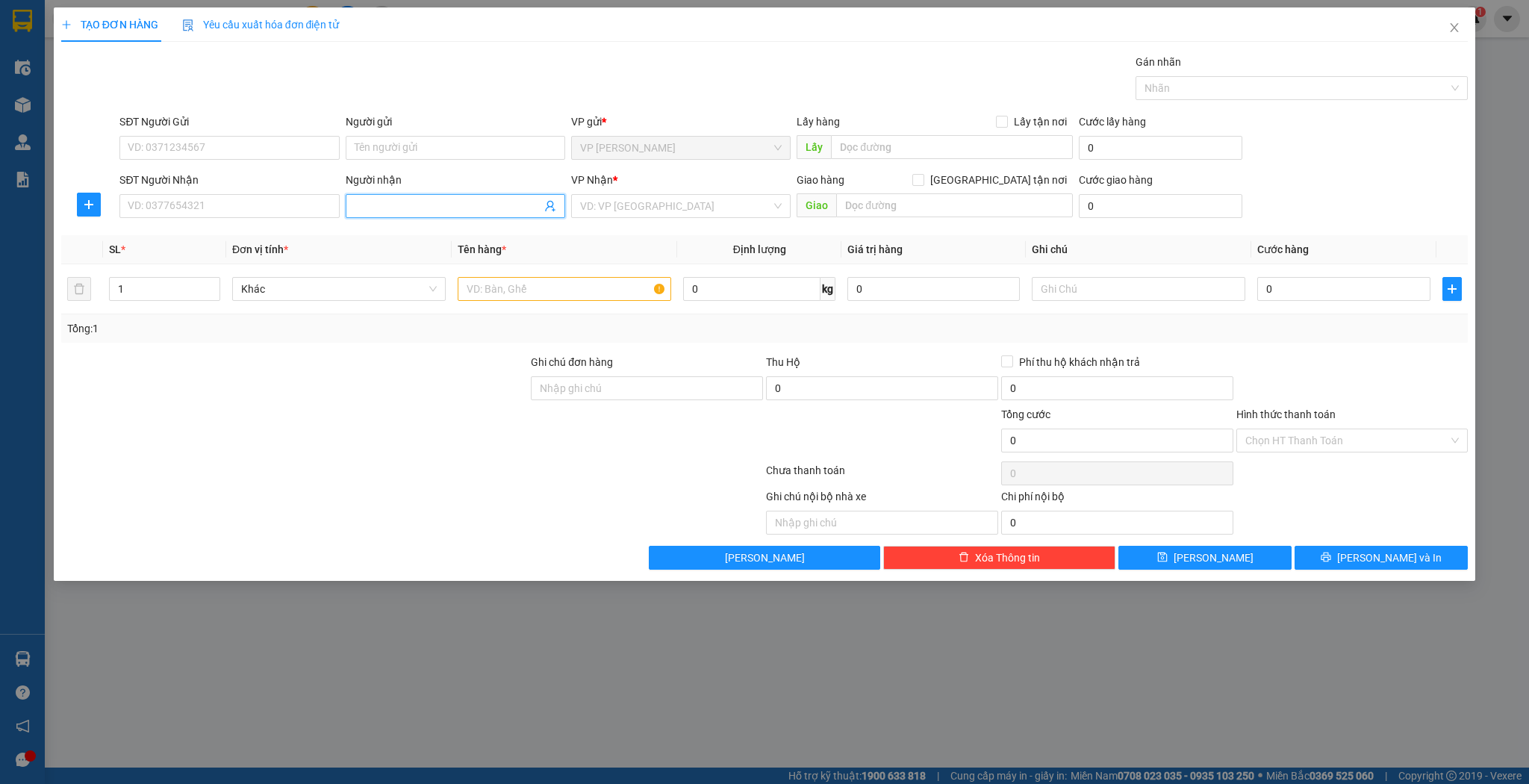
click at [386, 196] on span at bounding box center [455, 206] width 220 height 24
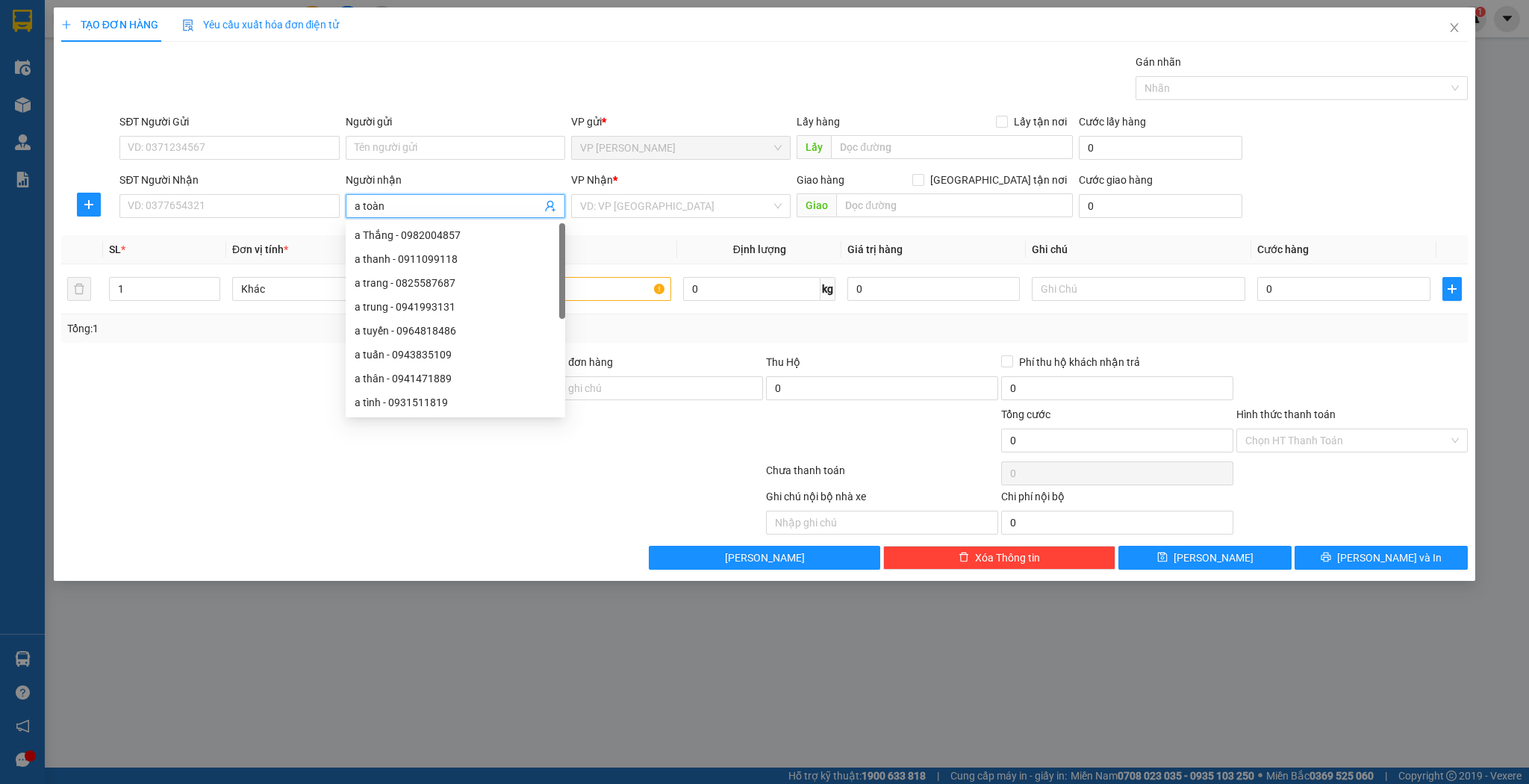
type input "a toàn"
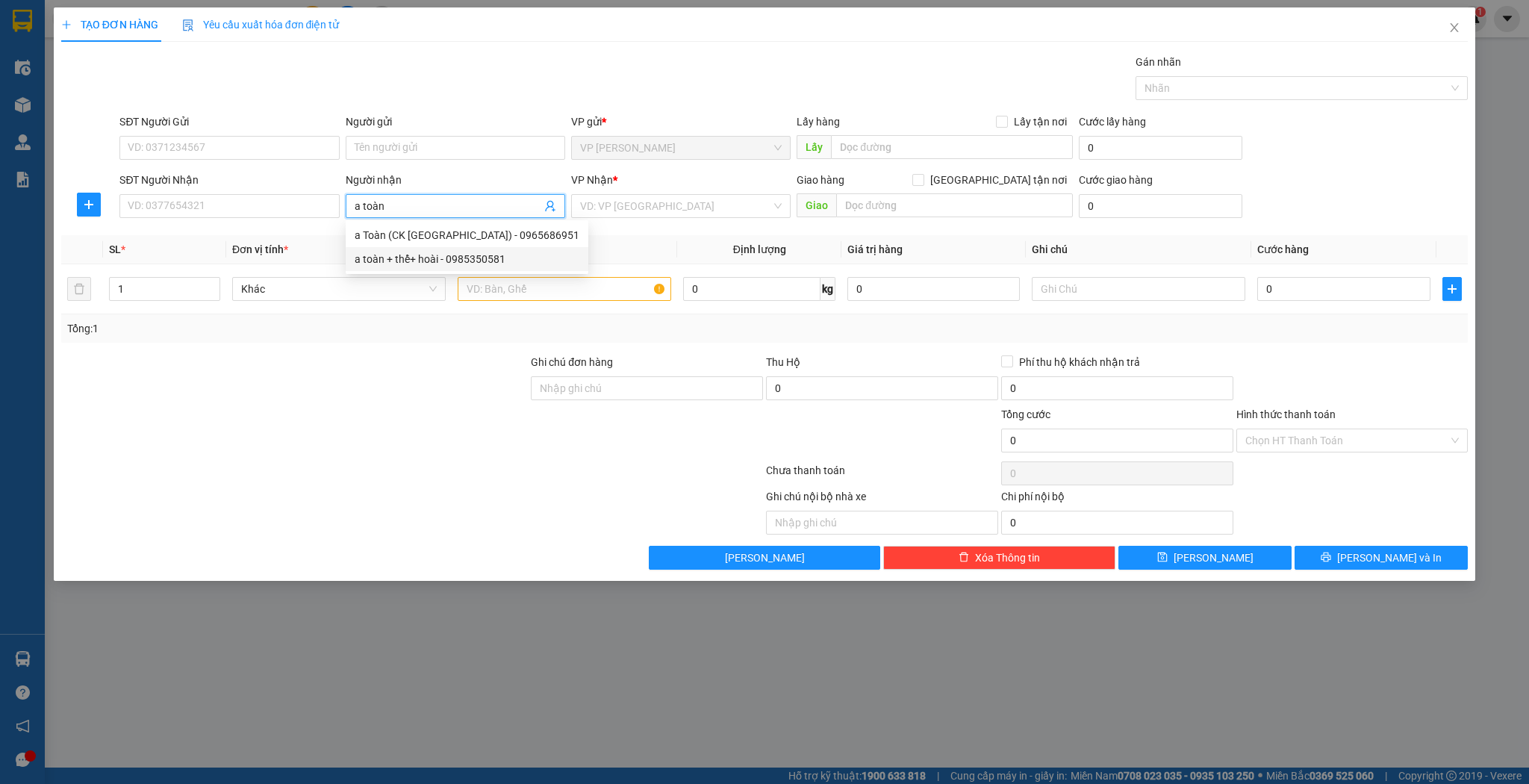
click at [406, 263] on div "a toàn + thể+ hoài - 0985350581" at bounding box center [466, 258] width 224 height 16
type input "0985350581"
type input "a toàn + thể+ hoài"
type input "cầu già"
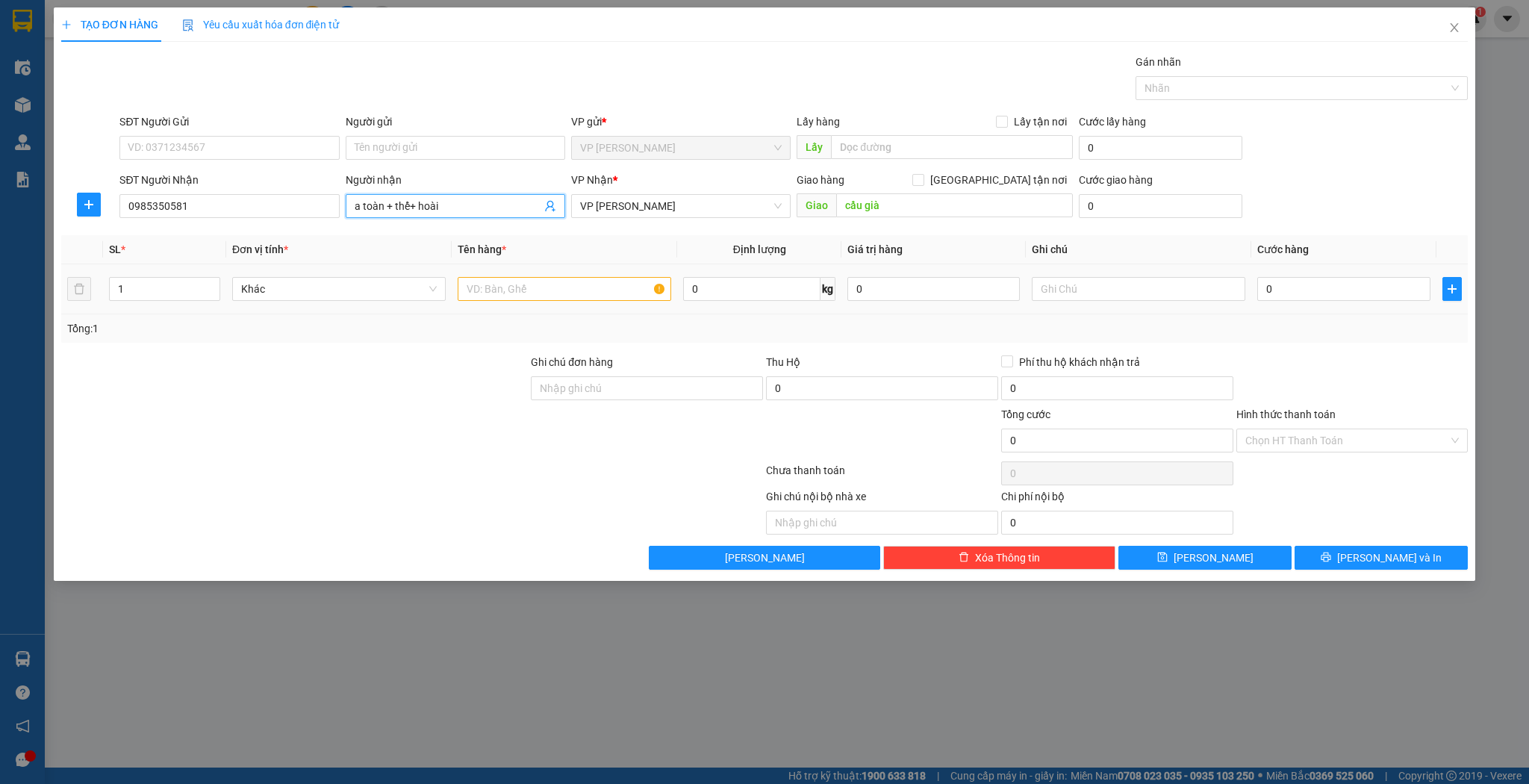
type input "a toàn + thể+ hoài"
click at [508, 274] on div at bounding box center [564, 288] width 214 height 30
click at [503, 284] on input "text" at bounding box center [564, 288] width 214 height 24
type input "thùng"
click at [1264, 290] on input "0" at bounding box center [1344, 288] width 173 height 24
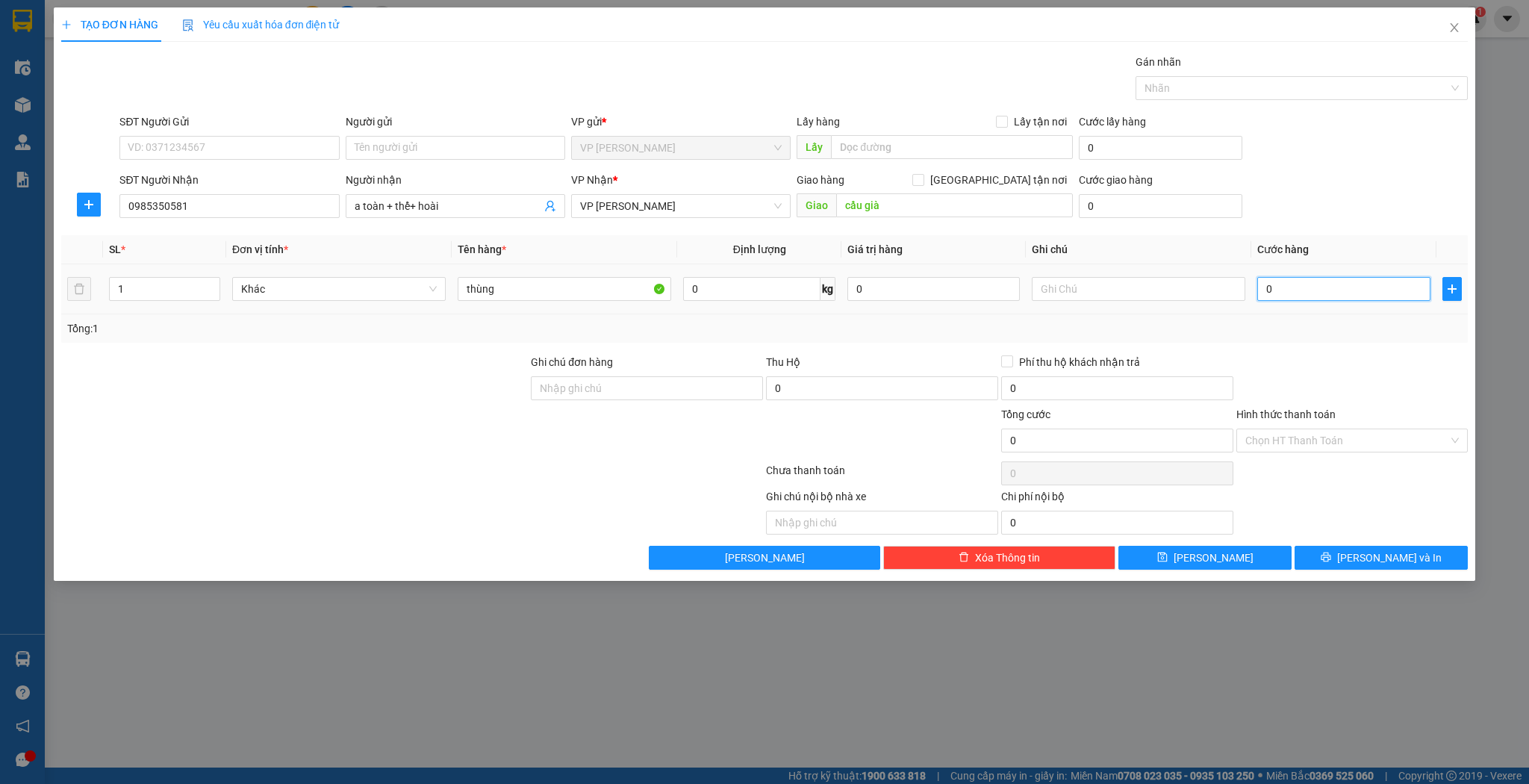
type input "5"
type input "50"
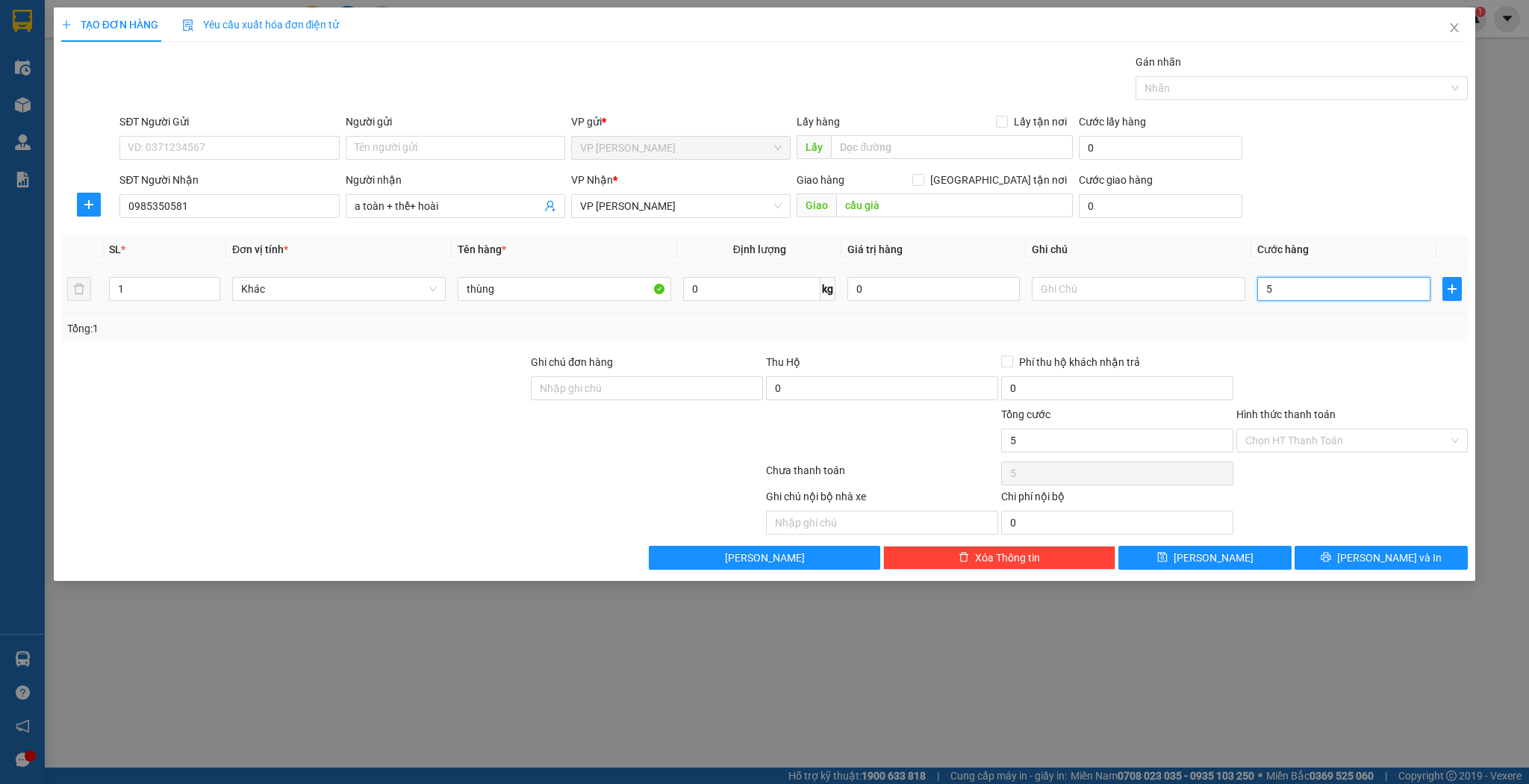
type input "50"
type input "50.000"
click at [1342, 439] on input "Hình thức thanh toán" at bounding box center [1347, 440] width 204 height 22
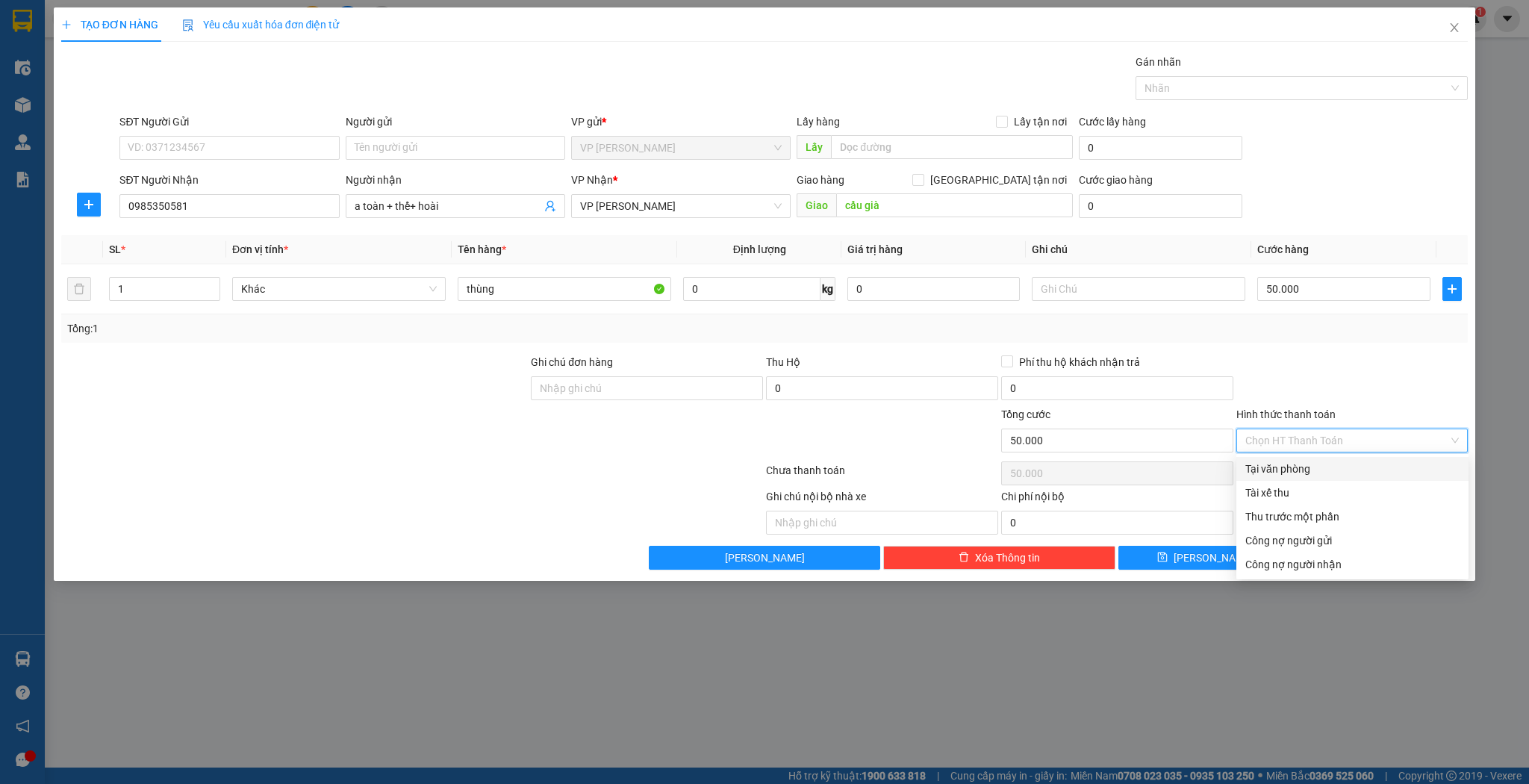
click at [1311, 478] on div "Tại văn phòng" at bounding box center [1352, 469] width 232 height 24
type input "0"
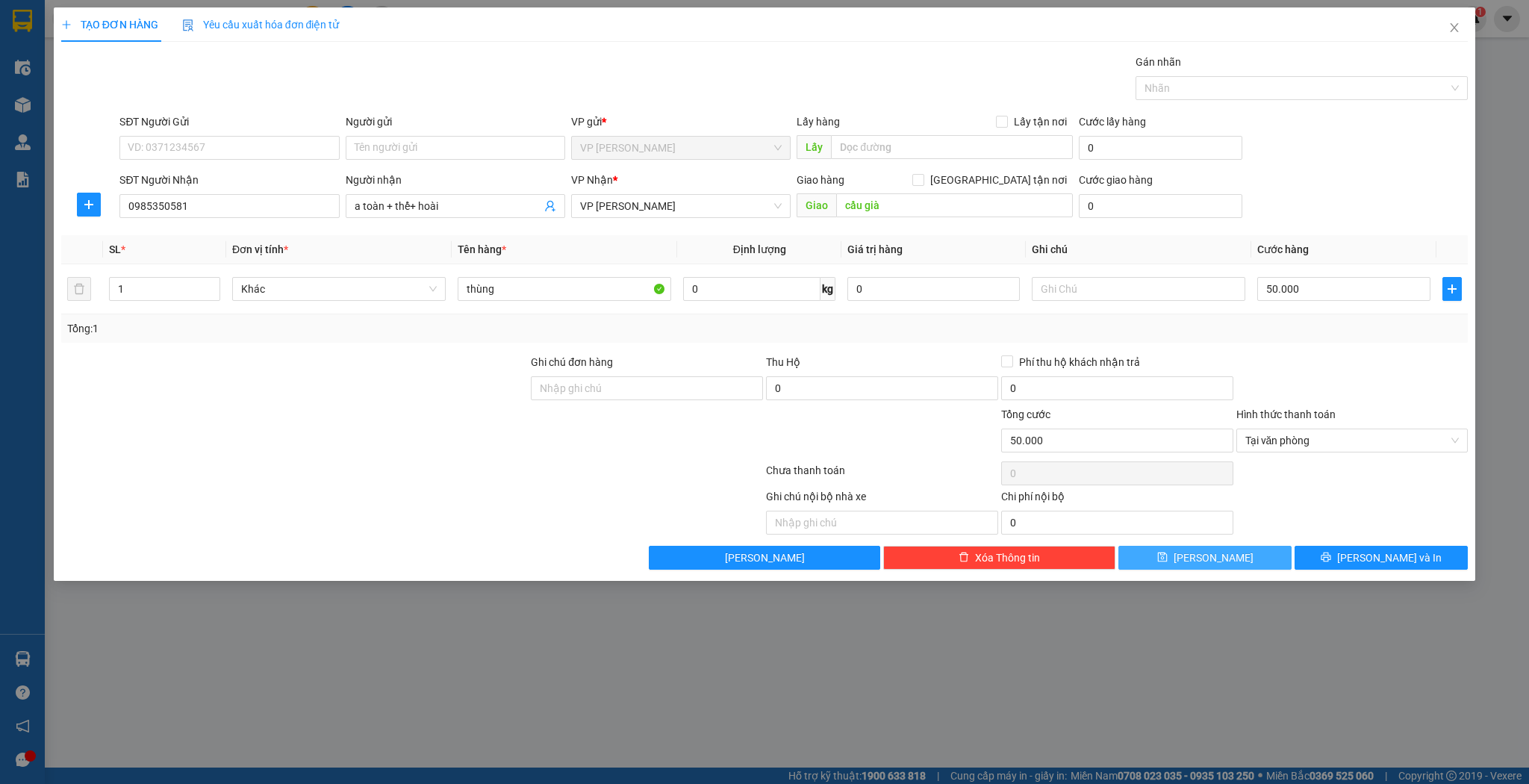
click at [1168, 557] on icon "save" at bounding box center [1163, 557] width 11 height 11
type input "0"
click at [1093, 636] on div "TẠO ĐƠN HÀNG Yêu cầu xuất hóa đơn điện tử Transit Pickup Surcharge Ids Transit …" at bounding box center [764, 392] width 1529 height 784
click at [1446, 25] on span "Close" at bounding box center [1454, 29] width 42 height 42
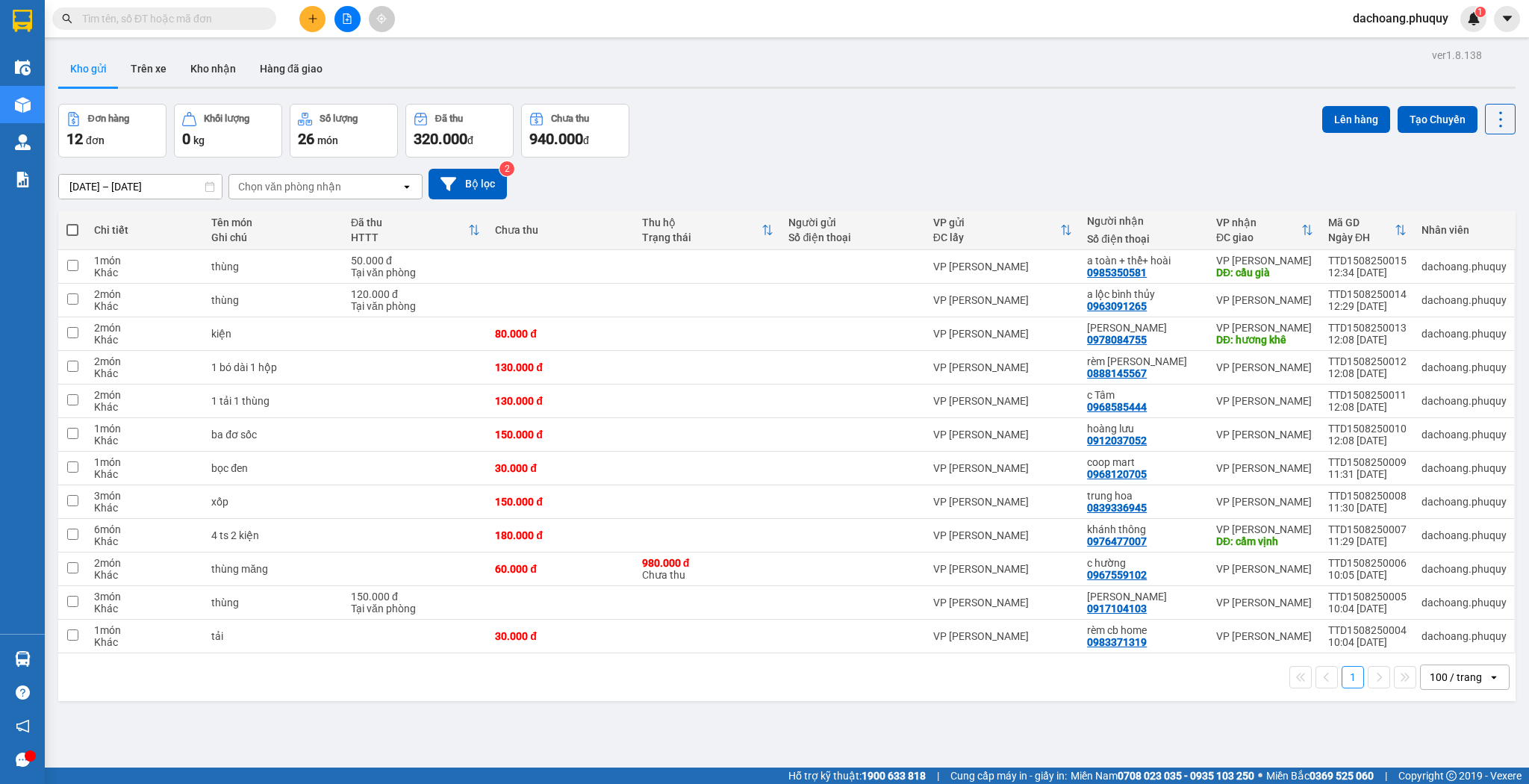
click at [72, 224] on span at bounding box center [72, 230] width 12 height 12
click at [72, 223] on input "checkbox" at bounding box center [72, 223] width 0 height 0
checkbox input "true"
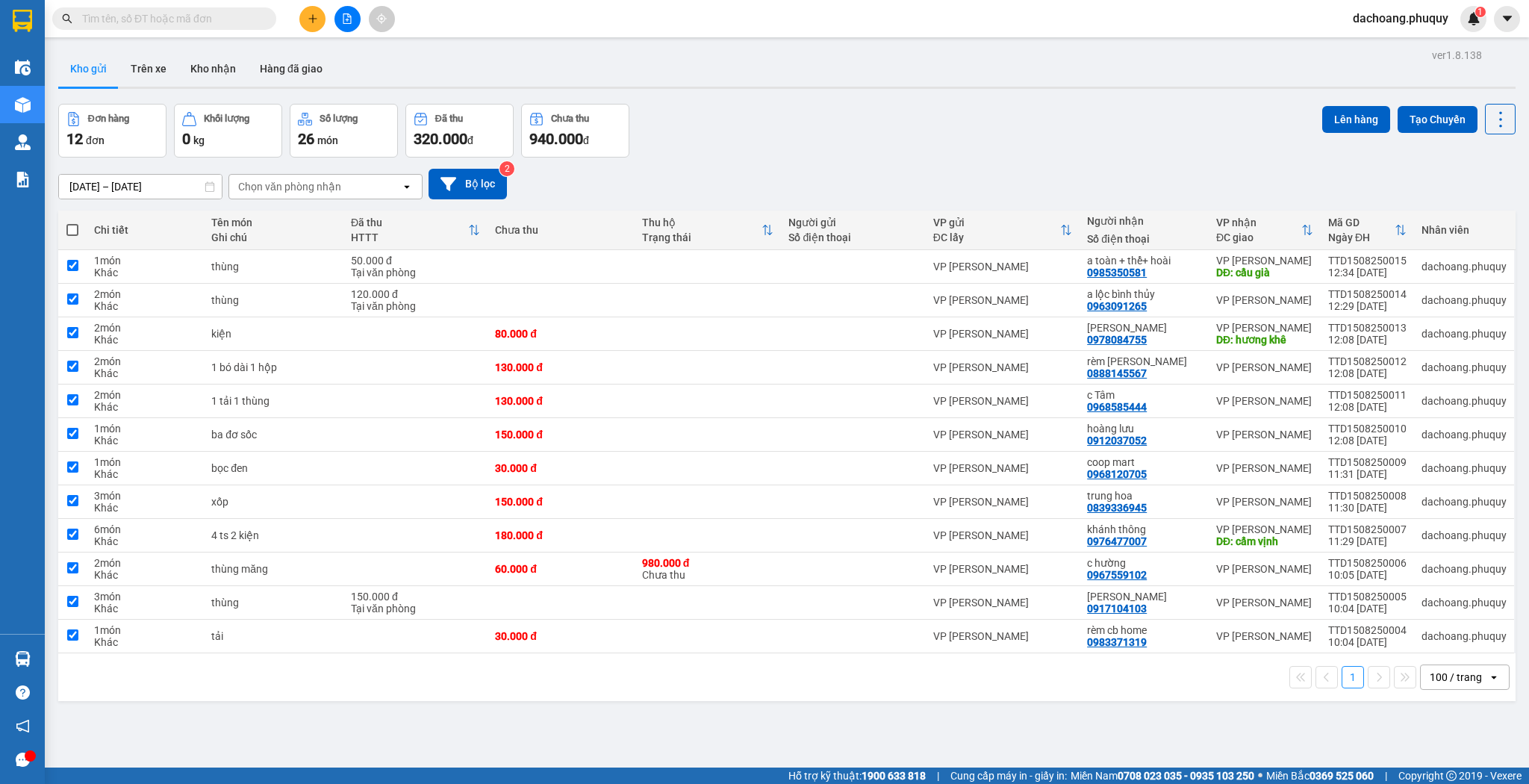
checkbox input "true"
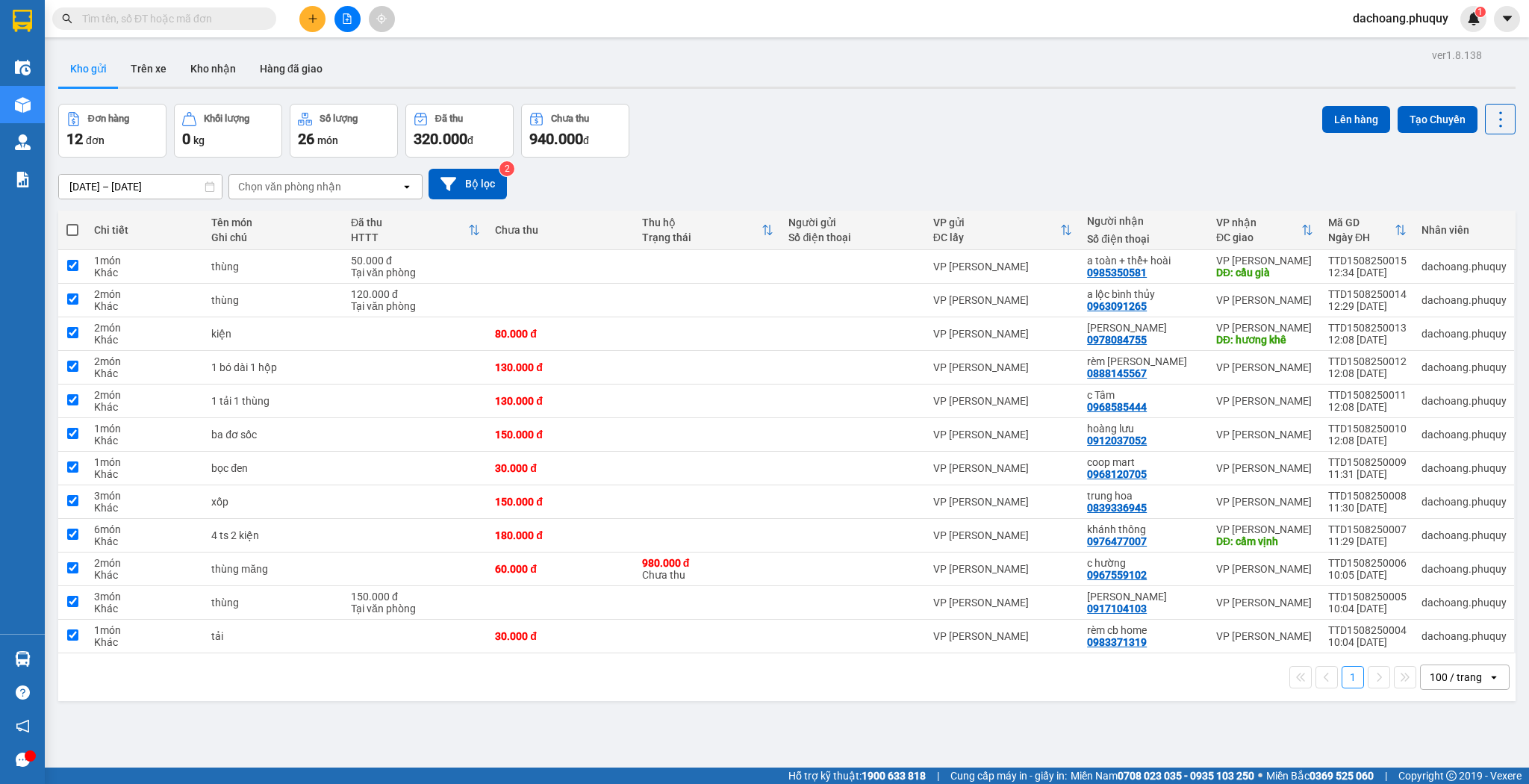
checkbox input "true"
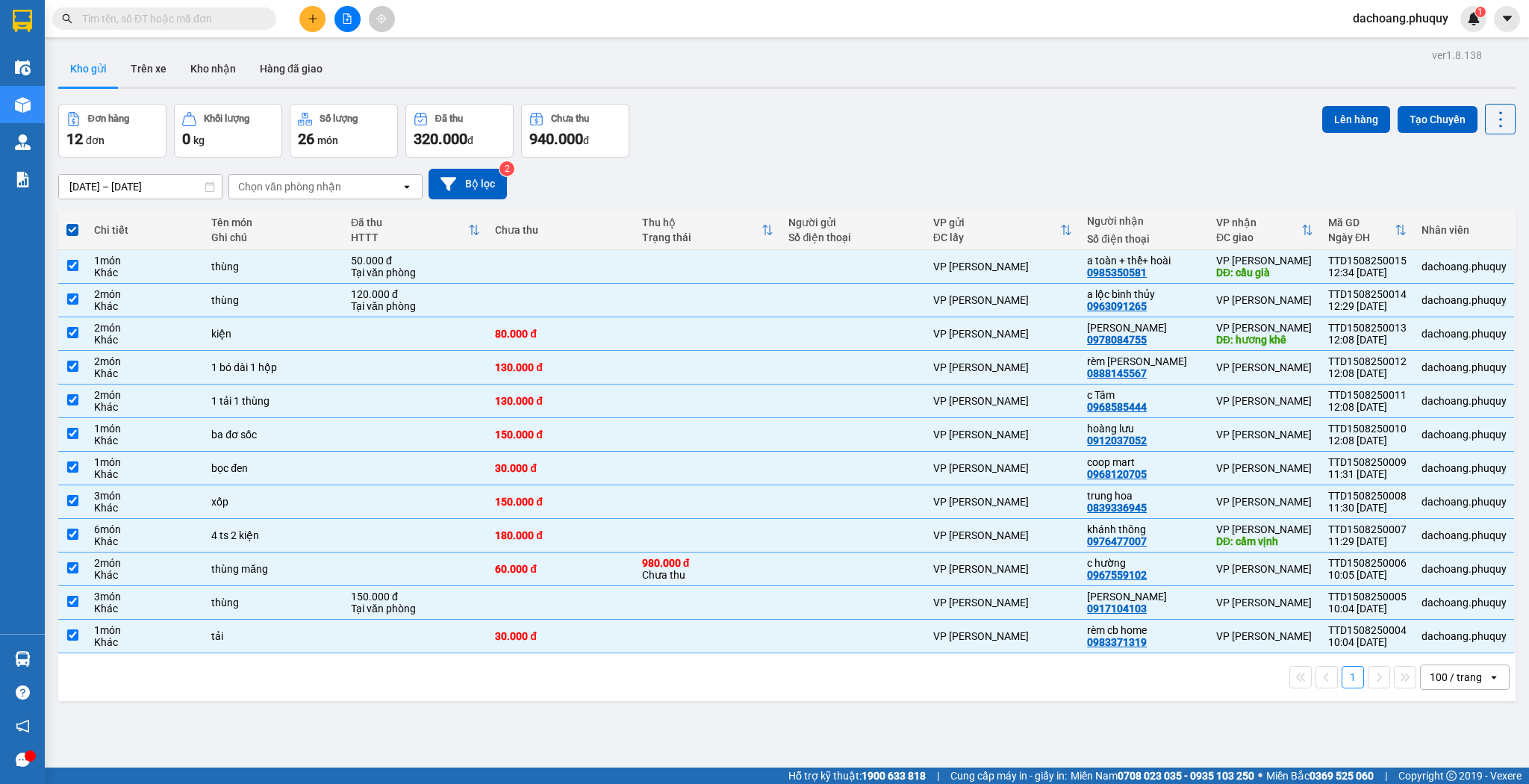
click at [72, 224] on span at bounding box center [72, 230] width 12 height 12
click at [72, 223] on input "checkbox" at bounding box center [72, 223] width 0 height 0
checkbox input "false"
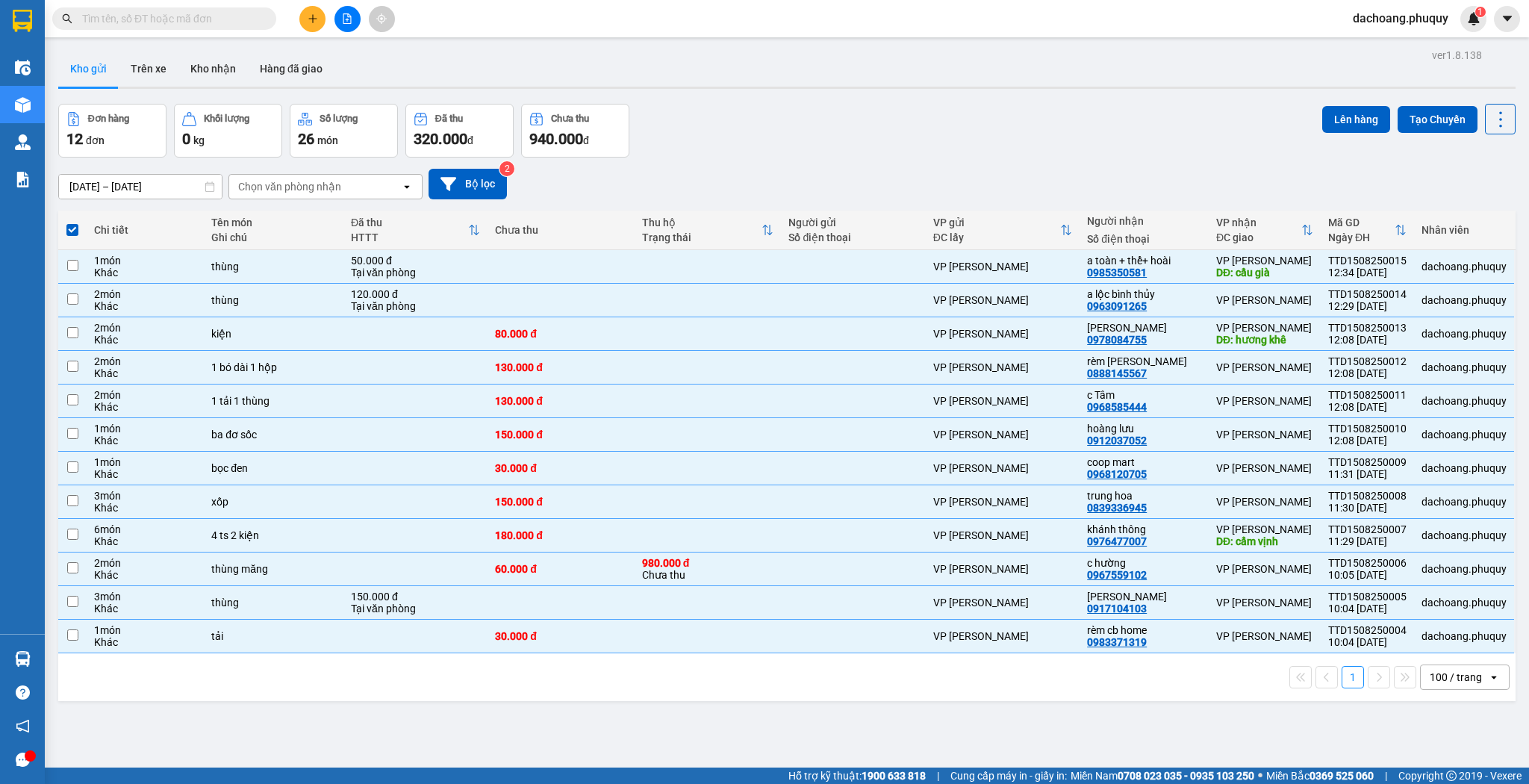
checkbox input "false"
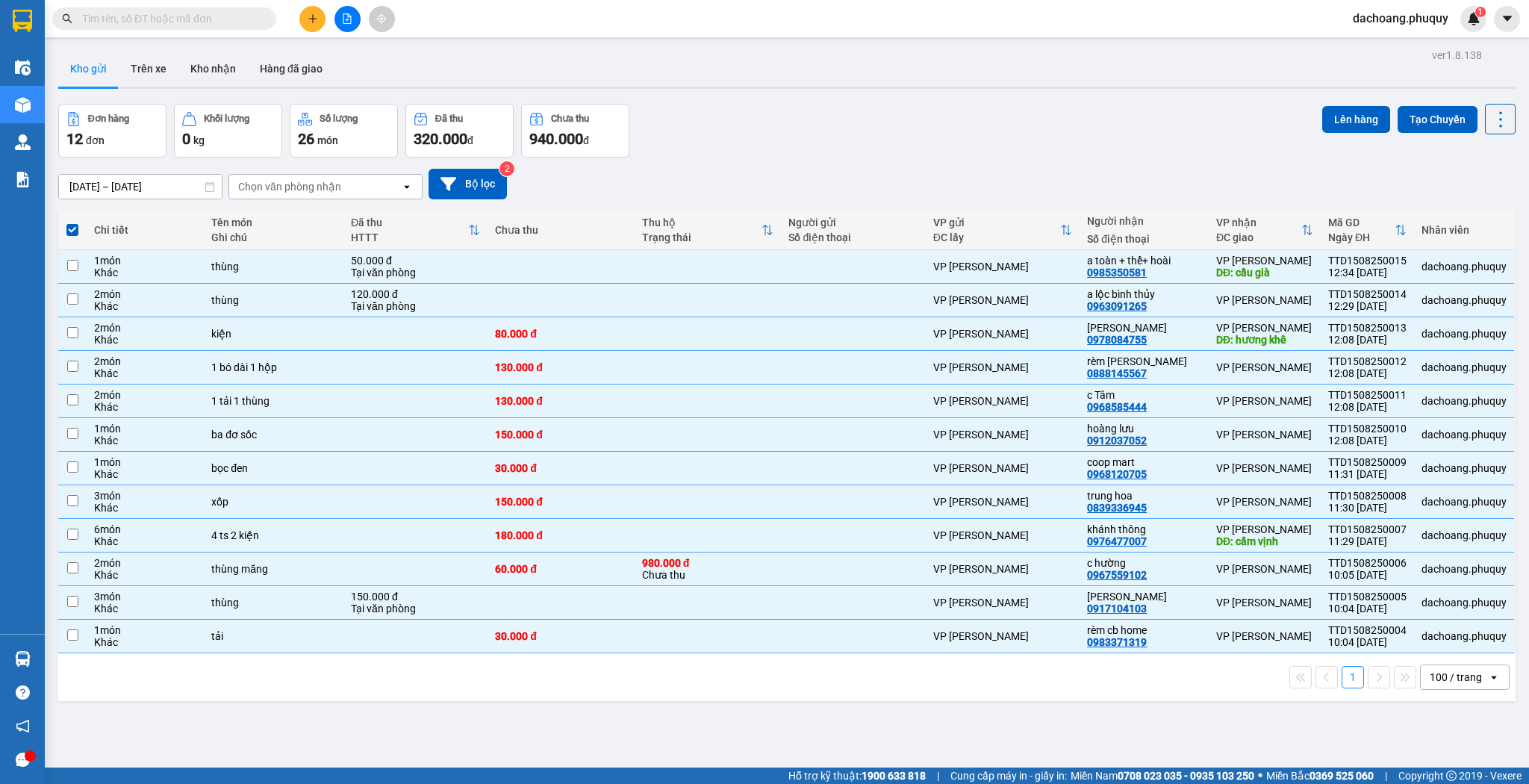
checkbox input "false"
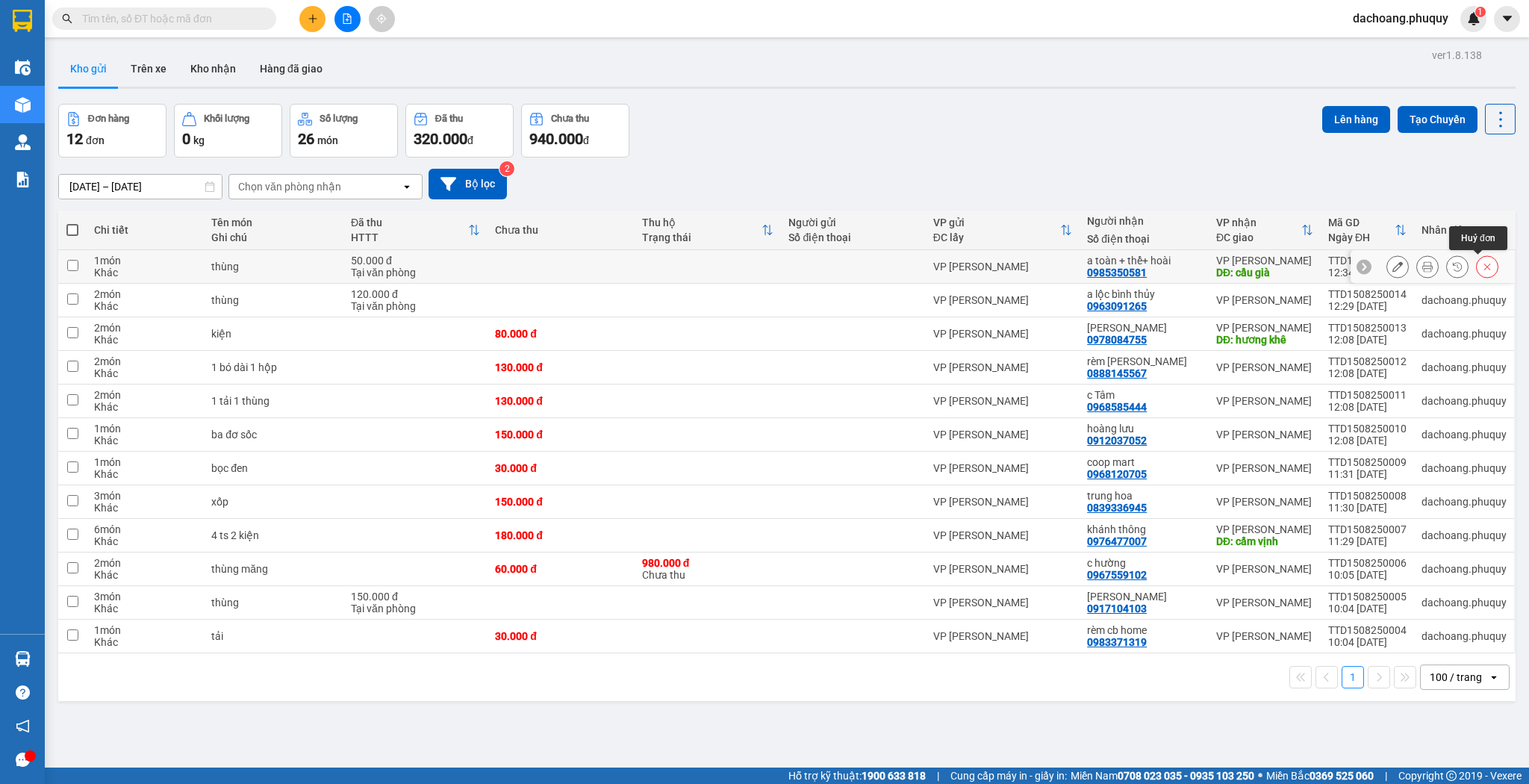
click at [1482, 268] on icon at bounding box center [1487, 267] width 11 height 11
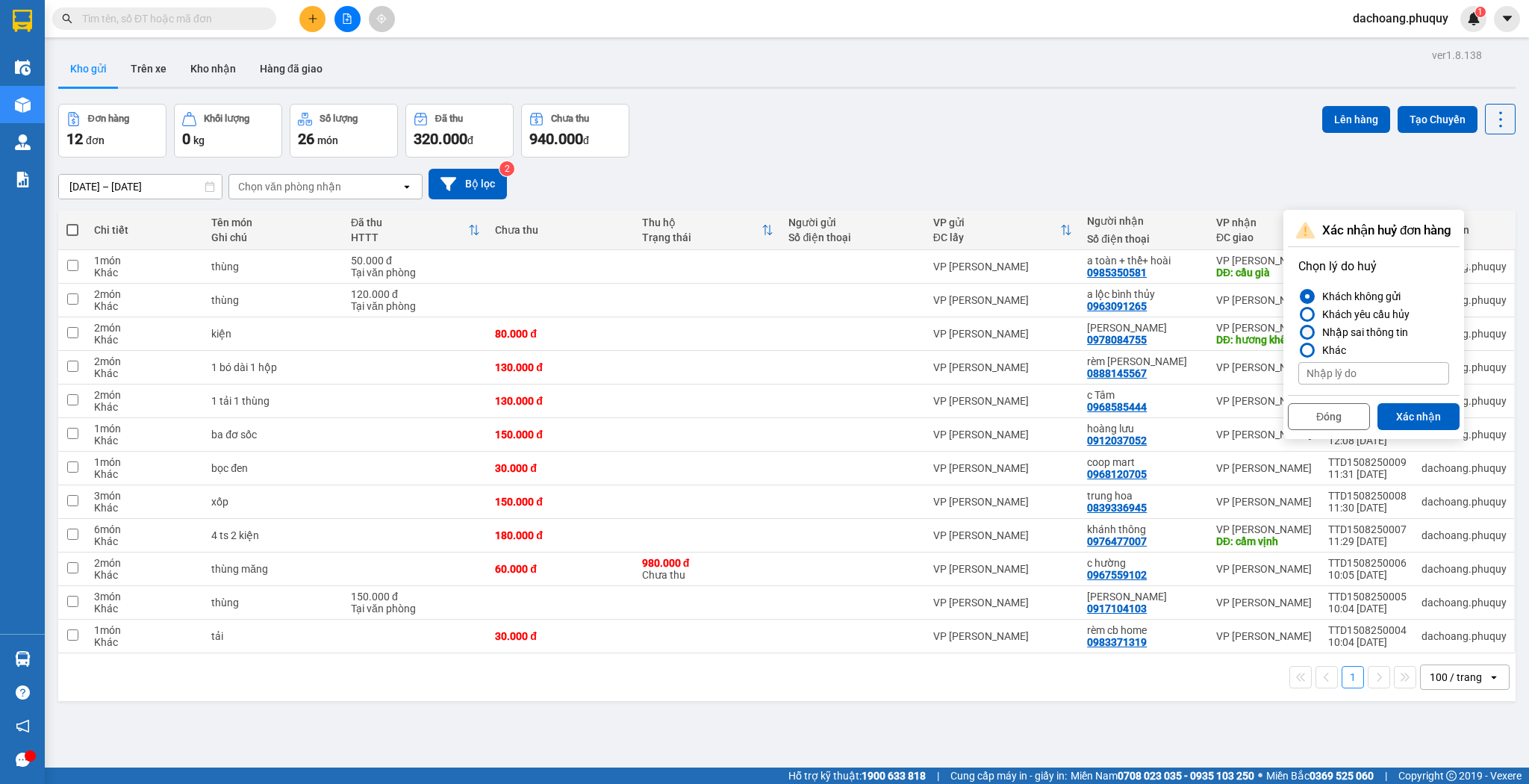
click at [1342, 331] on div "Nhập sai thông tin" at bounding box center [1362, 331] width 92 height 18
click at [1298, 332] on input "Nhập sai thông tin" at bounding box center [1298, 332] width 0 height 0
click at [1403, 416] on button "Xác nhận" at bounding box center [1419, 416] width 83 height 27
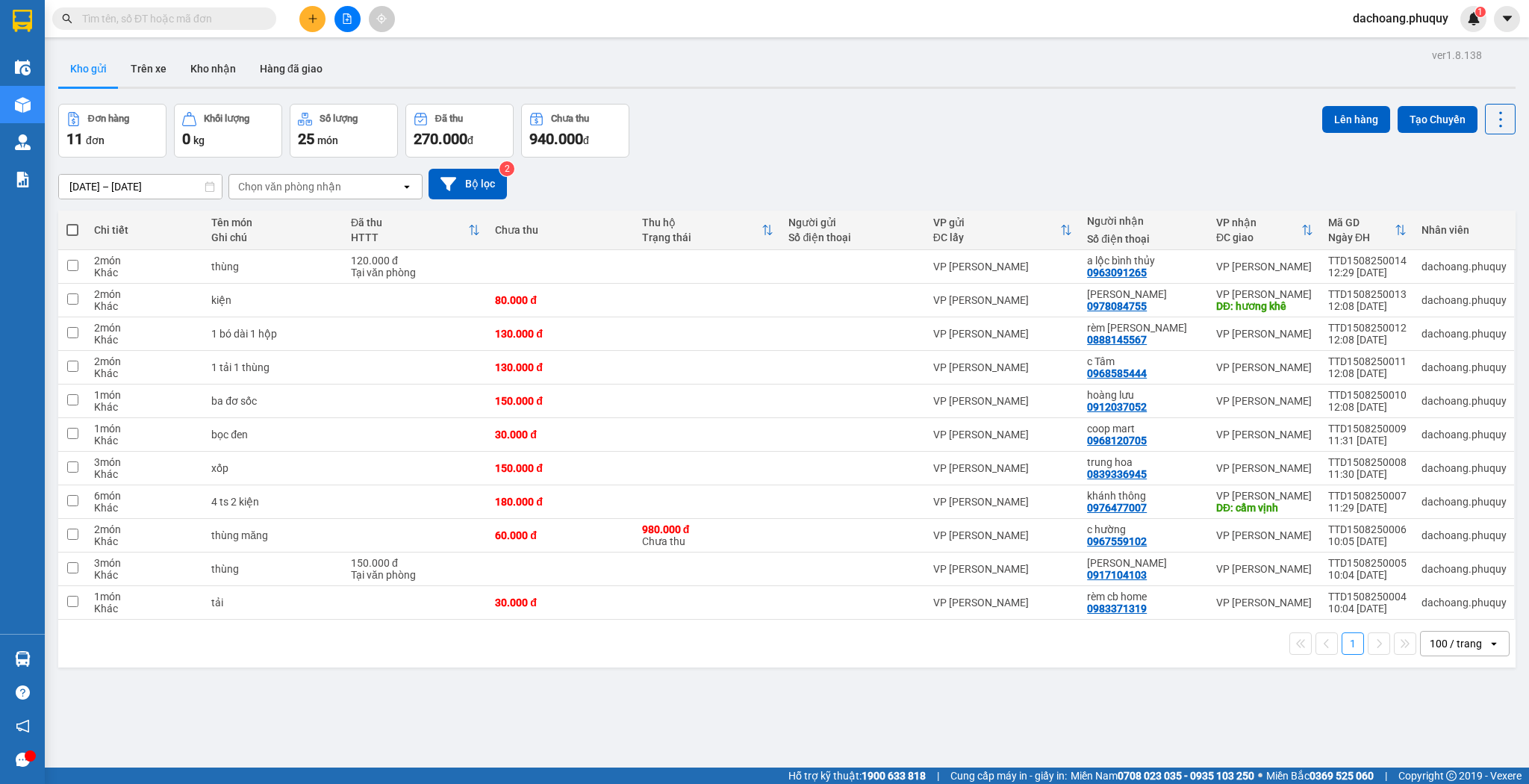
click at [315, 21] on icon "plus" at bounding box center [313, 19] width 11 height 11
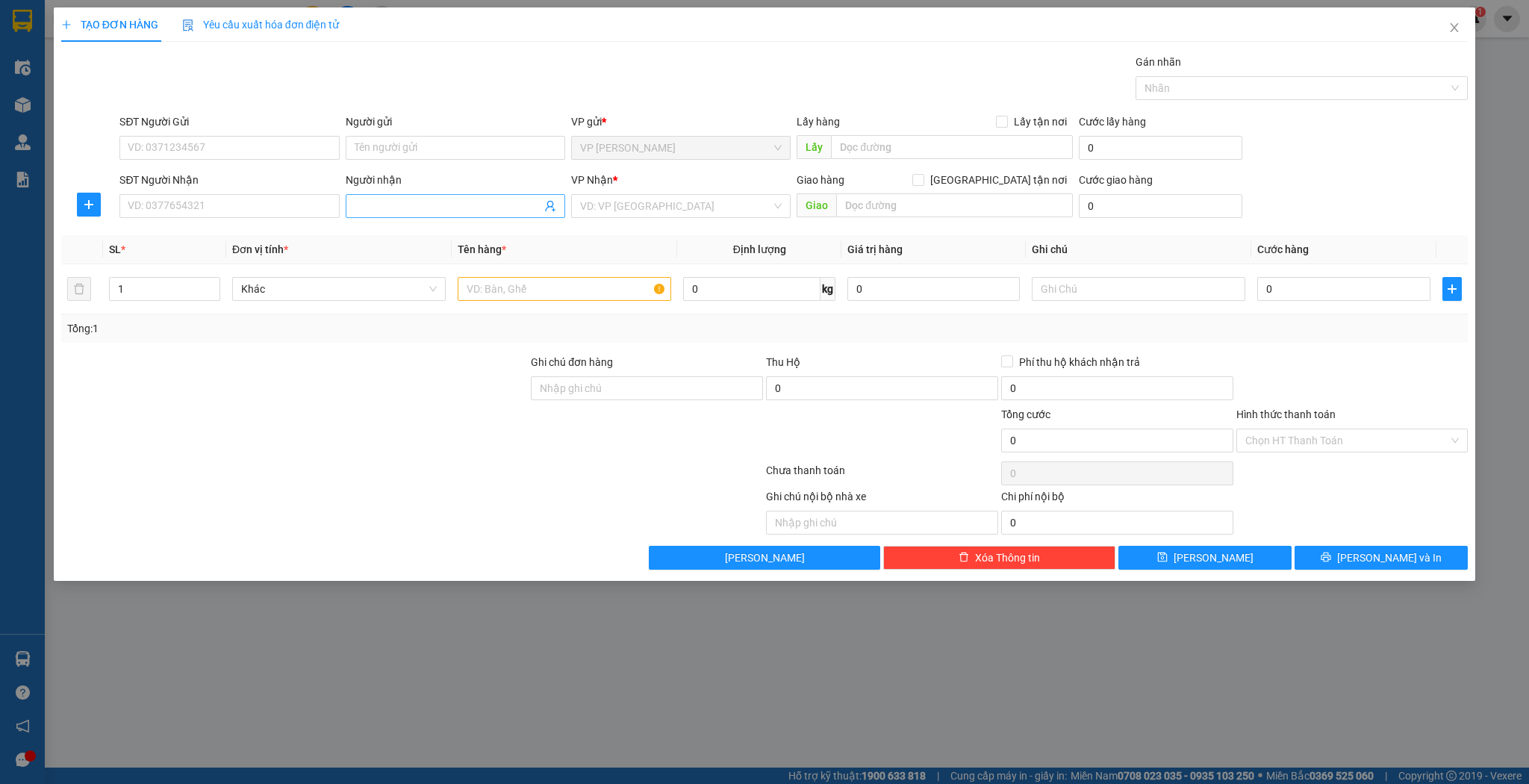
click at [411, 206] on input "Người nhận" at bounding box center [448, 206] width 187 height 16
click at [415, 254] on div "a toàn + thể+ hoài - 0985350581" at bounding box center [466, 258] width 224 height 16
type input "0985350581"
type input "a toàn + thể+ hoài"
click at [534, 301] on div at bounding box center [564, 288] width 214 height 30
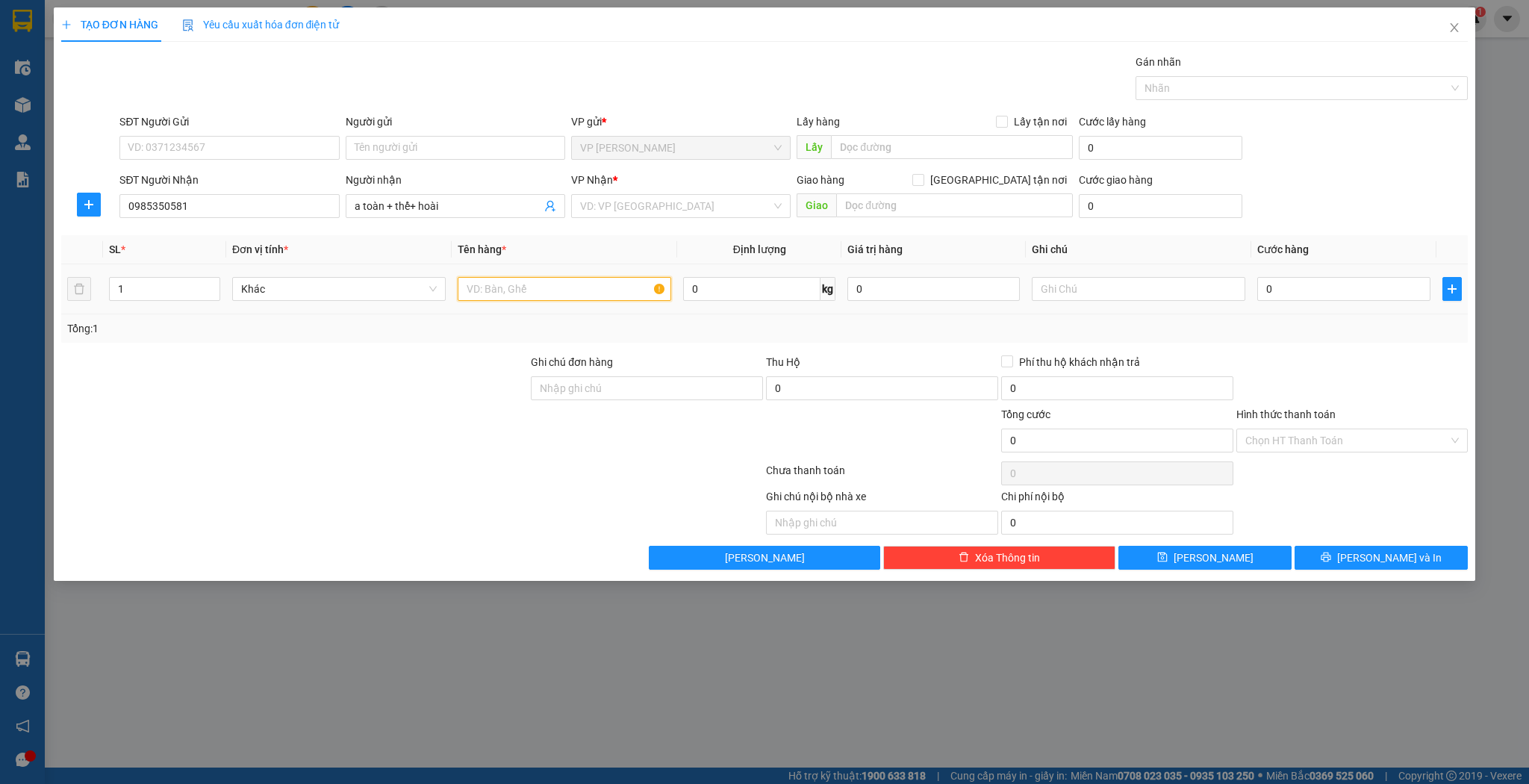
type input "cầu già"
click at [537, 290] on input "text" at bounding box center [564, 288] width 214 height 24
type input "kiện"
click at [1282, 291] on input "0" at bounding box center [1344, 288] width 173 height 24
type input "5"
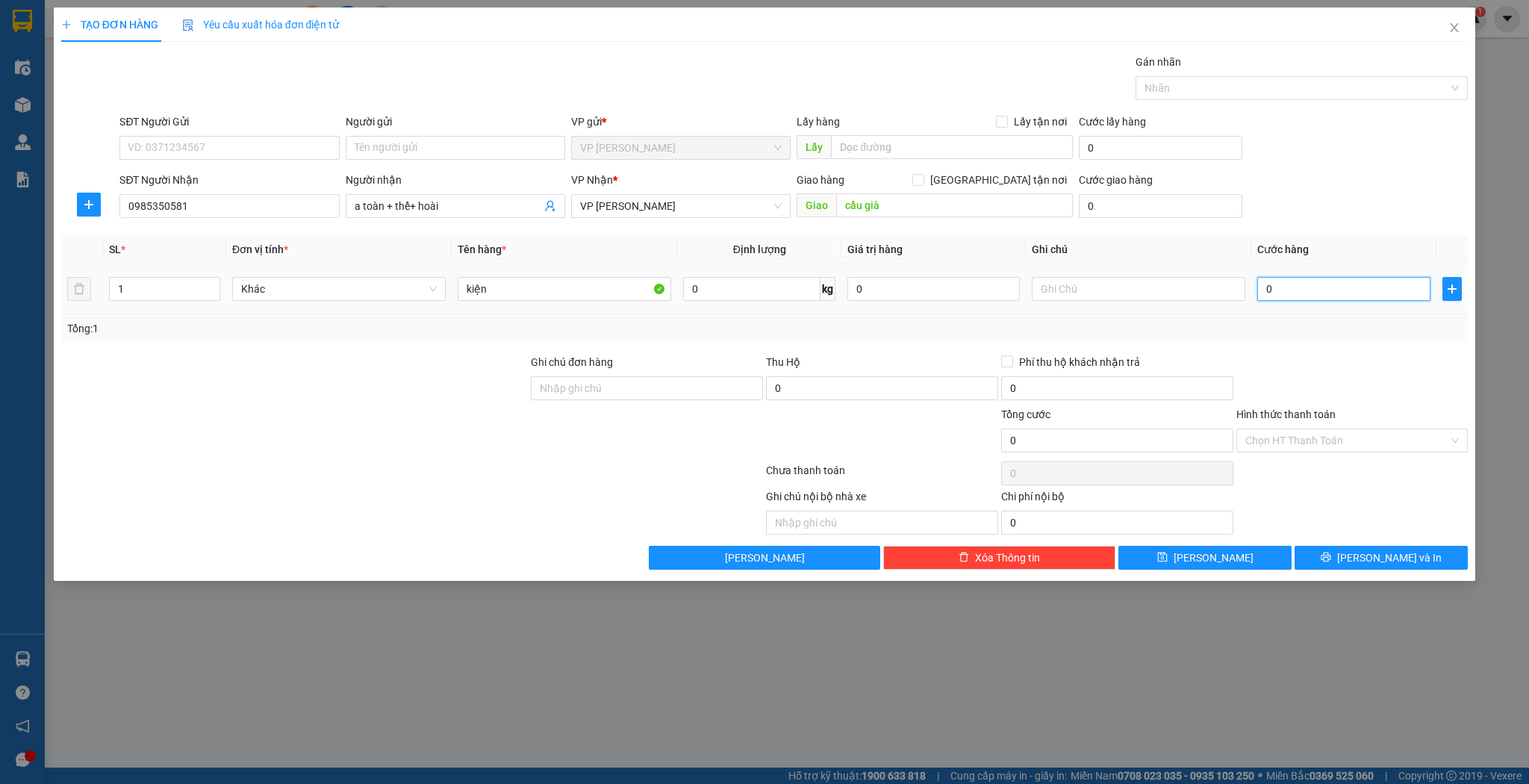
type input "5"
type input "50"
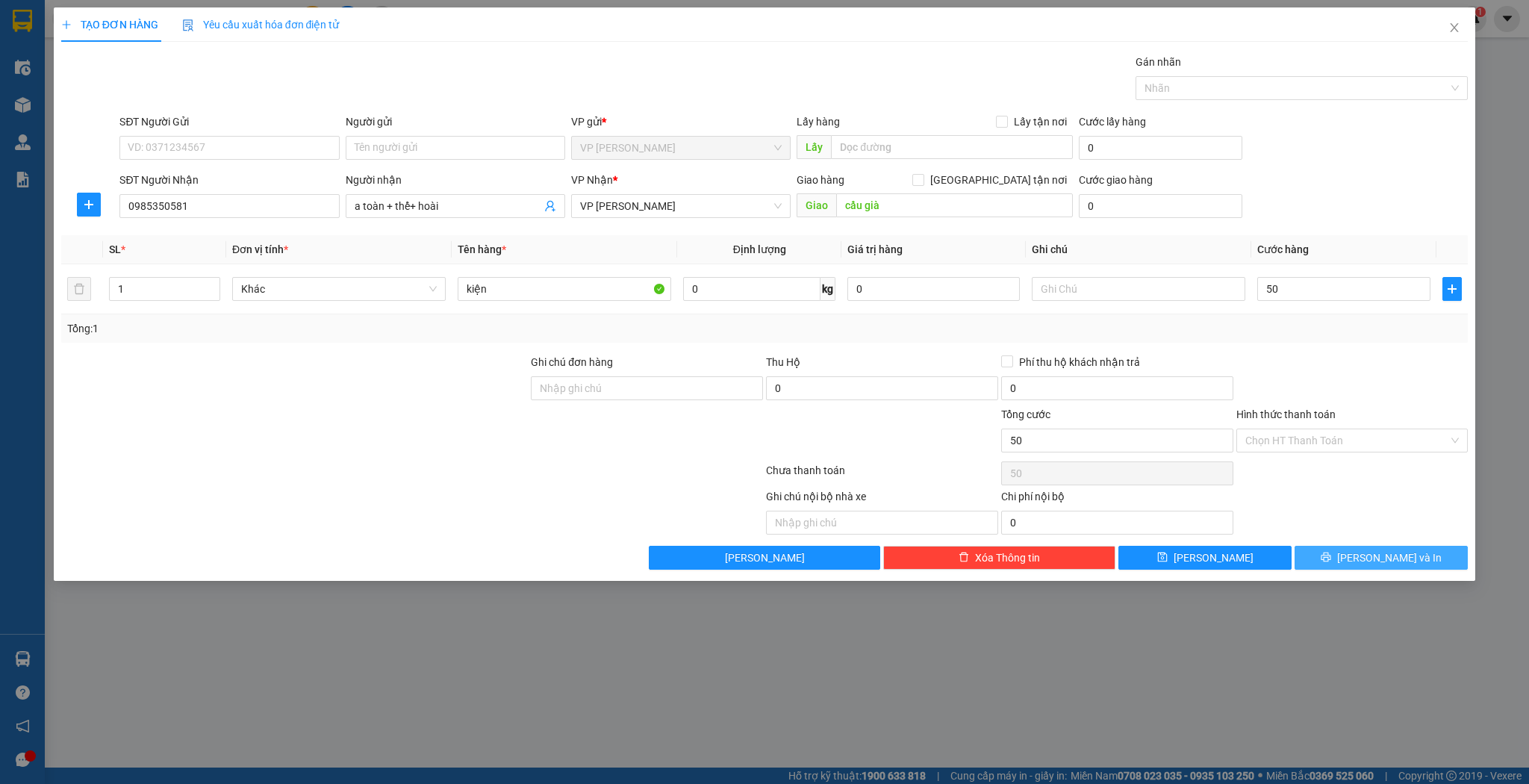
type input "50.000"
click at [1332, 552] on icon "printer" at bounding box center [1326, 557] width 11 height 11
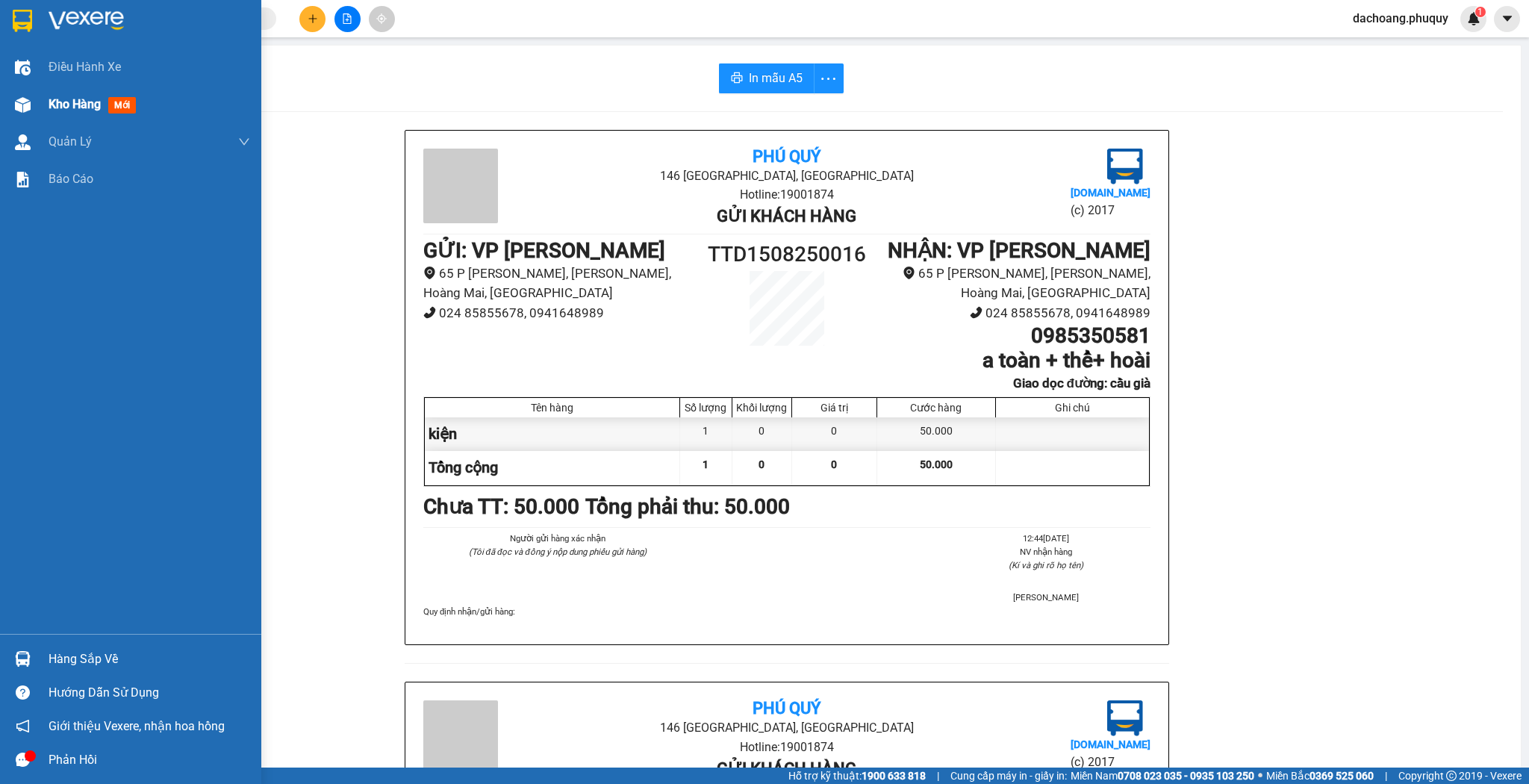
click at [62, 111] on span "Kho hàng" at bounding box center [75, 104] width 52 height 14
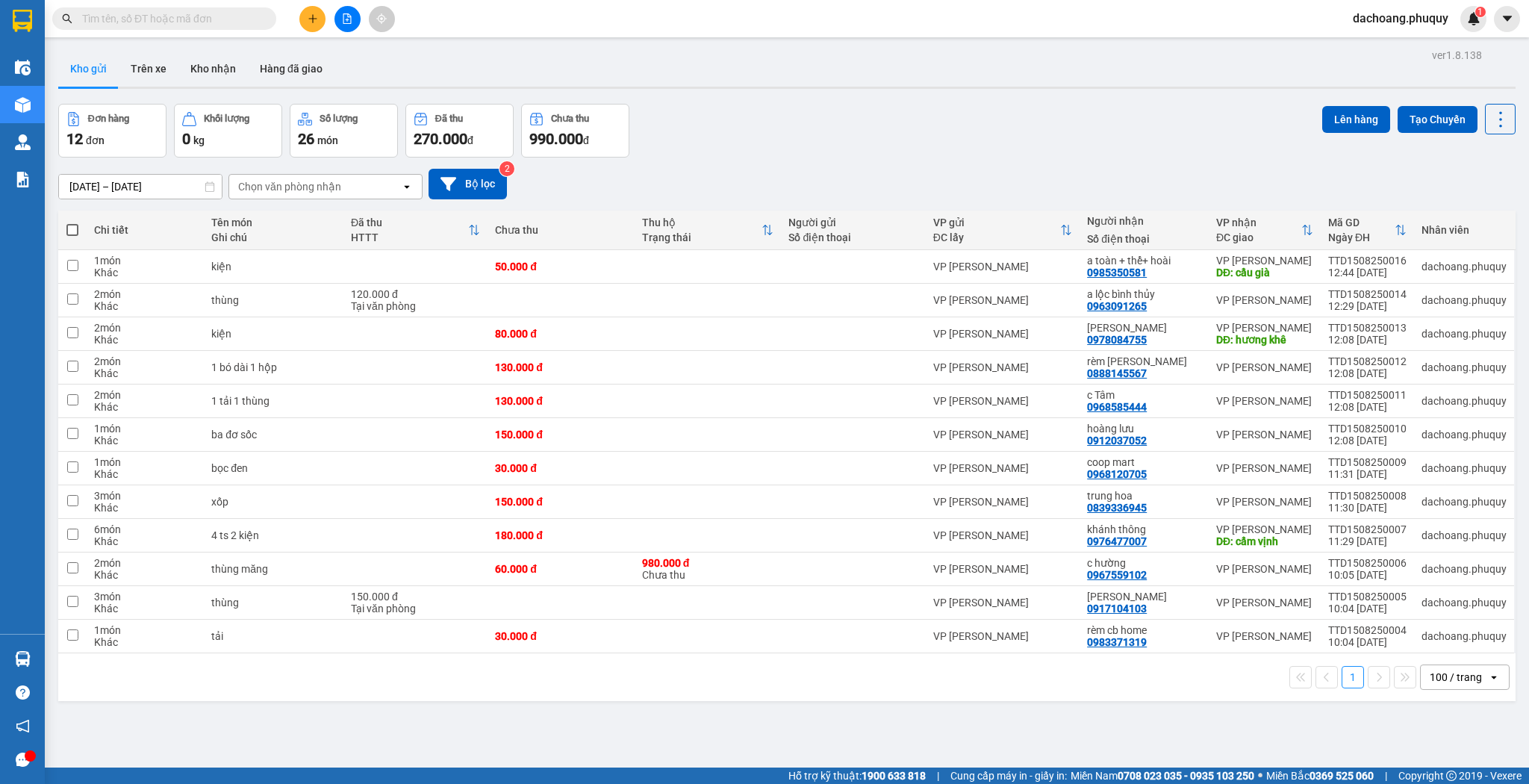
click at [88, 62] on button "Kho gửi" at bounding box center [89, 69] width 60 height 35
click at [74, 230] on span at bounding box center [72, 230] width 12 height 12
click at [72, 223] on input "checkbox" at bounding box center [72, 223] width 0 height 0
checkbox input "true"
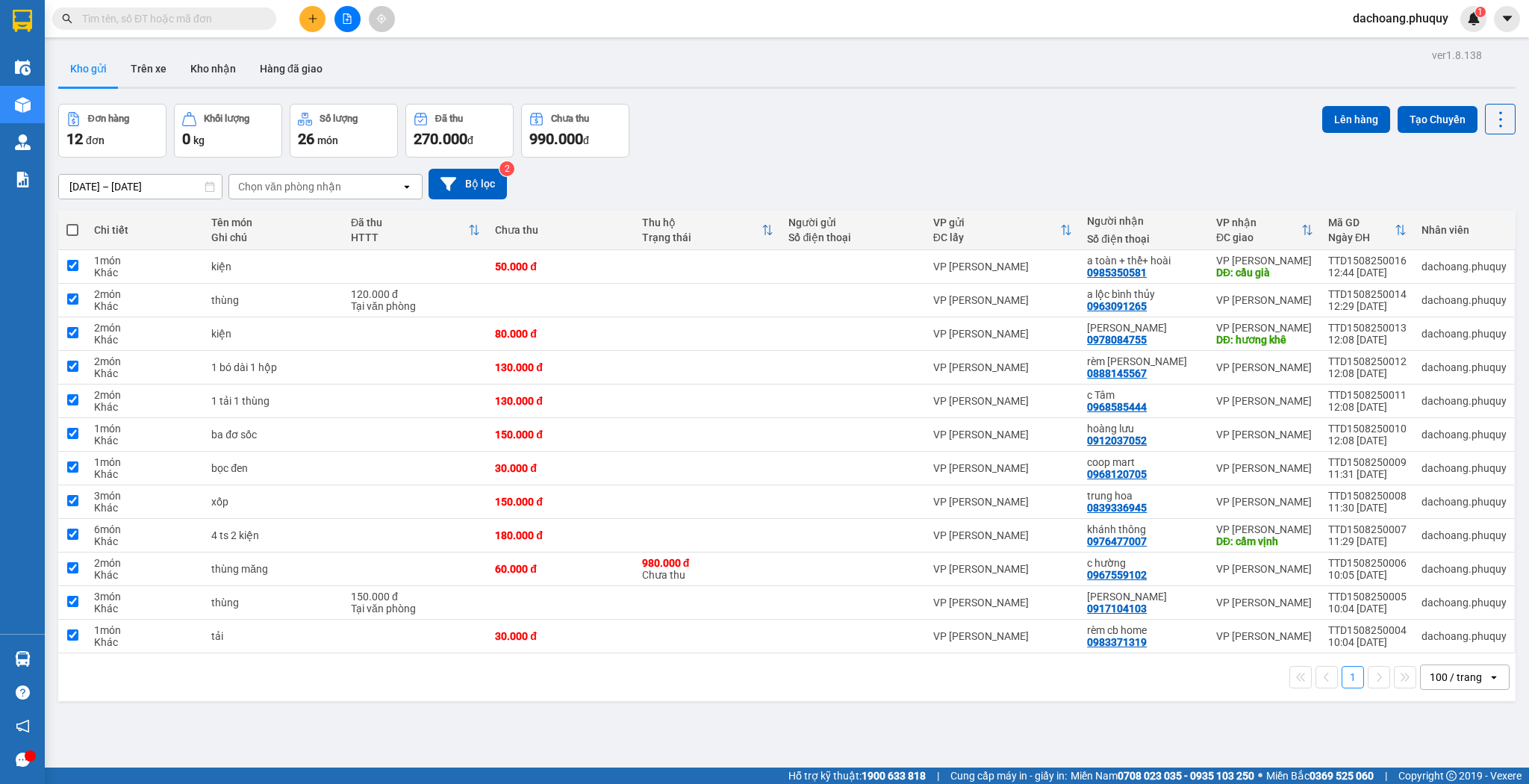
checkbox input "true"
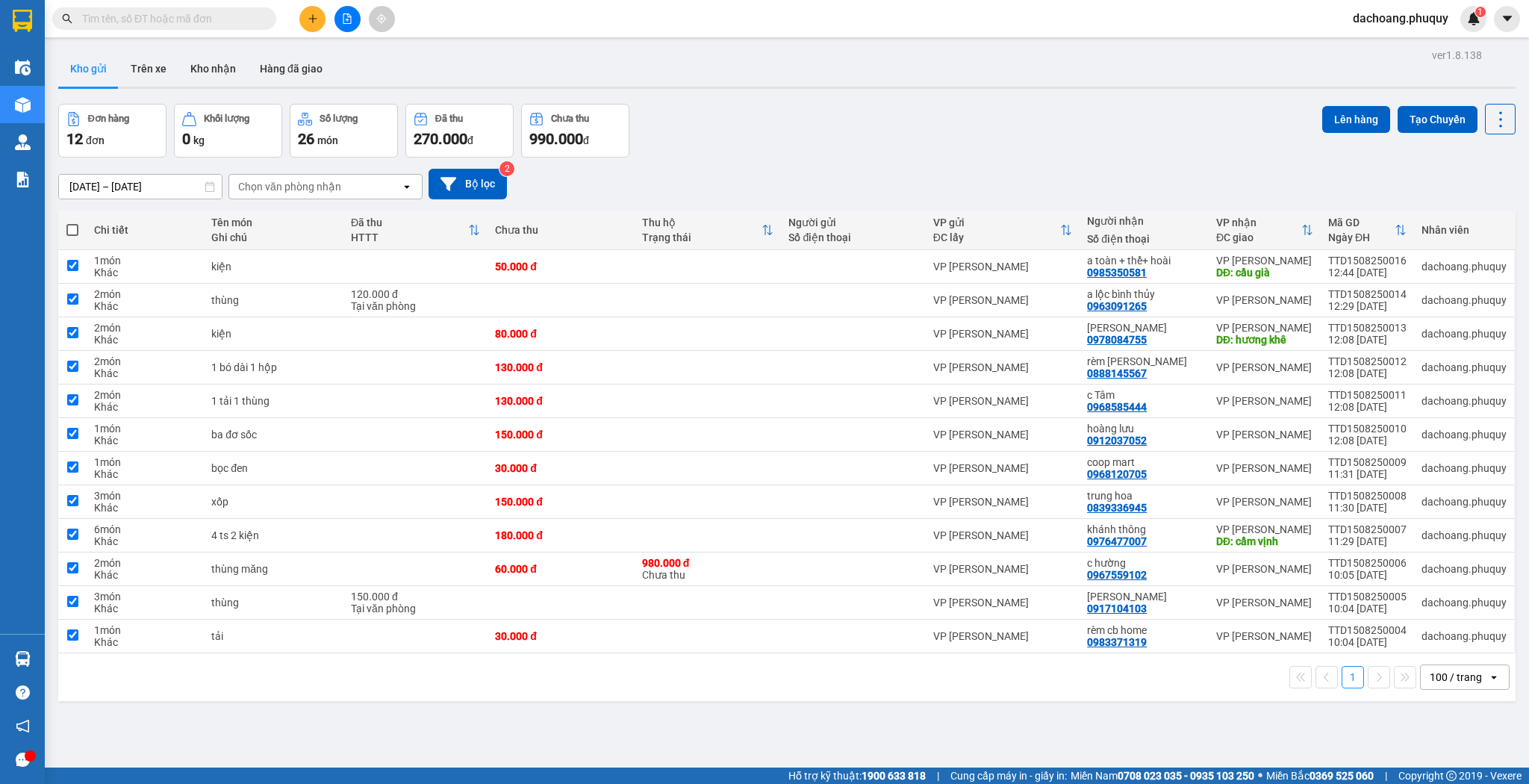
checkbox input "true"
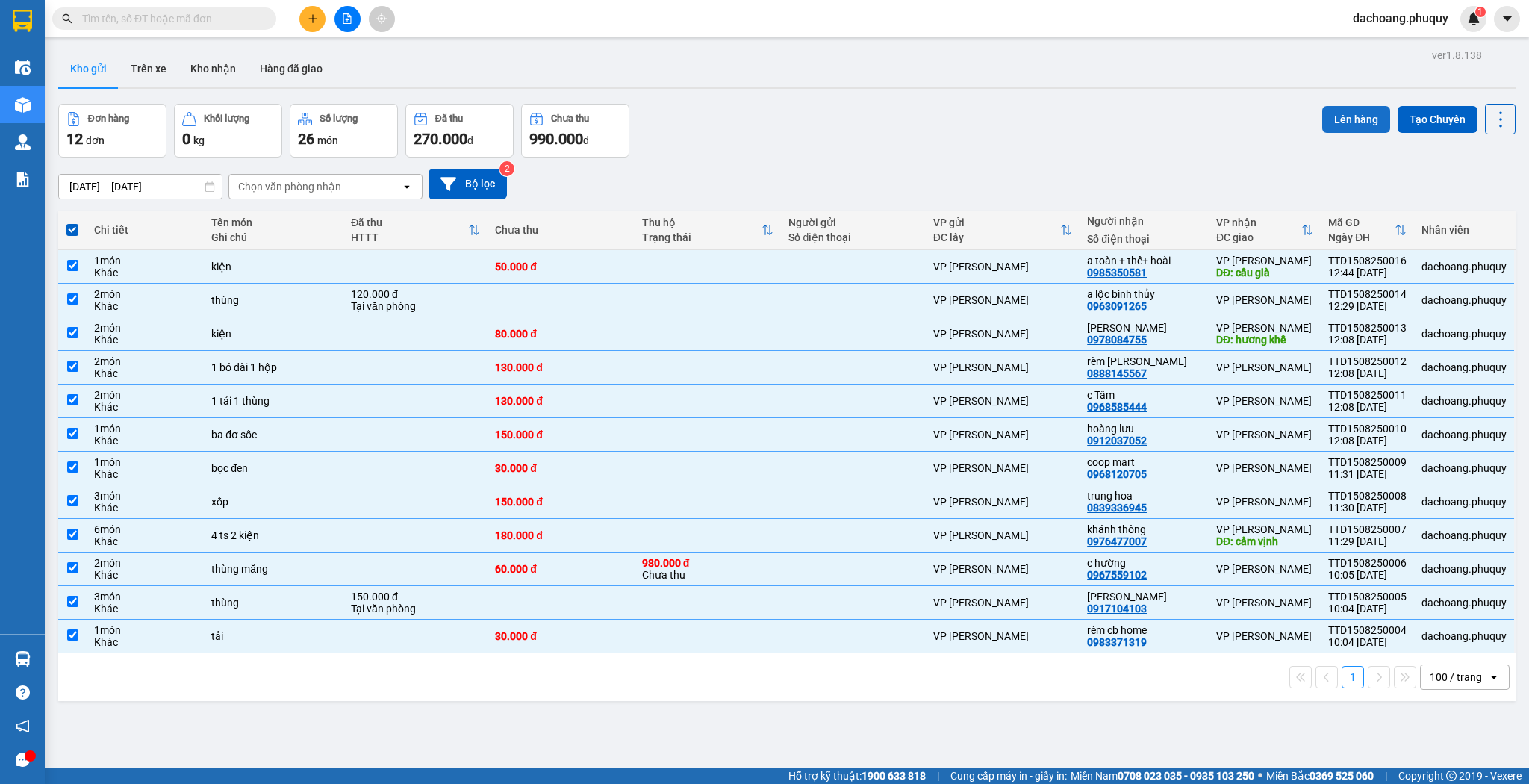
click at [1339, 126] on button "Lên hàng" at bounding box center [1356, 119] width 68 height 27
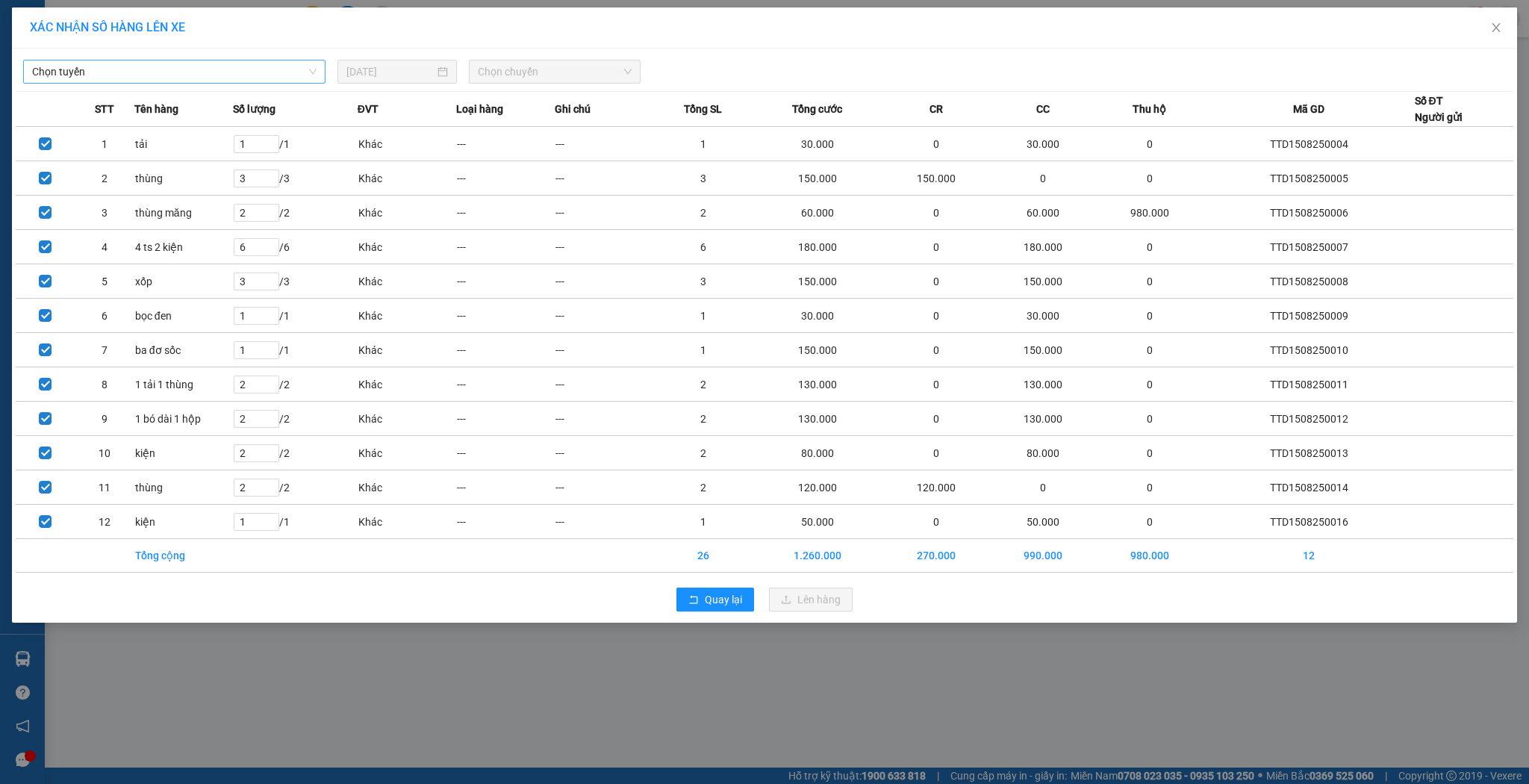
click at [177, 68] on span "Chọn tuyến" at bounding box center [174, 71] width 285 height 22
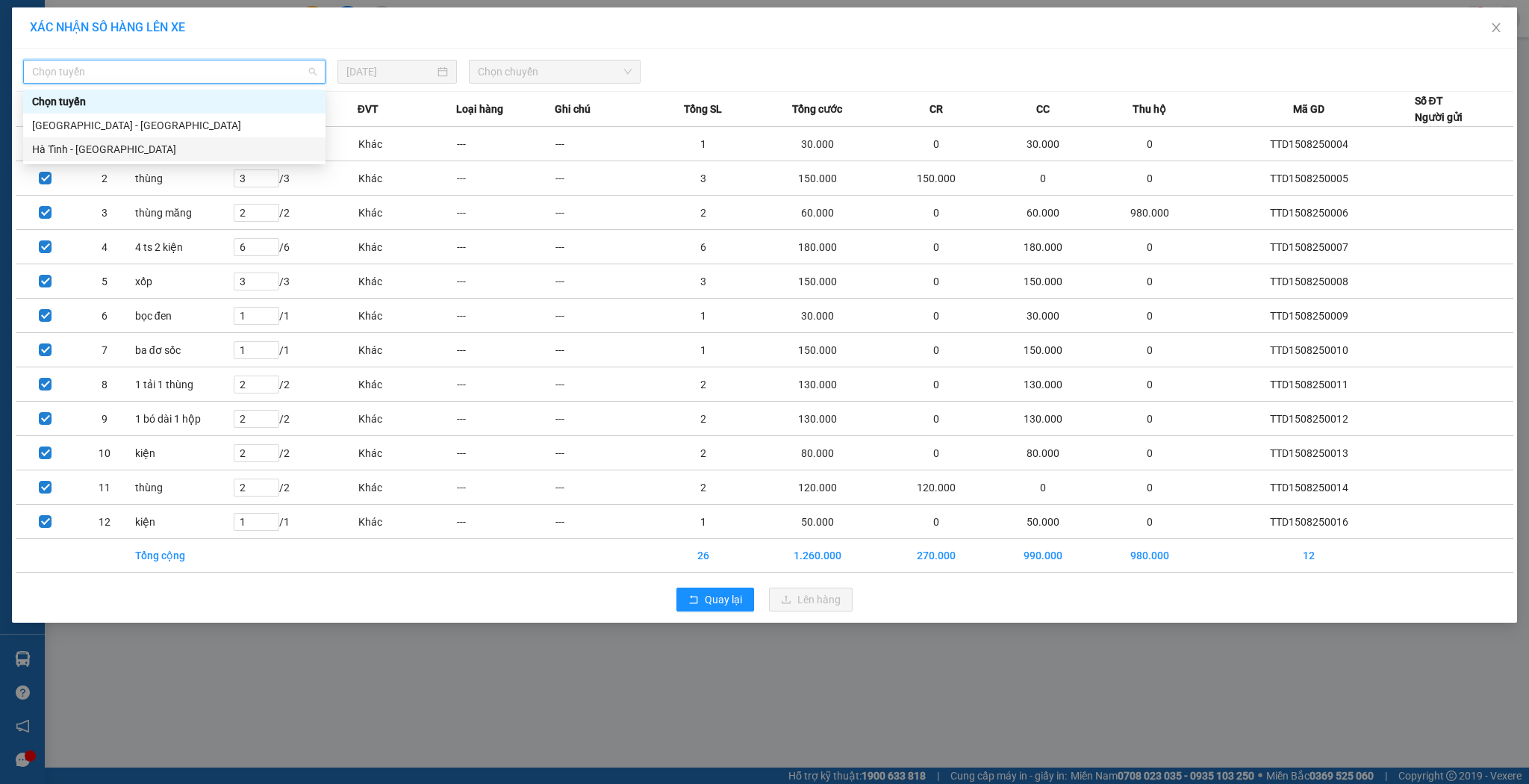
click at [59, 146] on div "Hà Tĩnh - [GEOGRAPHIC_DATA]" at bounding box center [174, 149] width 285 height 16
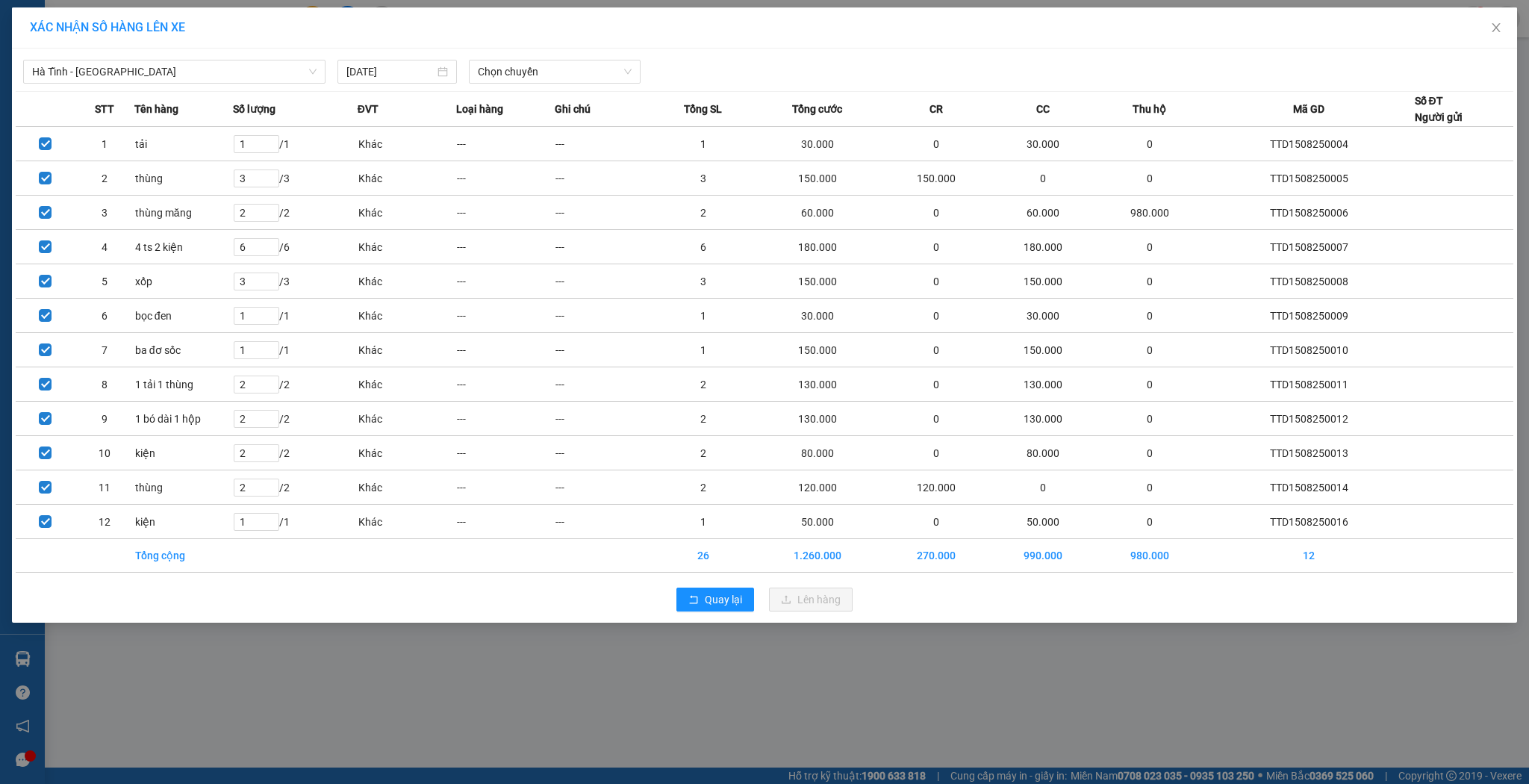
click at [204, 92] on th "Tên hàng" at bounding box center [184, 109] width 99 height 35
click at [200, 81] on span "Hà Tĩnh - [GEOGRAPHIC_DATA]" at bounding box center [174, 71] width 285 height 22
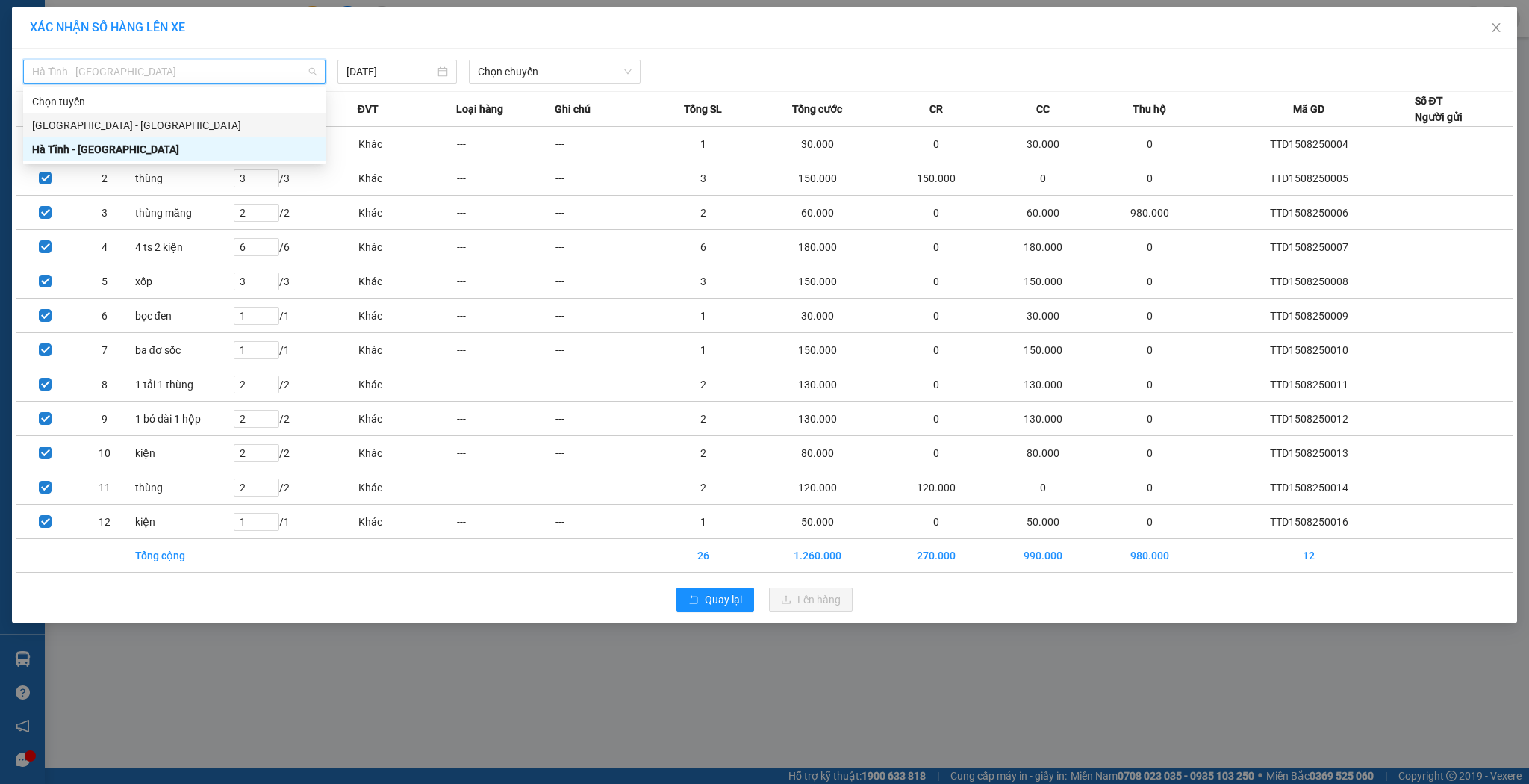
click at [130, 125] on div "[GEOGRAPHIC_DATA] - [GEOGRAPHIC_DATA]" at bounding box center [174, 125] width 285 height 16
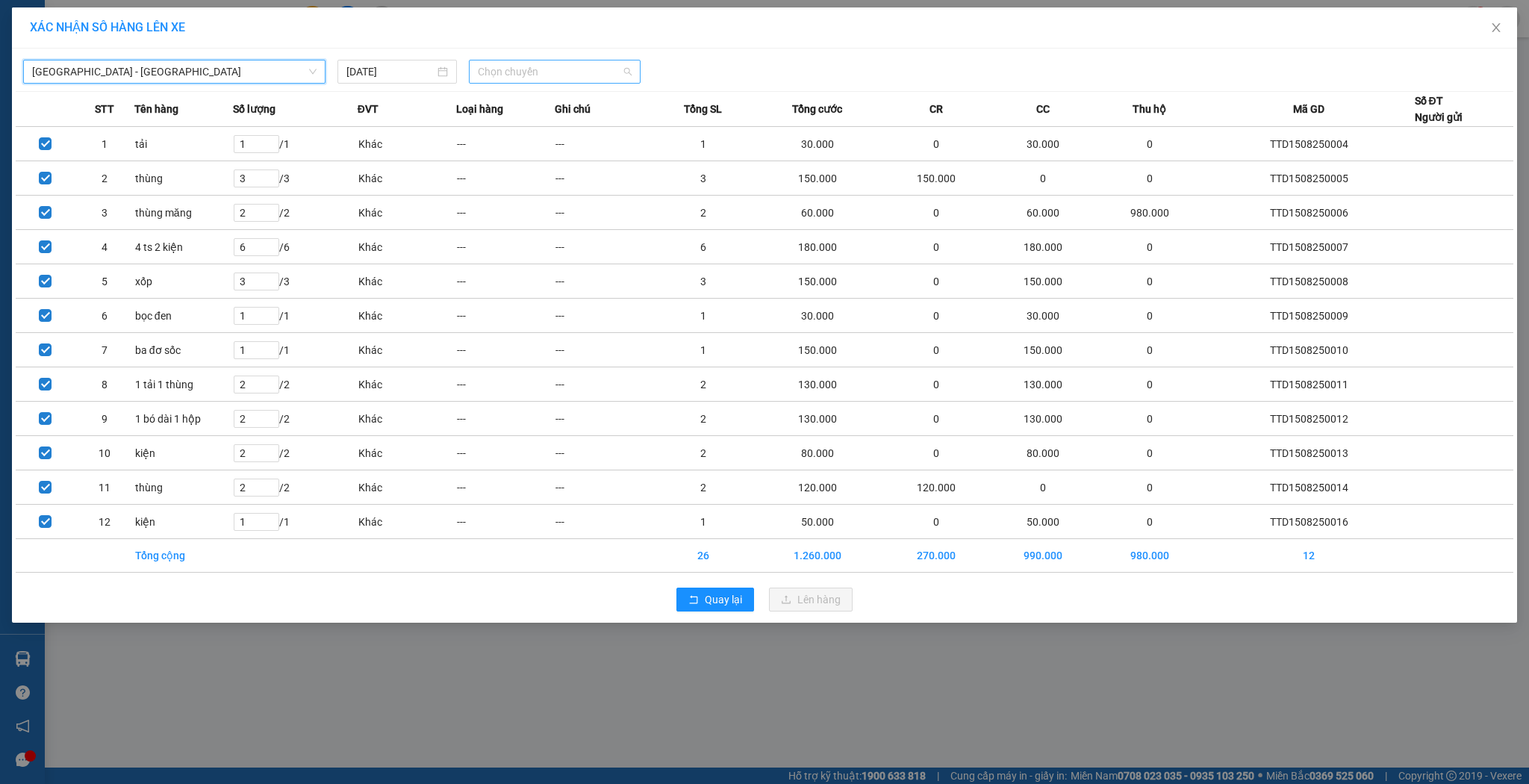
click at [578, 73] on span "Chọn chuyến" at bounding box center [554, 71] width 153 height 22
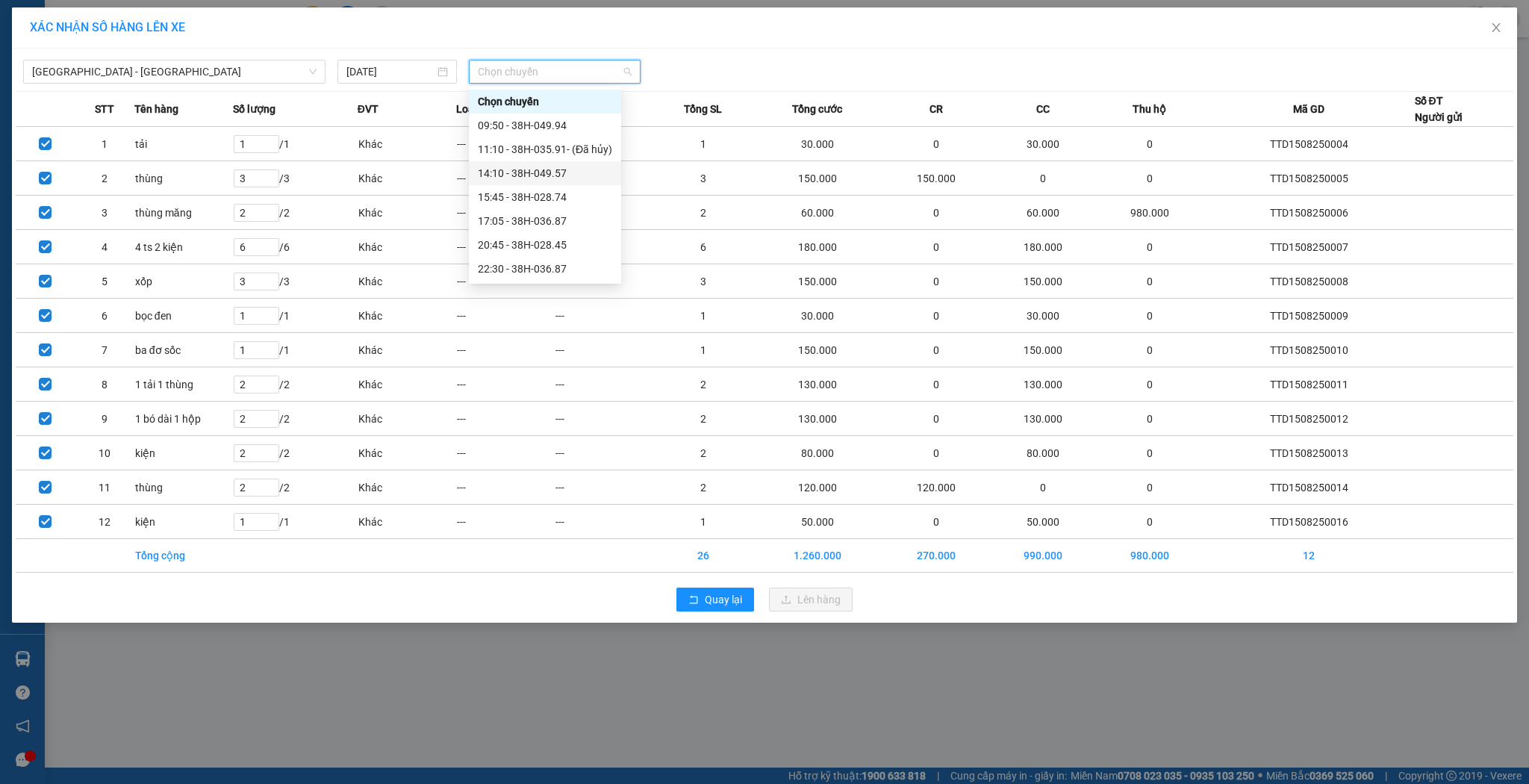
click at [526, 177] on div "14:10 - 38H-049.57" at bounding box center [545, 173] width 134 height 16
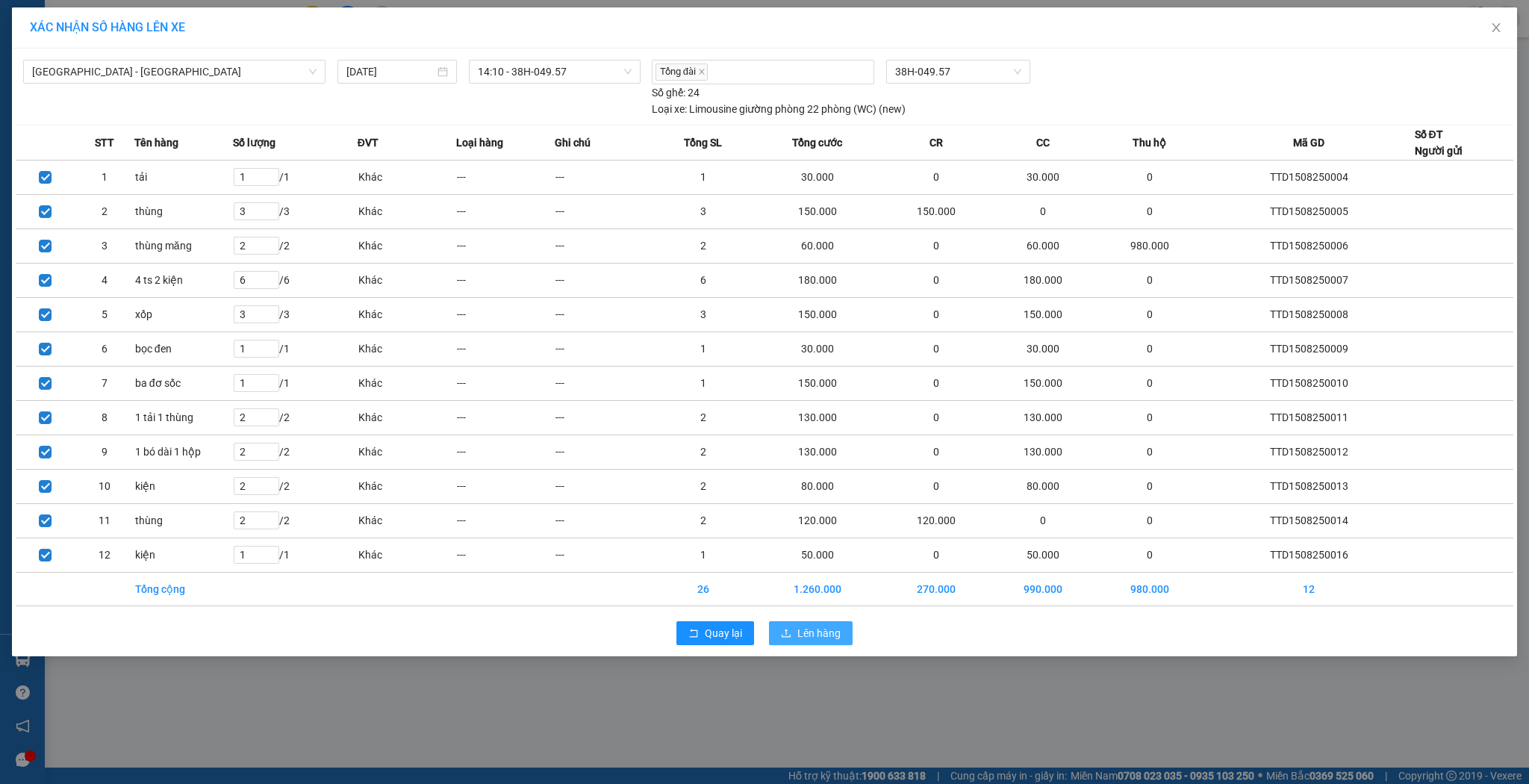
click at [821, 627] on span "Lên hàng" at bounding box center [819, 633] width 43 height 16
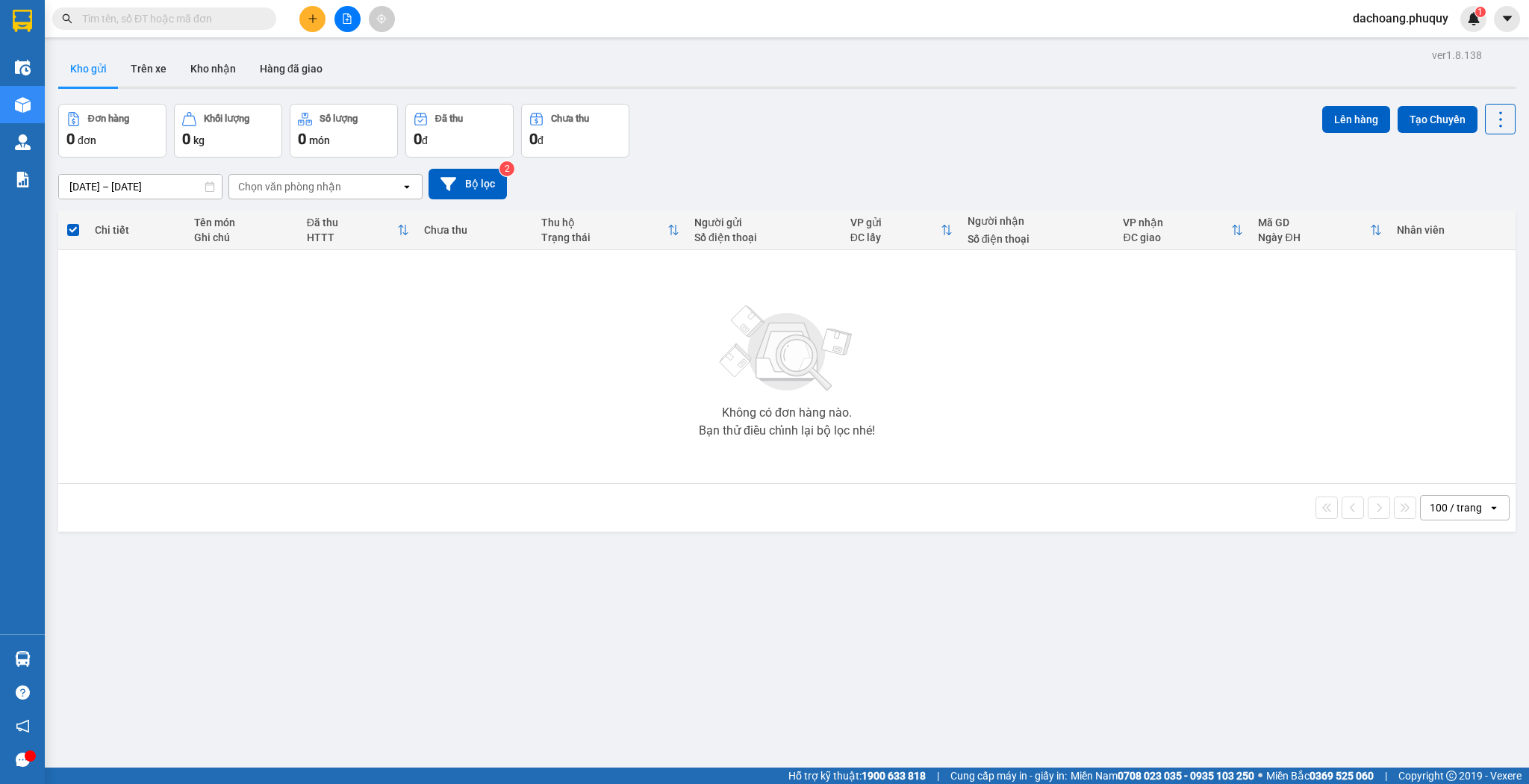
click at [306, 12] on button at bounding box center [312, 19] width 26 height 26
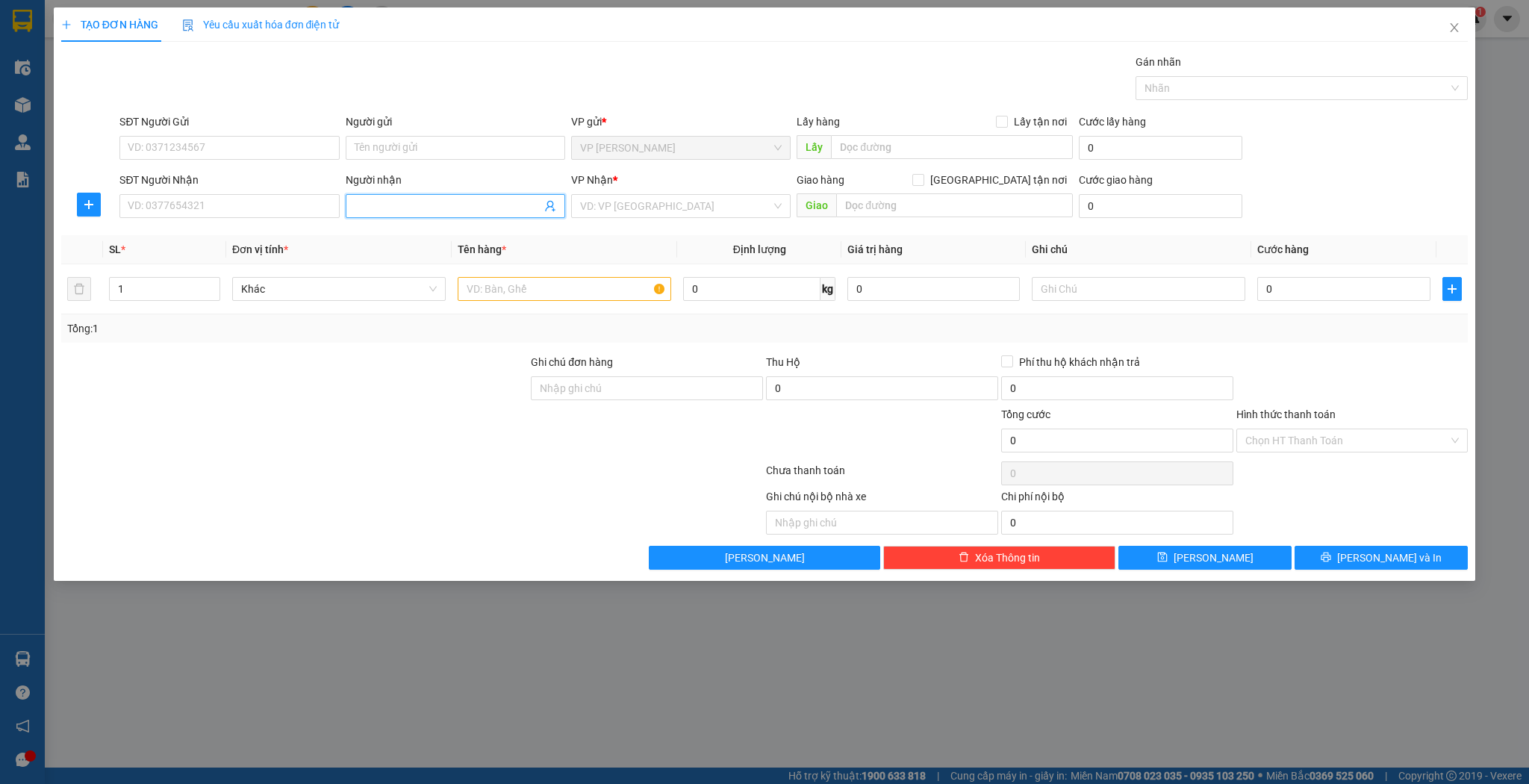
click at [433, 201] on input "Người nhận" at bounding box center [448, 206] width 187 height 16
click at [403, 241] on div "Chị Xoan - 0984758299" at bounding box center [455, 234] width 201 height 16
click at [189, 287] on input "1" at bounding box center [164, 288] width 109 height 22
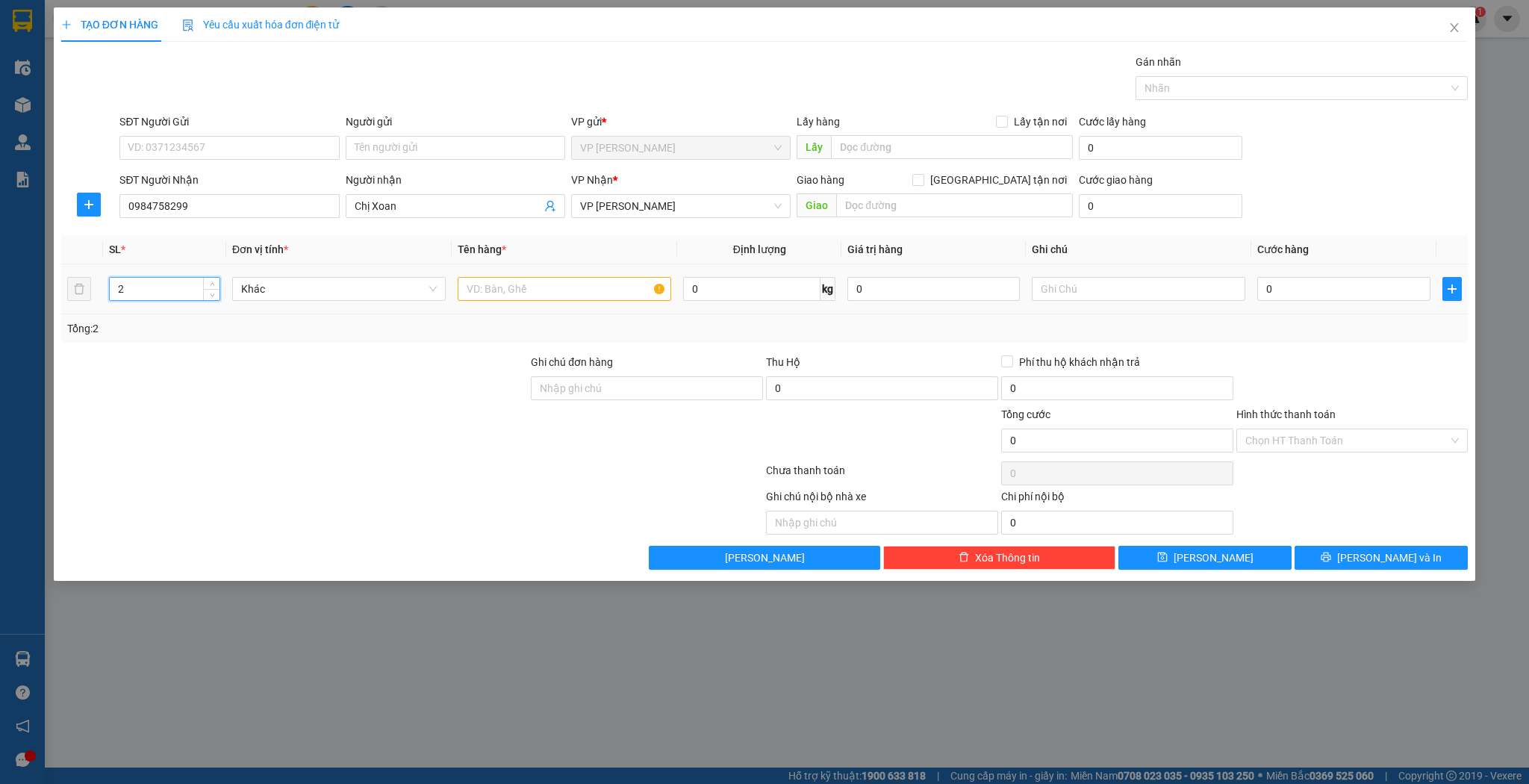
click at [514, 307] on td at bounding box center [564, 289] width 225 height 50
click at [514, 299] on input "text" at bounding box center [564, 288] width 214 height 24
click at [1384, 281] on input "0" at bounding box center [1344, 288] width 173 height 24
click at [1292, 294] on input "80" at bounding box center [1344, 288] width 173 height 24
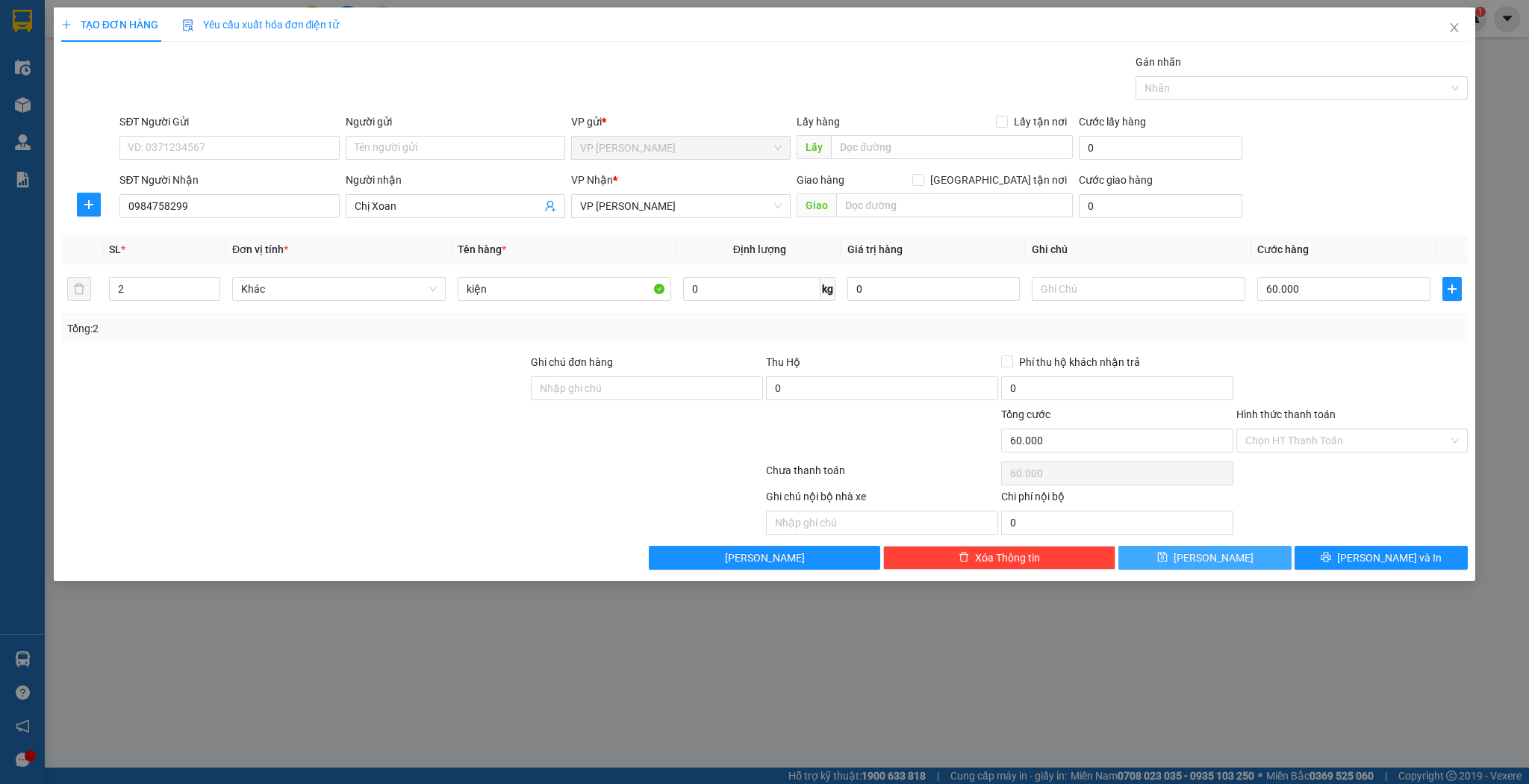
click at [1243, 567] on button "[PERSON_NAME]" at bounding box center [1205, 557] width 173 height 24
